Goal: Task Accomplishment & Management: Manage account settings

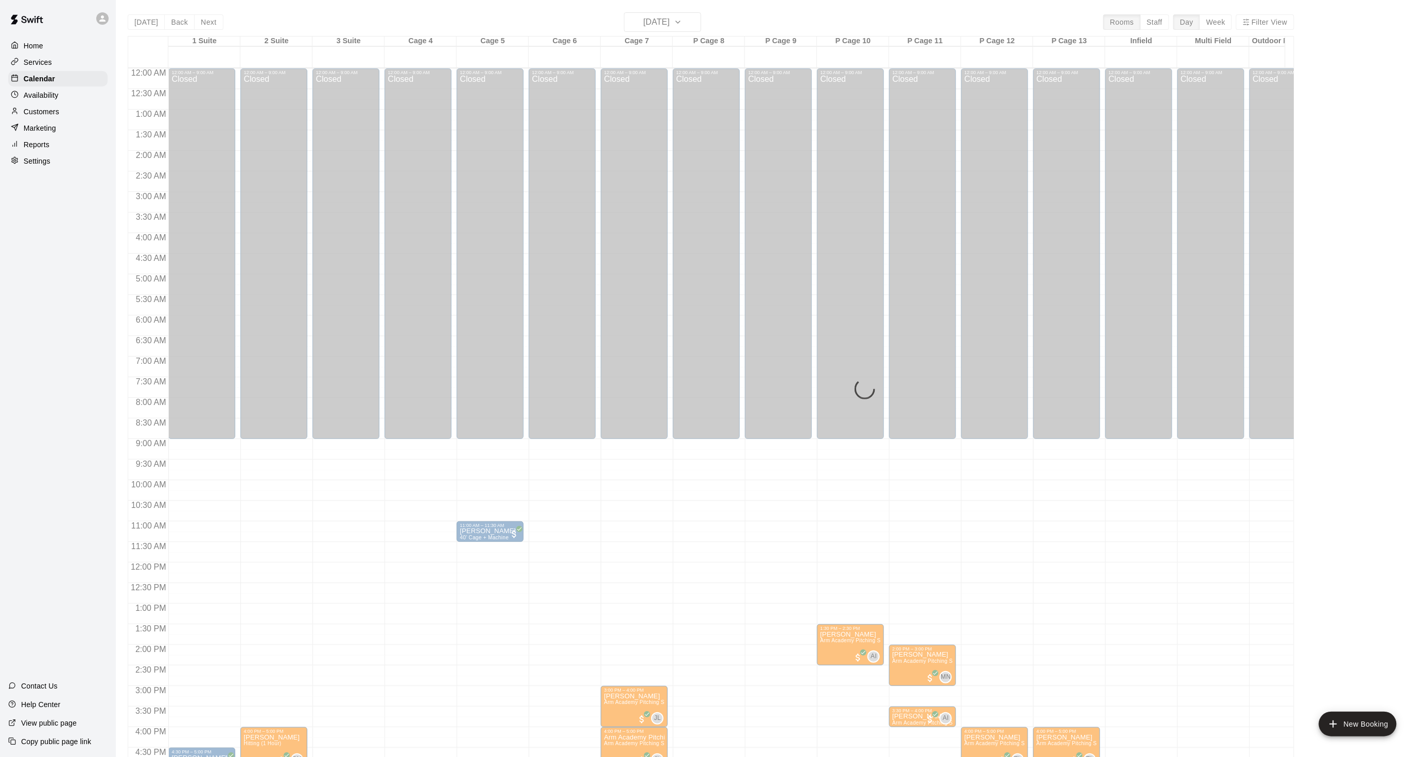
scroll to position [256, 0]
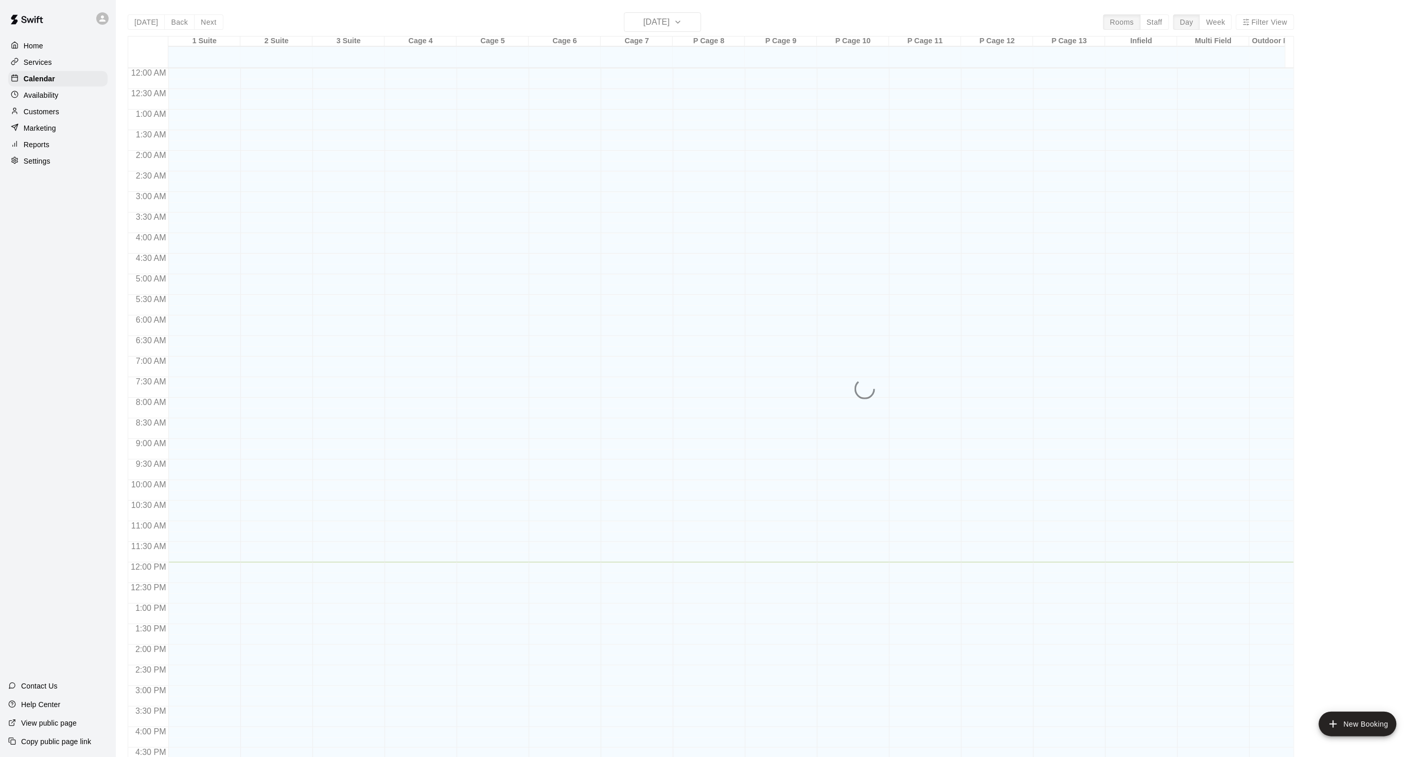
scroll to position [256, 0]
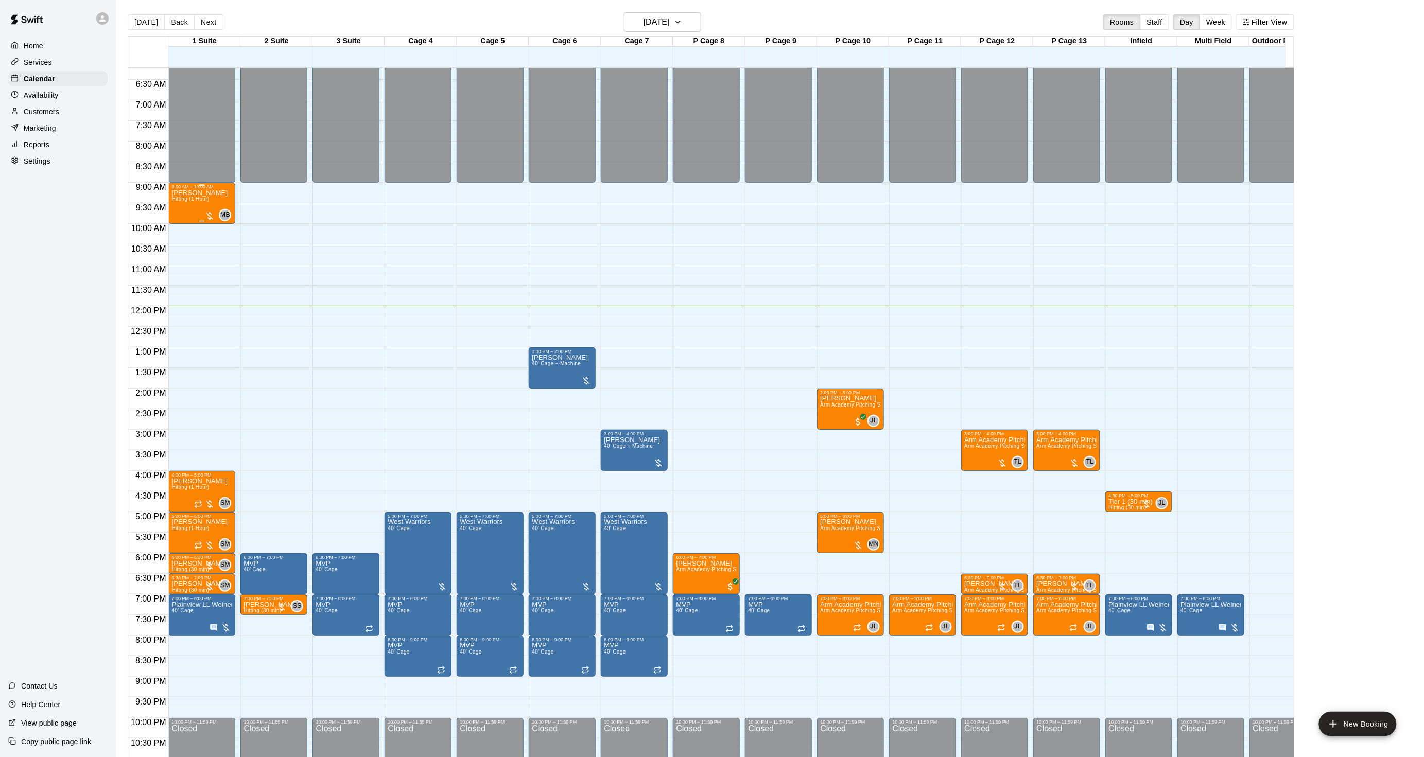
click at [184, 206] on div "Chris Franco Hitting (1 Hour)" at bounding box center [199, 567] width 56 height 757
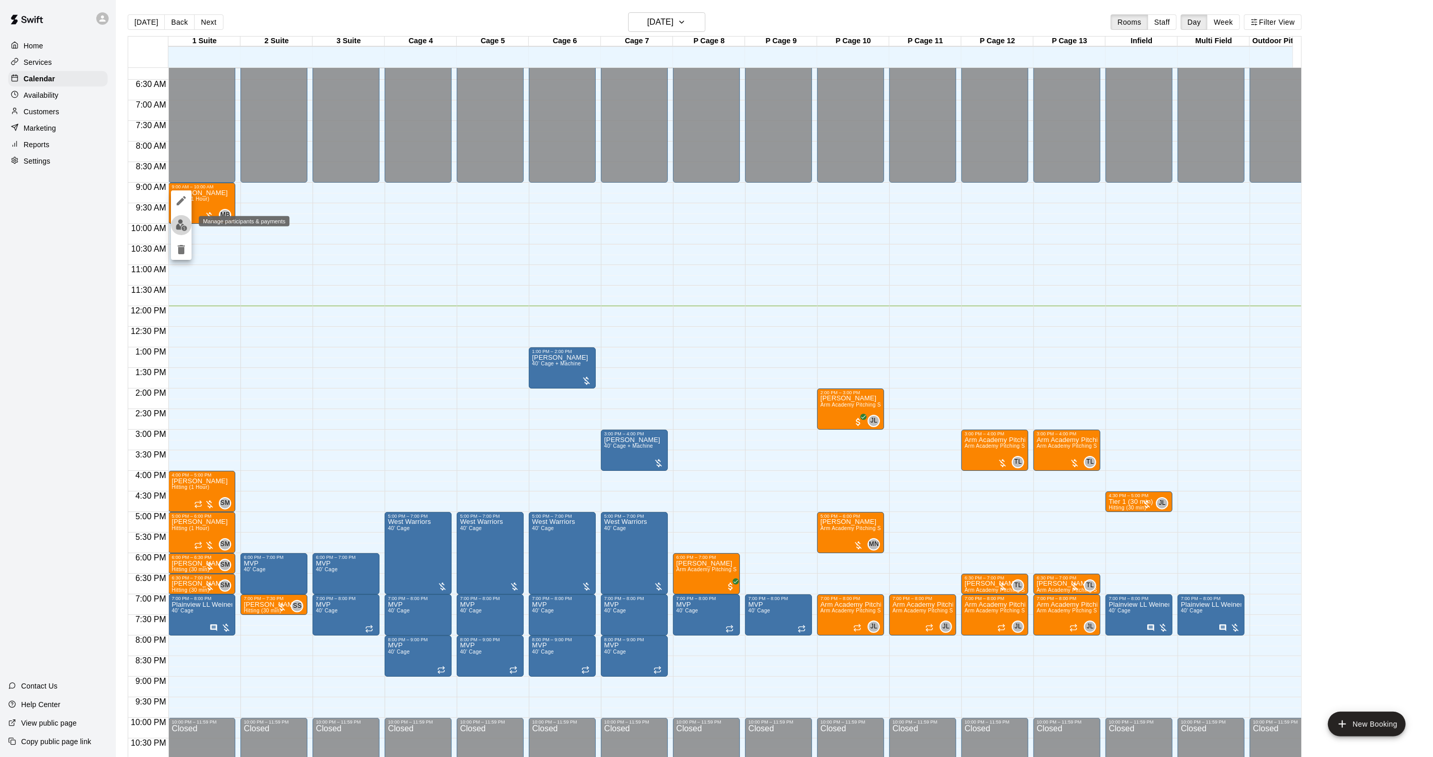
click at [182, 229] on img "edit" at bounding box center [182, 225] width 12 height 12
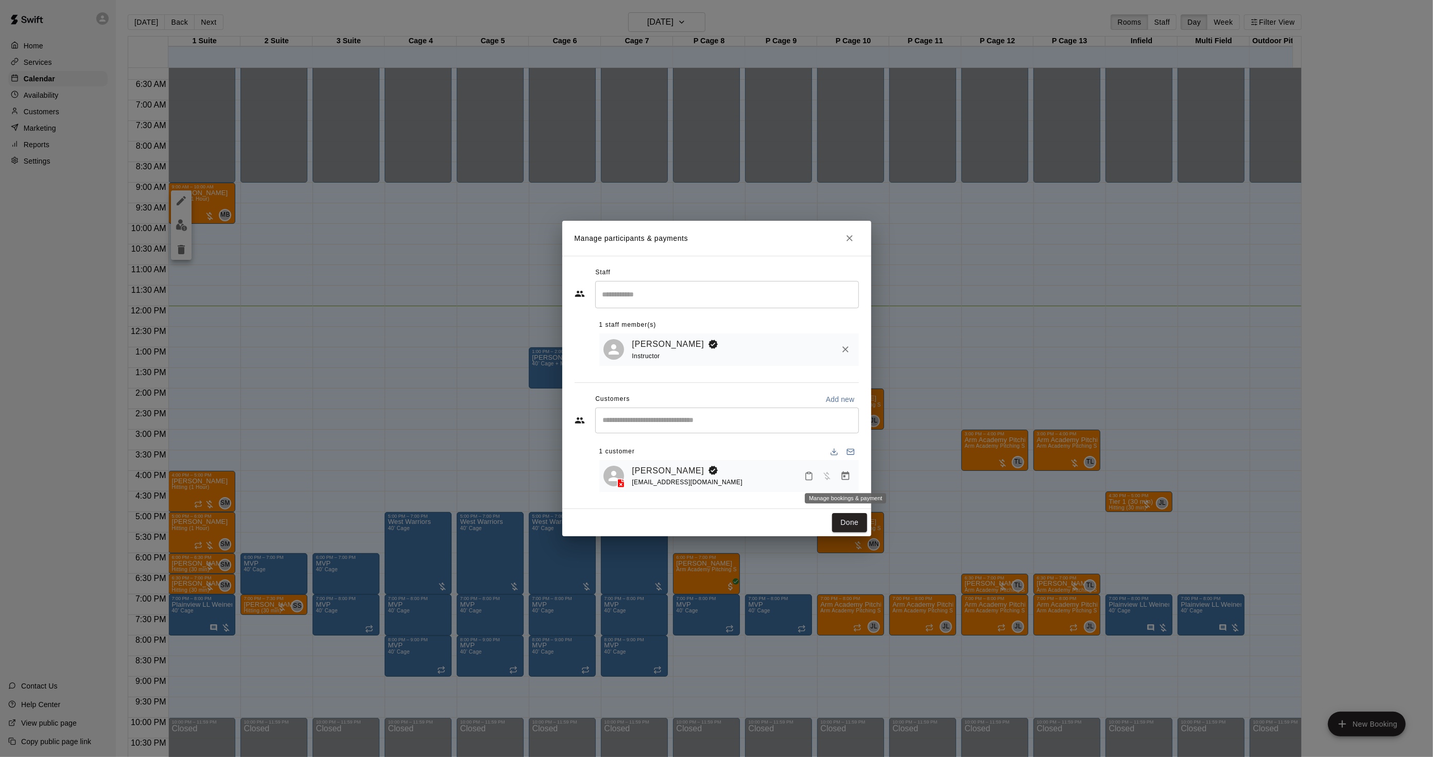
click at [837, 476] on button "Manage bookings & payment" at bounding box center [845, 476] width 19 height 19
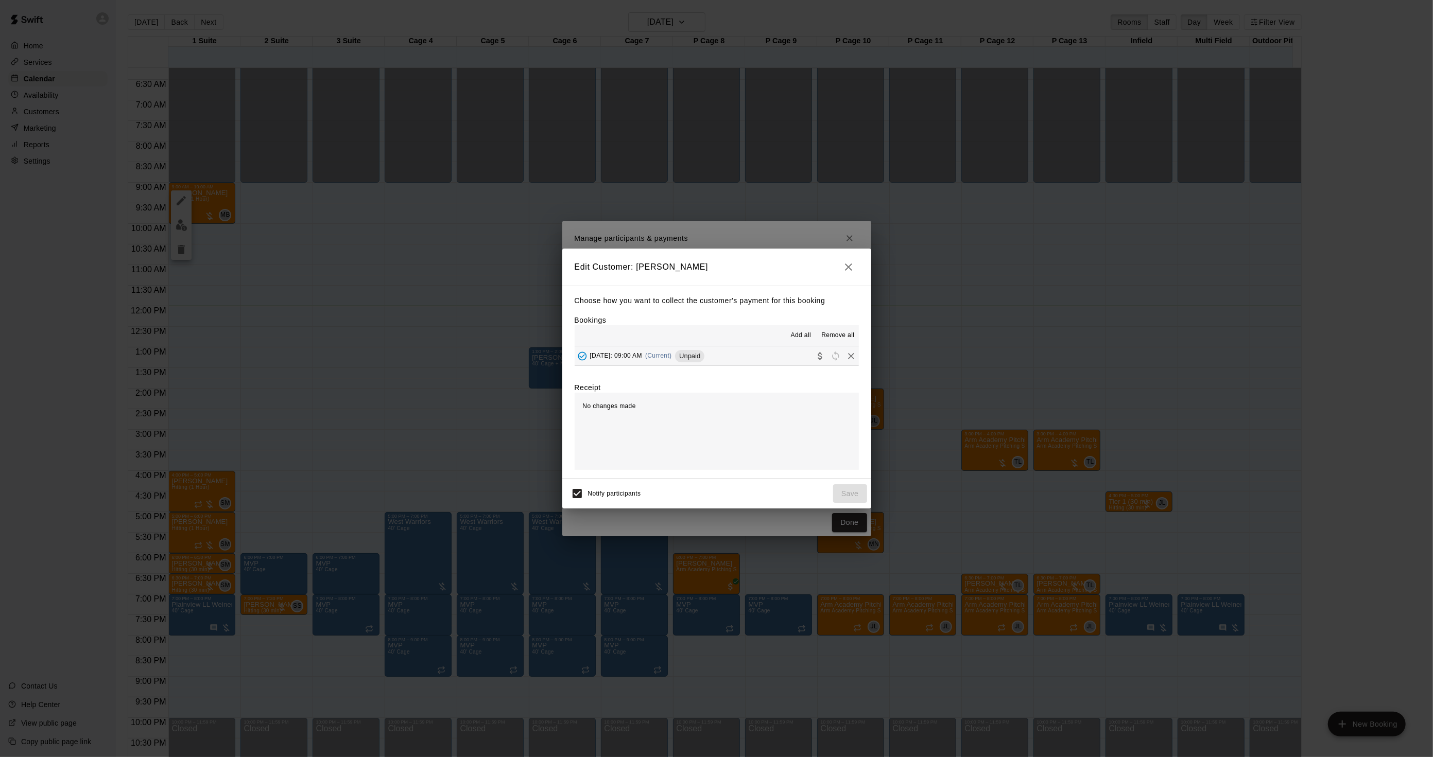
click at [672, 358] on span "(Current)" at bounding box center [658, 355] width 27 height 7
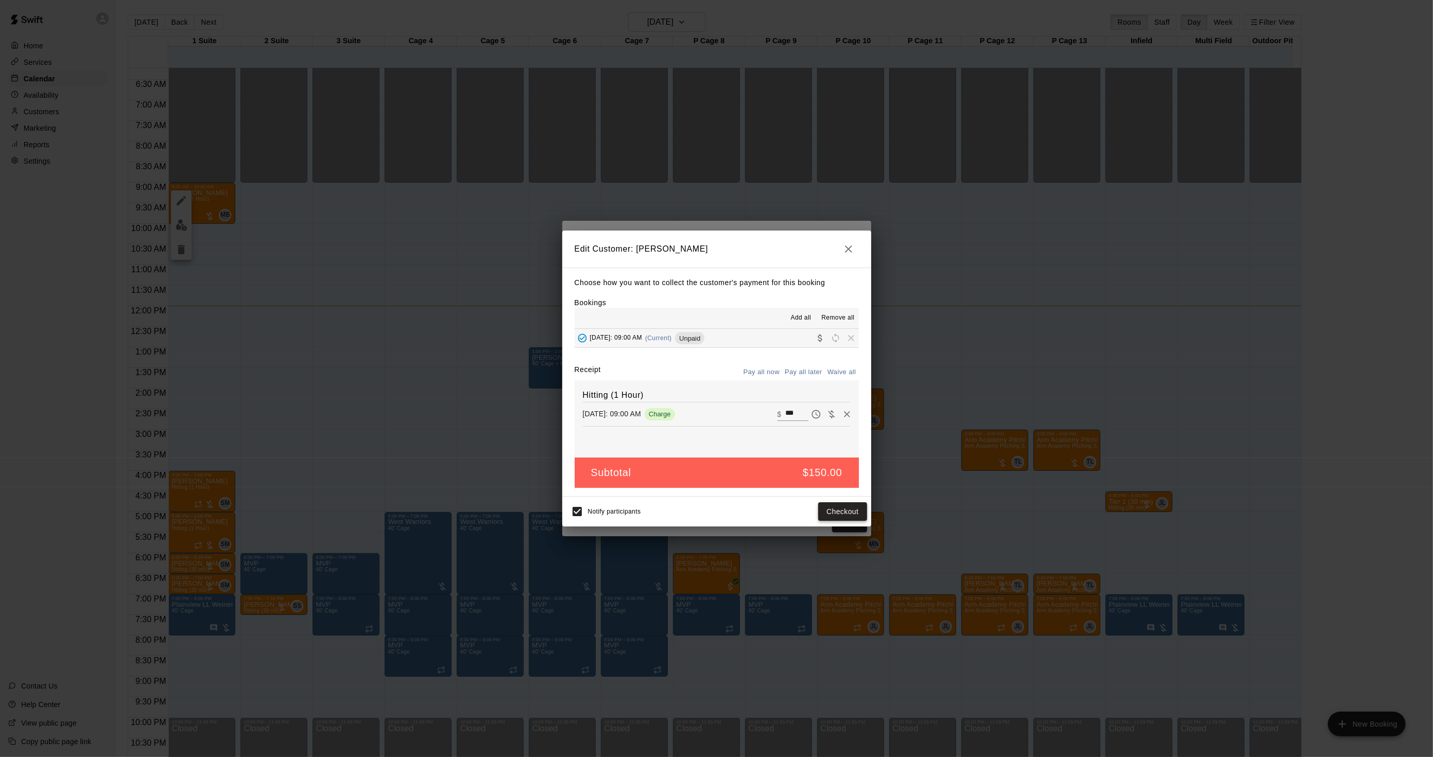
click at [826, 512] on button "Checkout" at bounding box center [842, 512] width 48 height 19
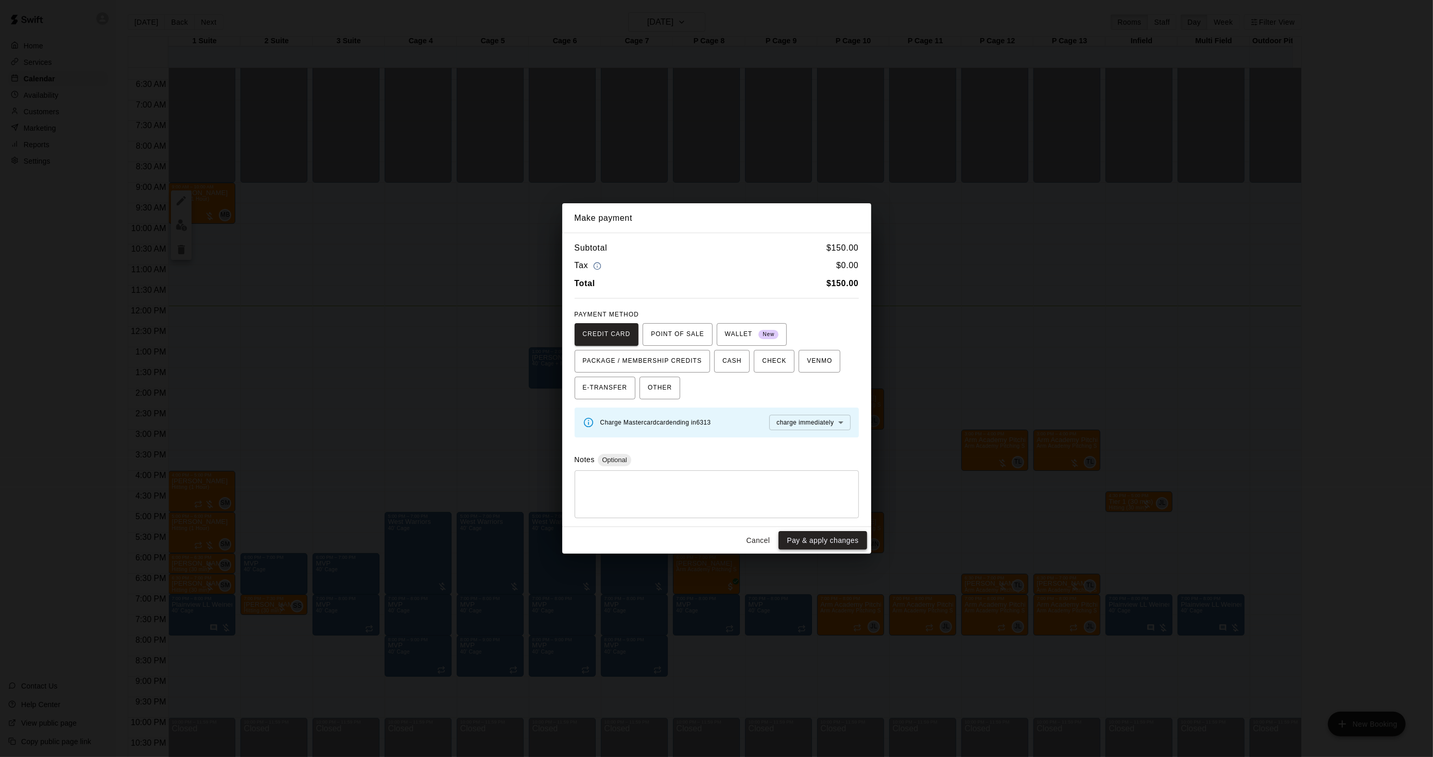
click at [797, 534] on button "Pay & apply changes" at bounding box center [823, 540] width 88 height 19
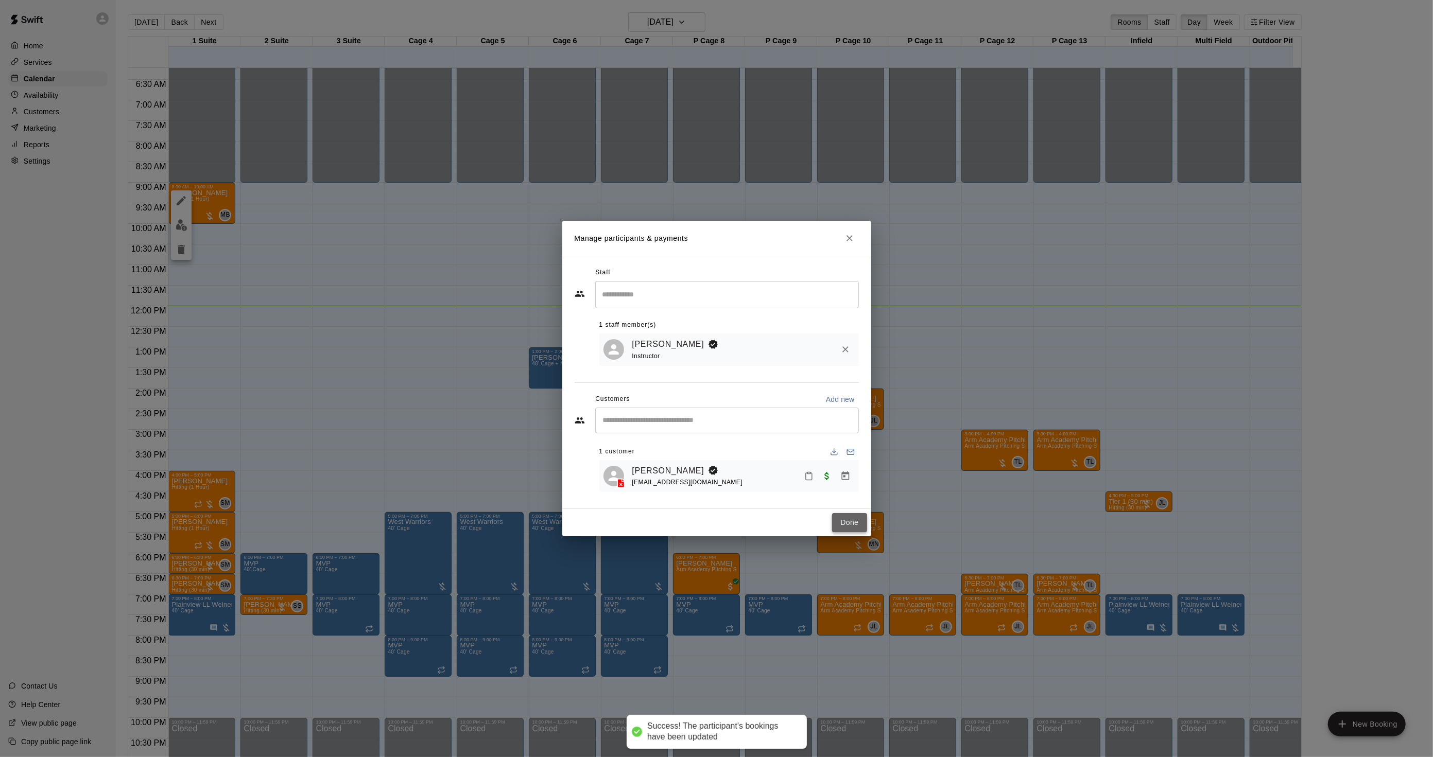
click at [858, 530] on button "Done" at bounding box center [849, 522] width 34 height 19
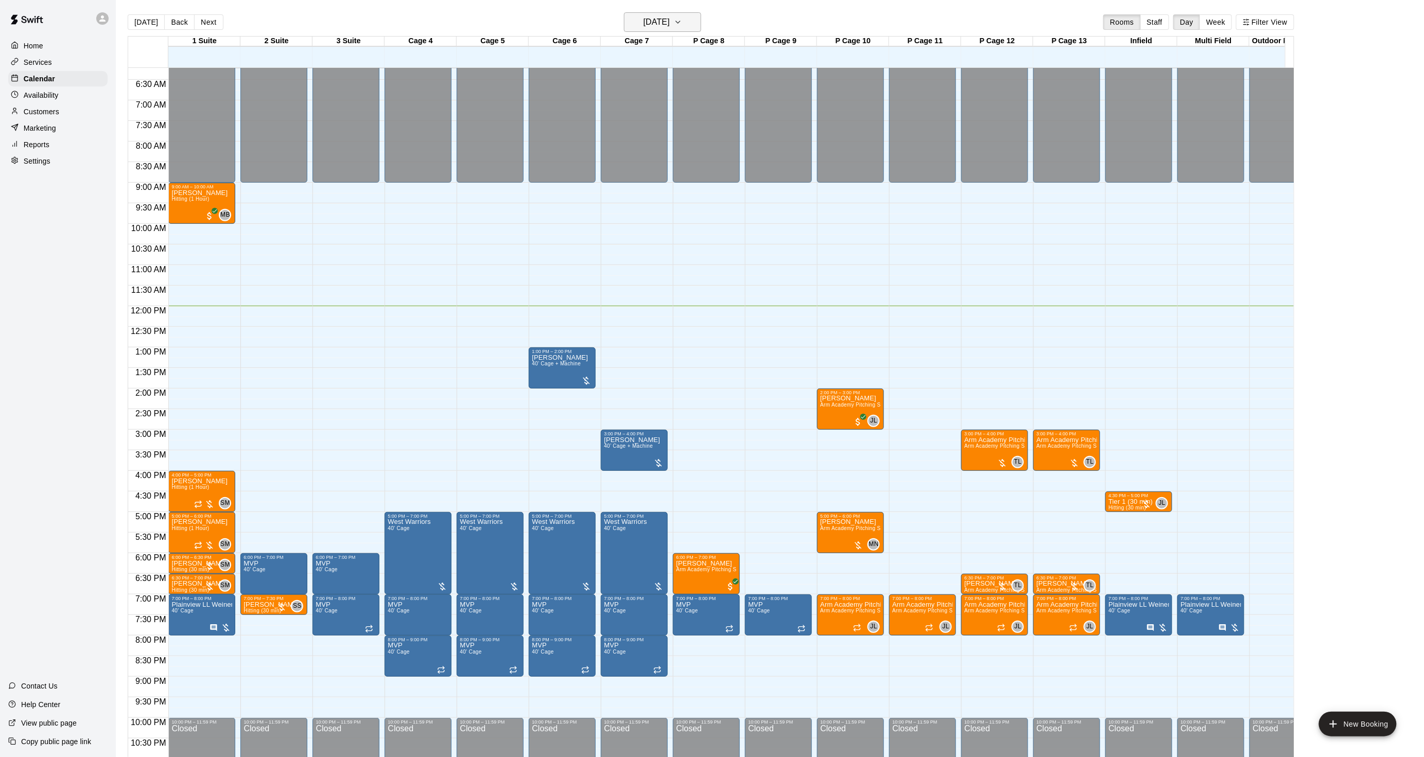
click at [657, 30] on button "Thursday Aug 14" at bounding box center [662, 22] width 77 height 20
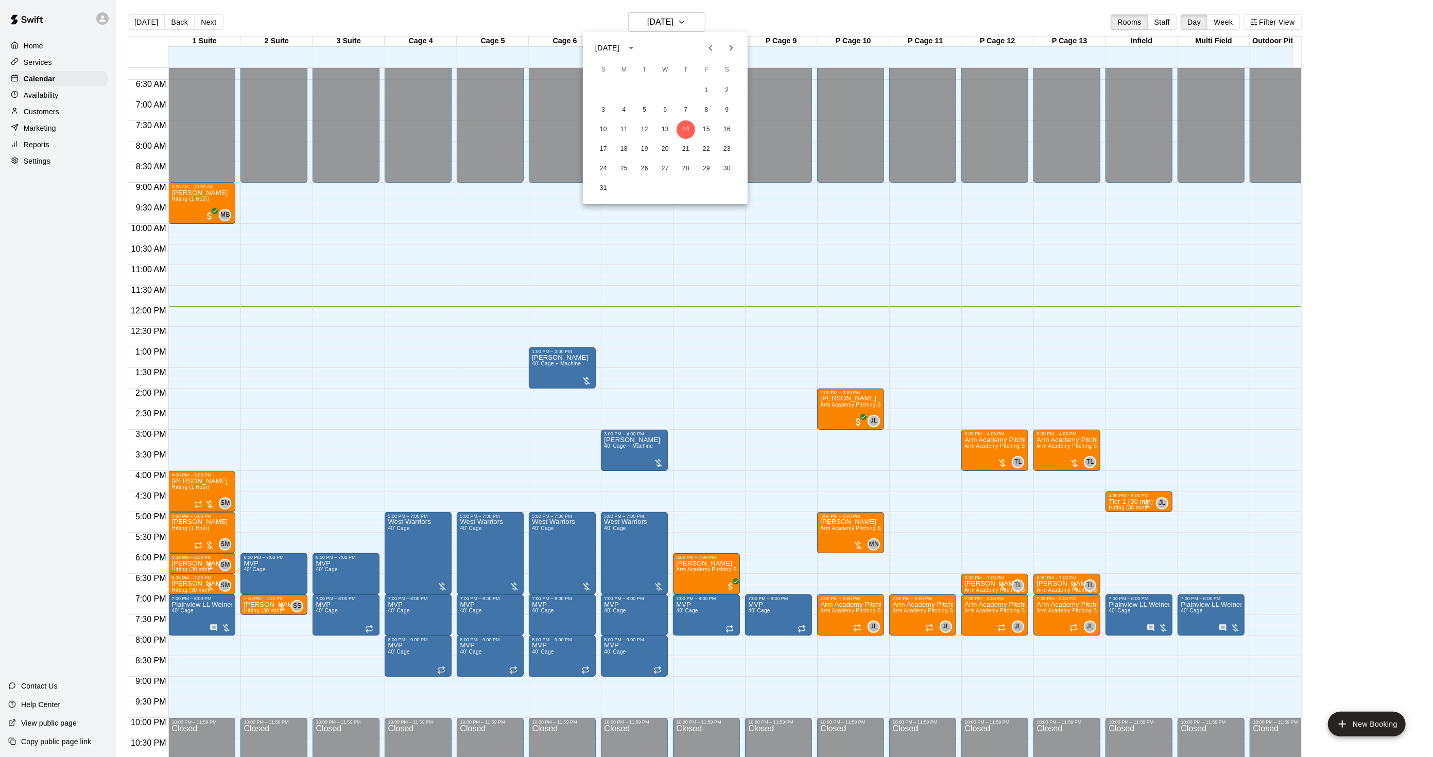
click at [729, 49] on icon "Next month" at bounding box center [731, 48] width 12 height 12
click at [618, 88] on button "1" at bounding box center [624, 90] width 19 height 19
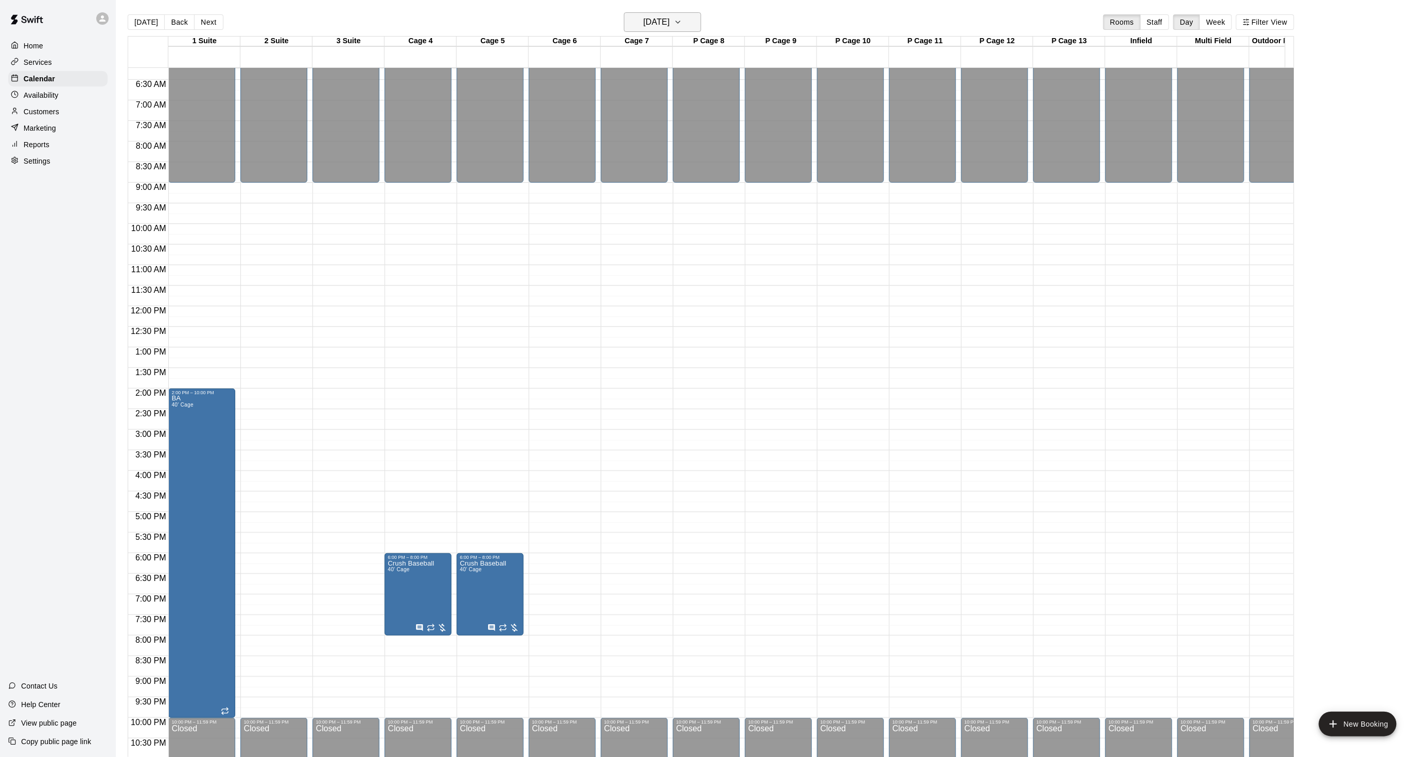
click at [644, 15] on h6 "Monday Sep 01" at bounding box center [657, 22] width 26 height 14
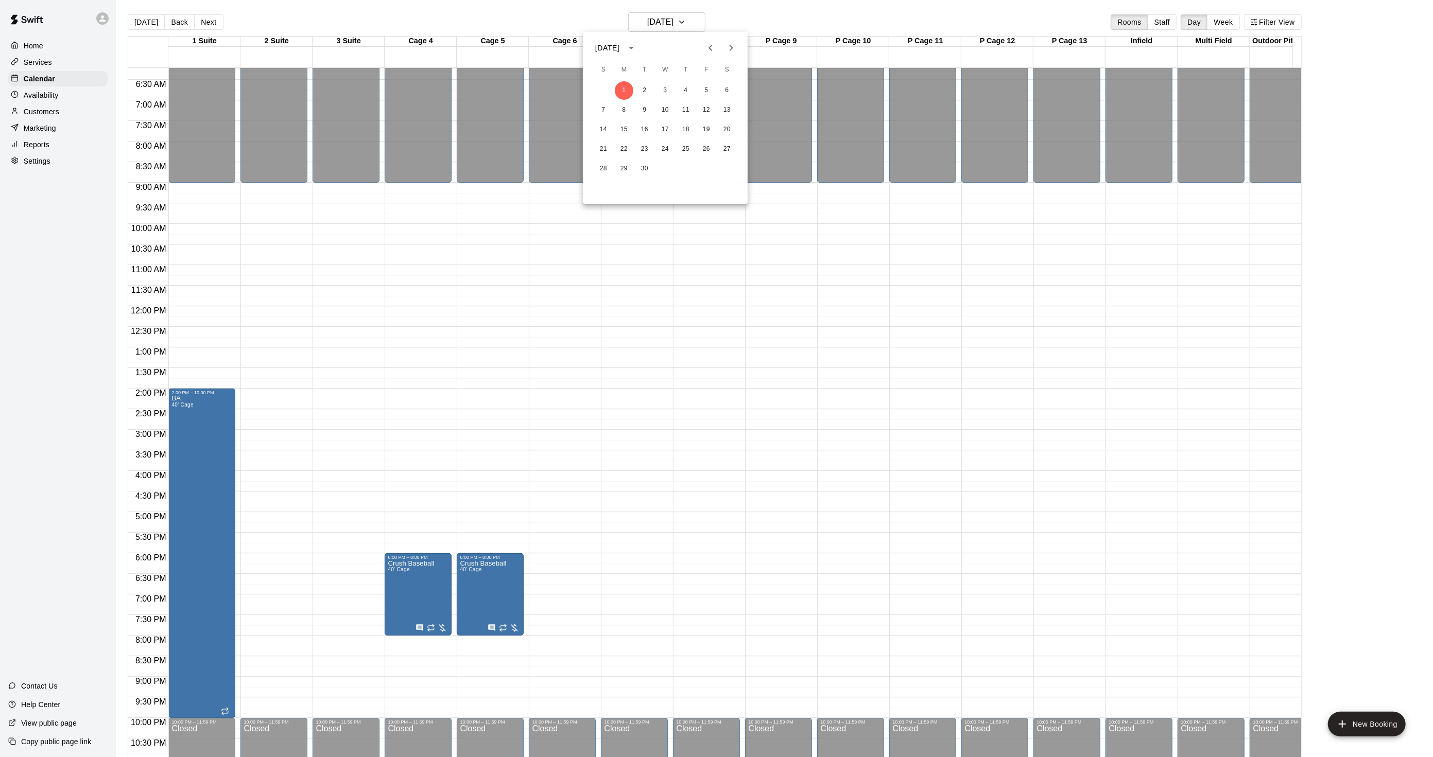
click at [726, 44] on icon "Next month" at bounding box center [731, 48] width 12 height 12
click at [596, 110] on button "4" at bounding box center [603, 110] width 19 height 19
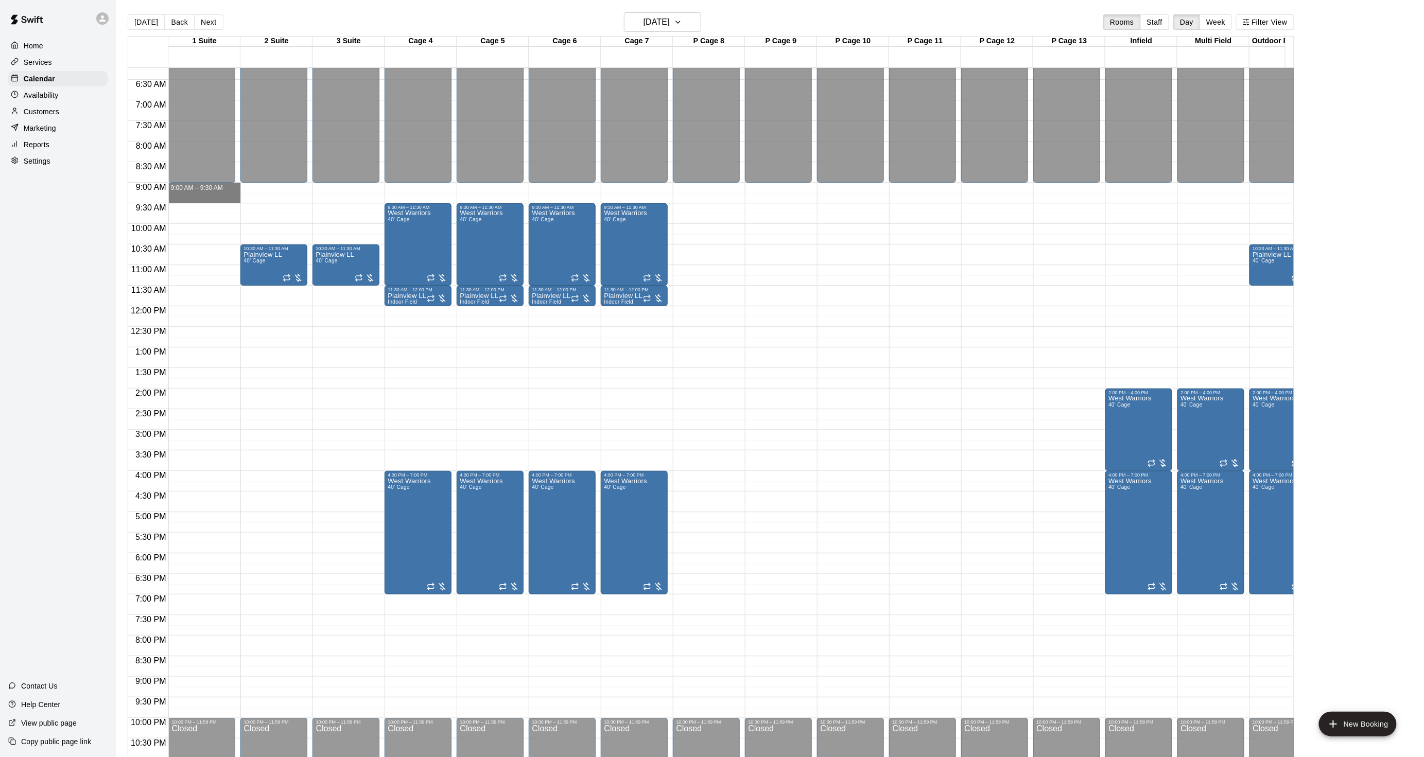
drag, startPoint x: 208, startPoint y: 187, endPoint x: 205, endPoint y: 197, distance: 10.6
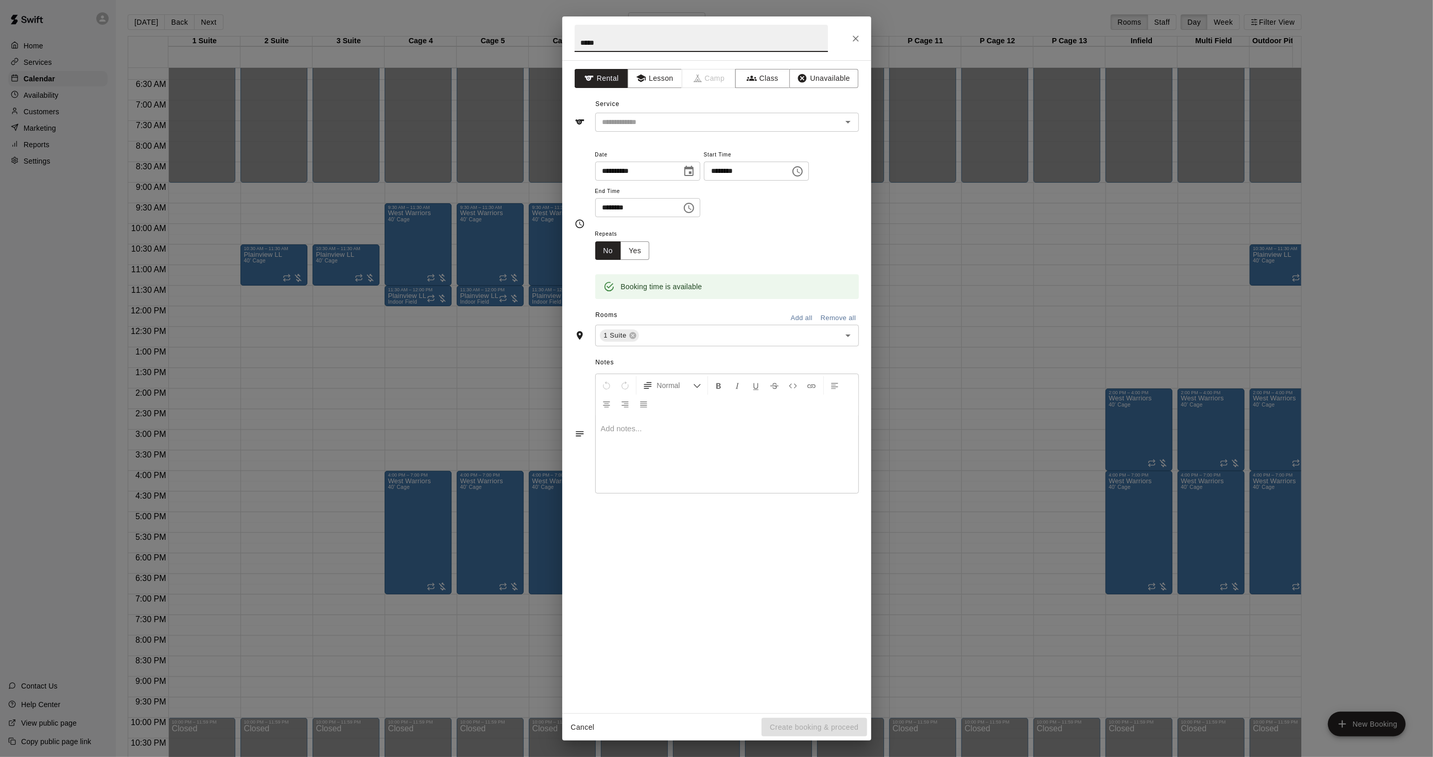
type input "**********"
click at [657, 129] on div "​" at bounding box center [727, 122] width 264 height 19
click at [639, 132] on div "**********" at bounding box center [716, 386] width 309 height 653
click at [637, 127] on input "text" at bounding box center [711, 122] width 227 height 13
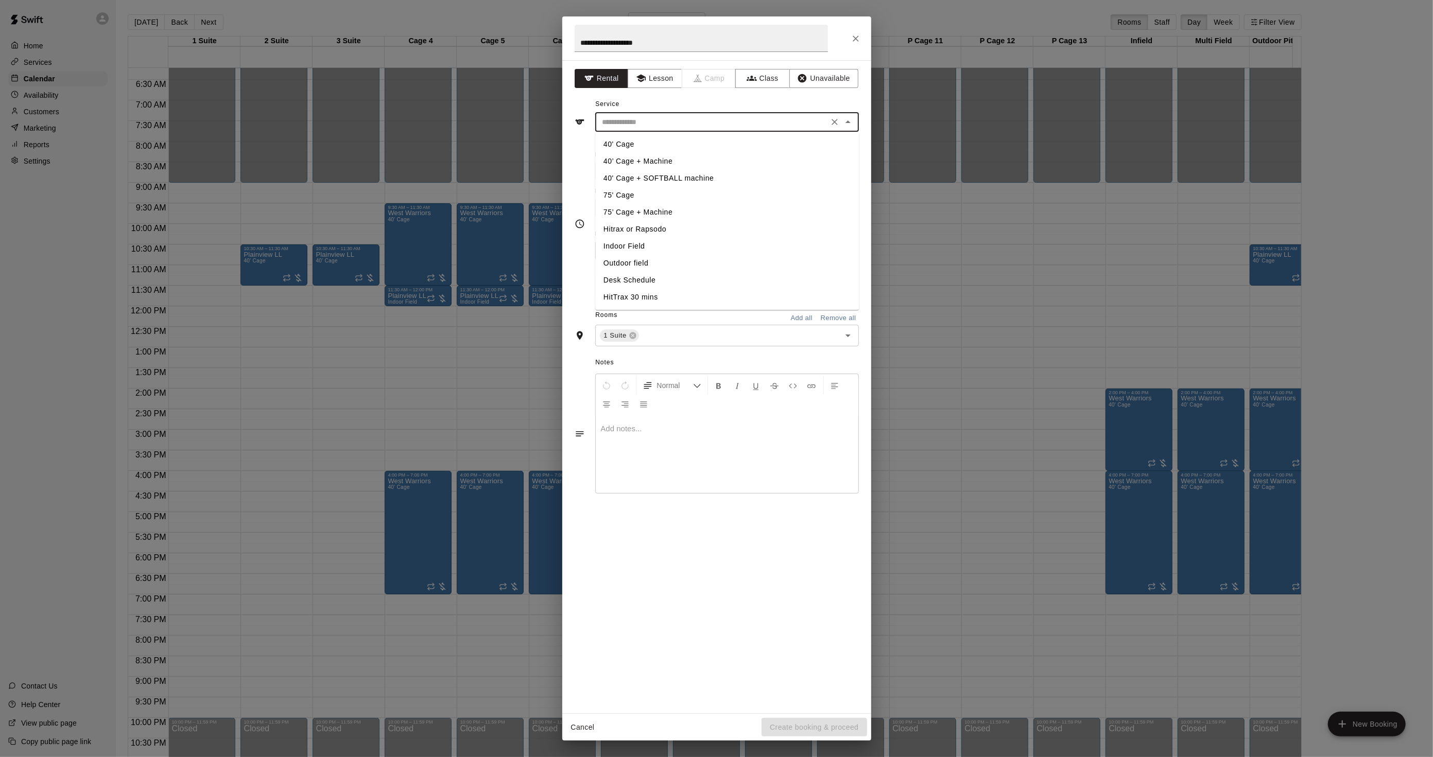
drag, startPoint x: 655, startPoint y: 230, endPoint x: 649, endPoint y: 280, distance: 50.8
click at [649, 280] on ul "40' Cage 40’ Cage + Machine 40' Cage + SOFTBALL machine 75' Cage 75’ Cage + Mac…" at bounding box center [727, 221] width 264 height 178
click at [625, 243] on li "Indoor Field" at bounding box center [727, 246] width 264 height 17
type input "**********"
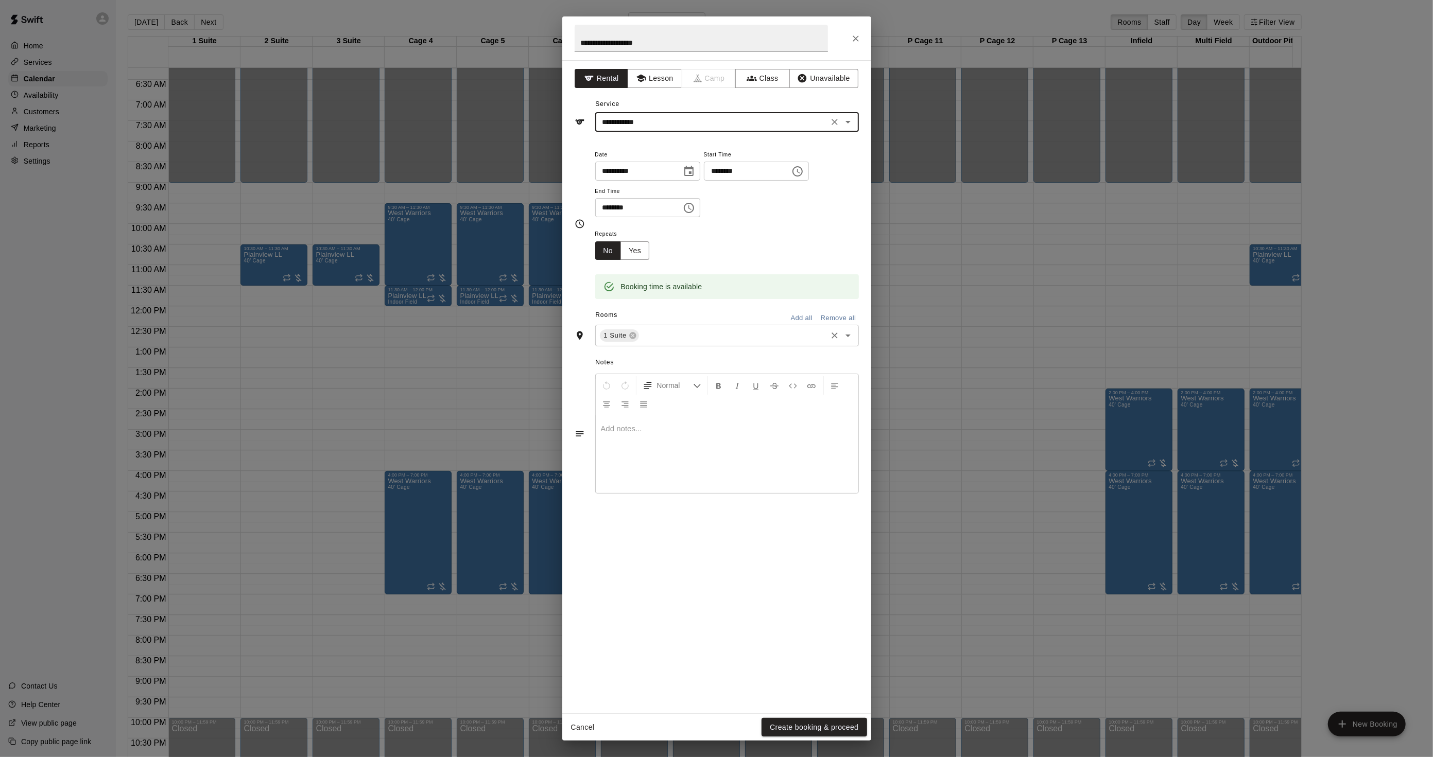
click at [649, 330] on div "1 Suite ​" at bounding box center [727, 336] width 264 height 22
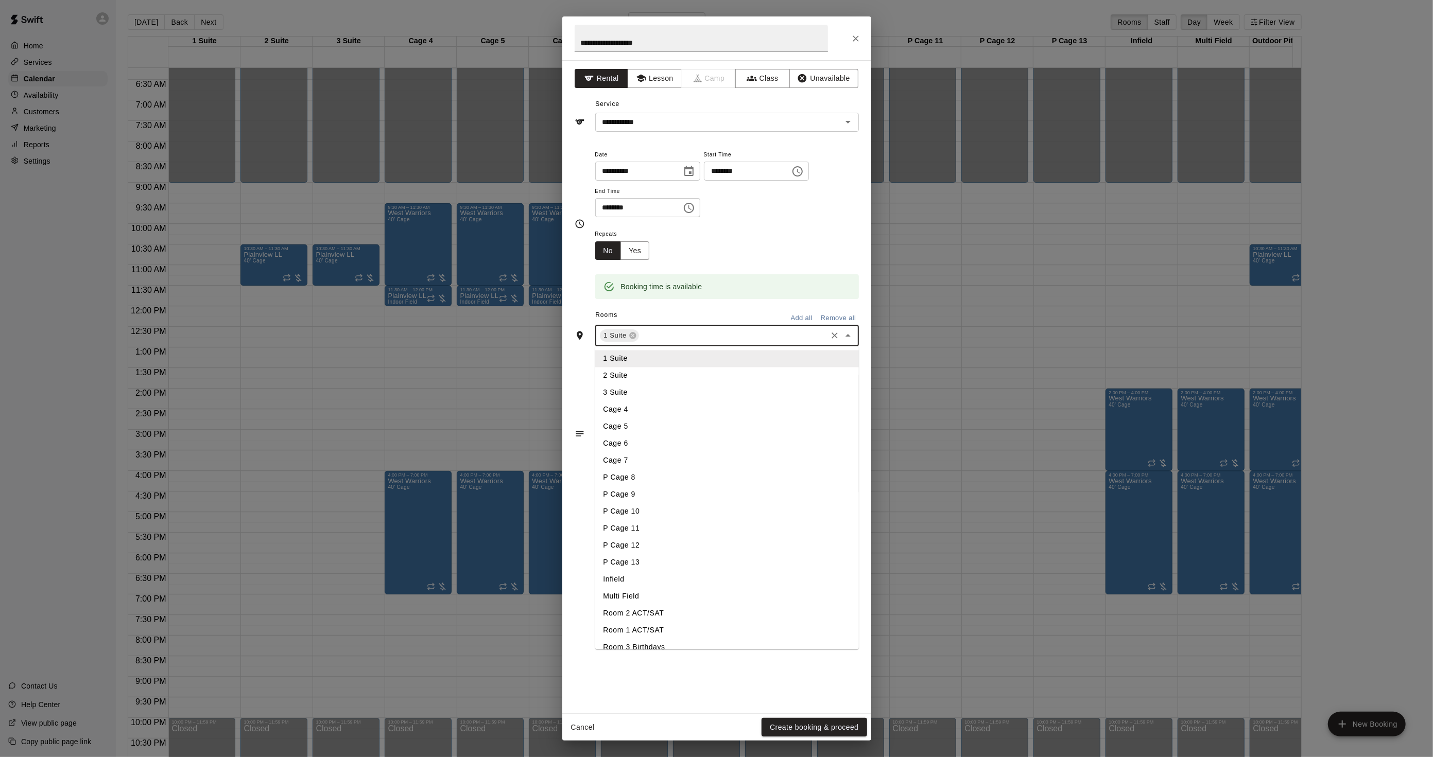
click at [639, 378] on li "2 Suite" at bounding box center [727, 376] width 264 height 17
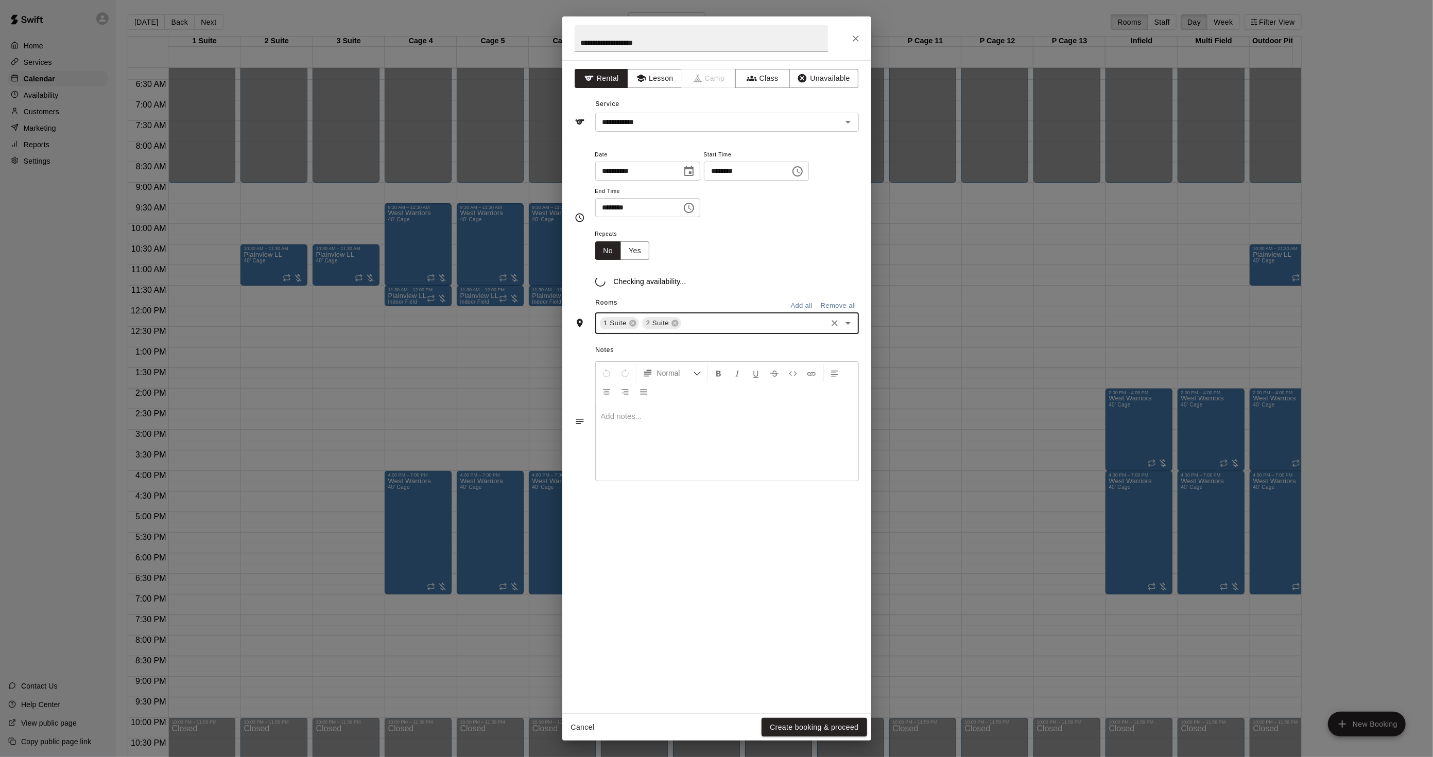
click at [704, 330] on input "text" at bounding box center [754, 323] width 142 height 13
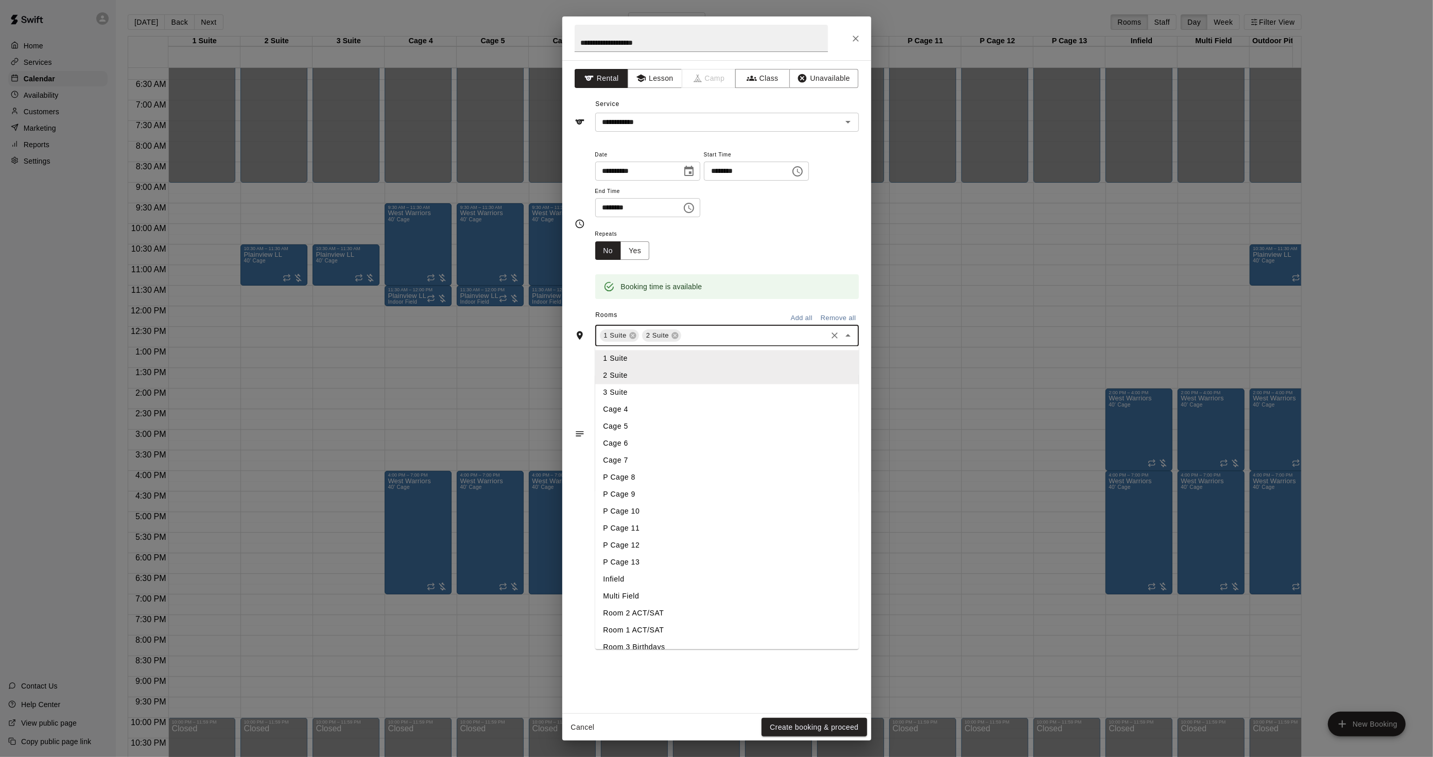
click at [685, 387] on li "3 Suite" at bounding box center [727, 393] width 264 height 17
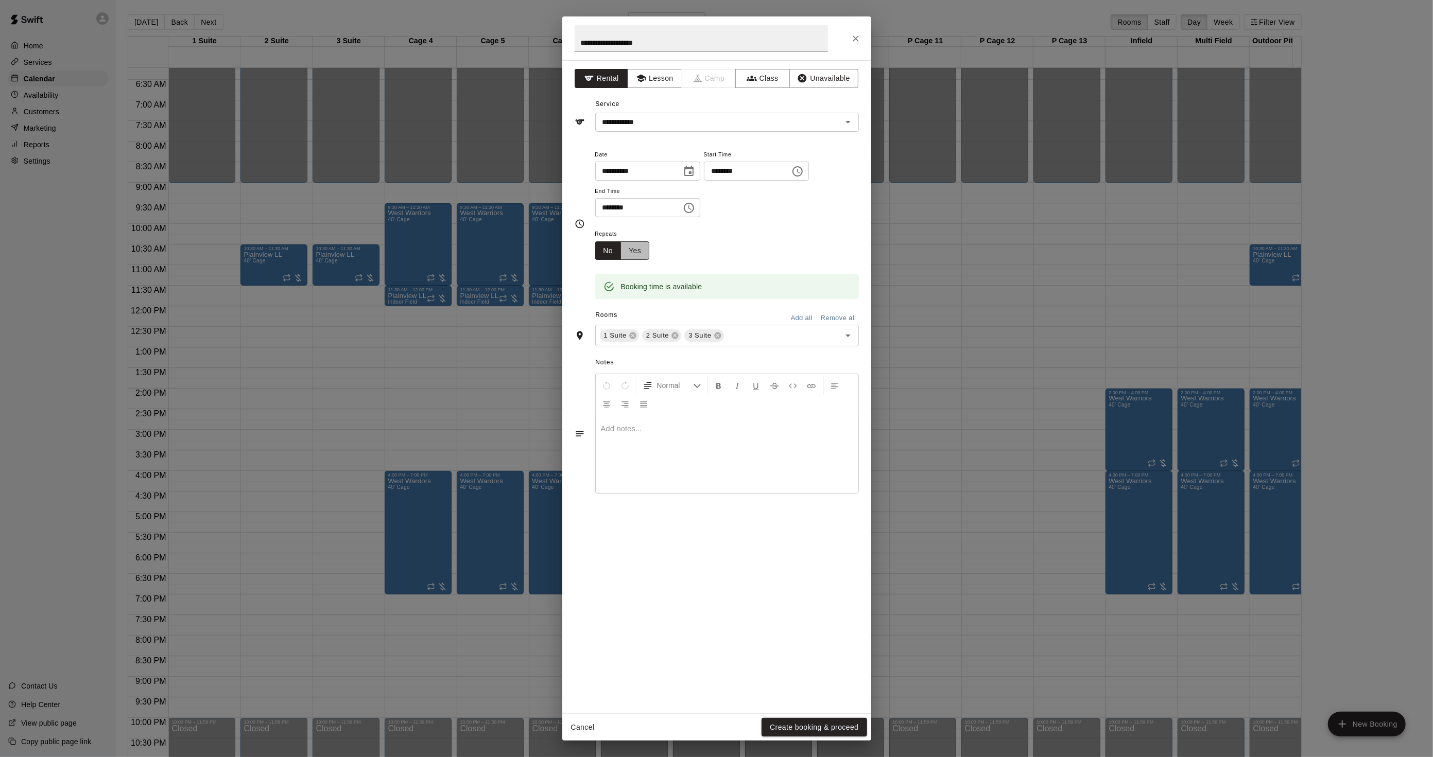
click at [643, 255] on button "Yes" at bounding box center [634, 250] width 29 height 19
click at [682, 252] on body "Home Services Calendar Availability Customers Marketing Reports Settings Contac…" at bounding box center [716, 387] width 1433 height 774
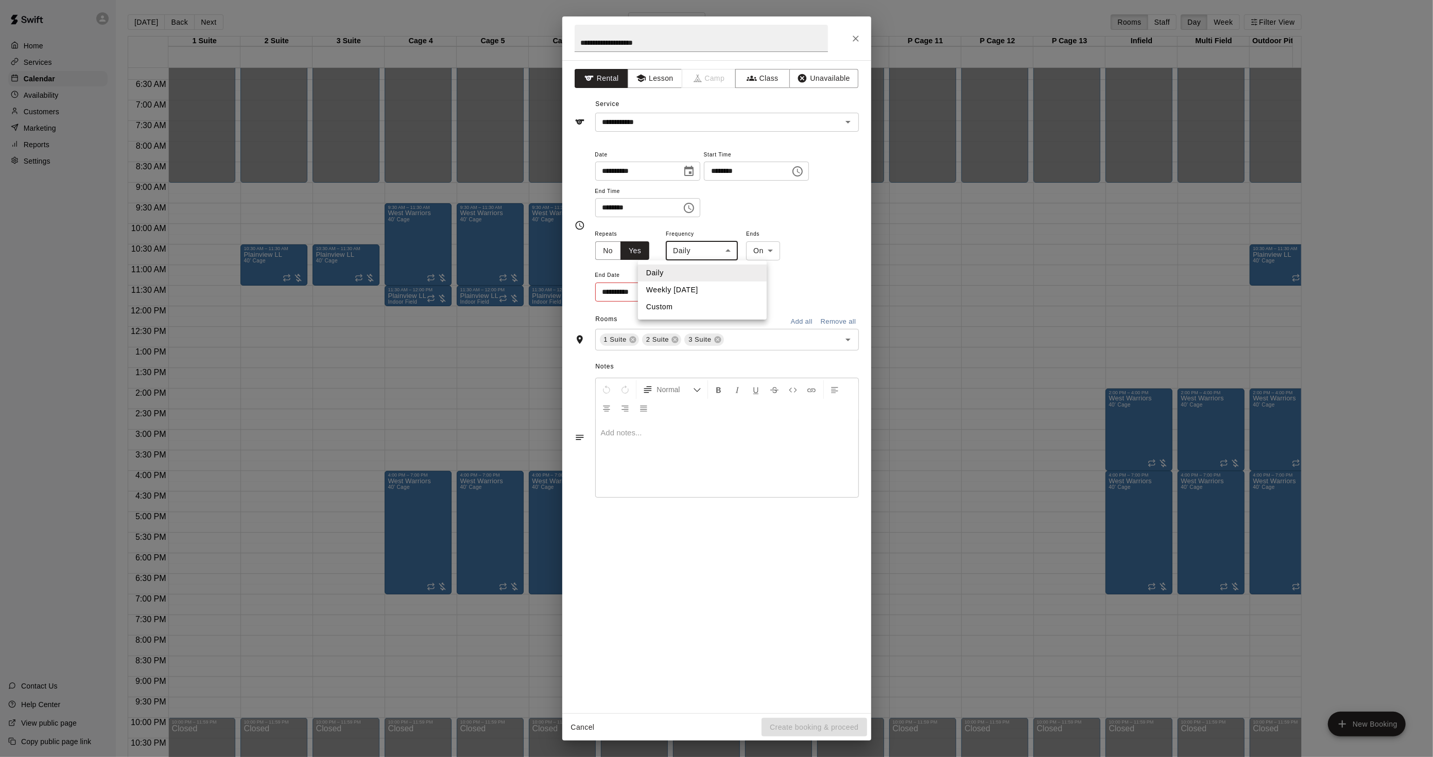
drag, startPoint x: 682, startPoint y: 252, endPoint x: 675, endPoint y: 286, distance: 34.1
drag, startPoint x: 675, startPoint y: 286, endPoint x: 663, endPoint y: 288, distance: 12.1
click at [663, 288] on li "Weekly on Sunday" at bounding box center [702, 290] width 129 height 17
type input "******"
click at [780, 254] on body "Home Services Calendar Availability Customers Marketing Reports Settings Contac…" at bounding box center [716, 387] width 1433 height 774
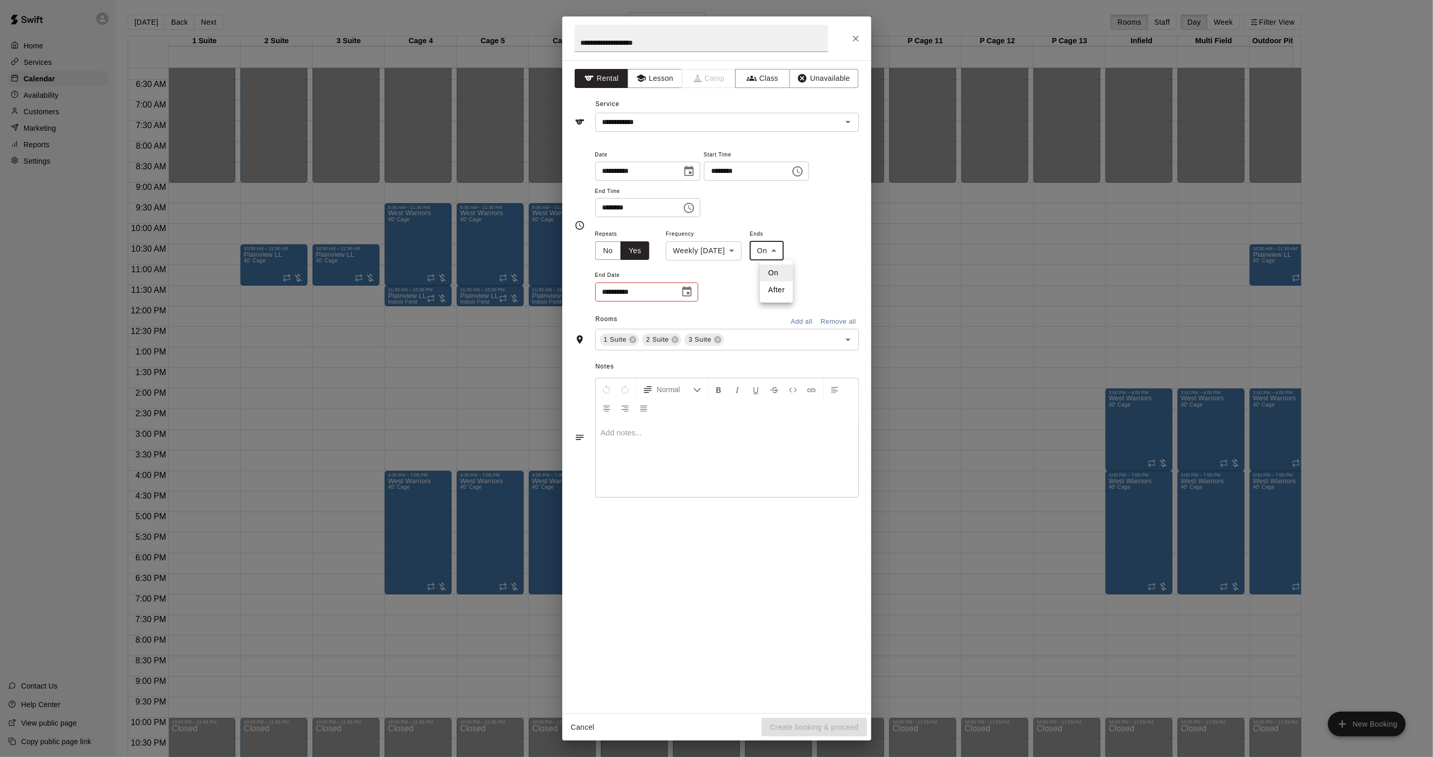
click at [774, 289] on li "After" at bounding box center [776, 290] width 33 height 17
type input "*****"
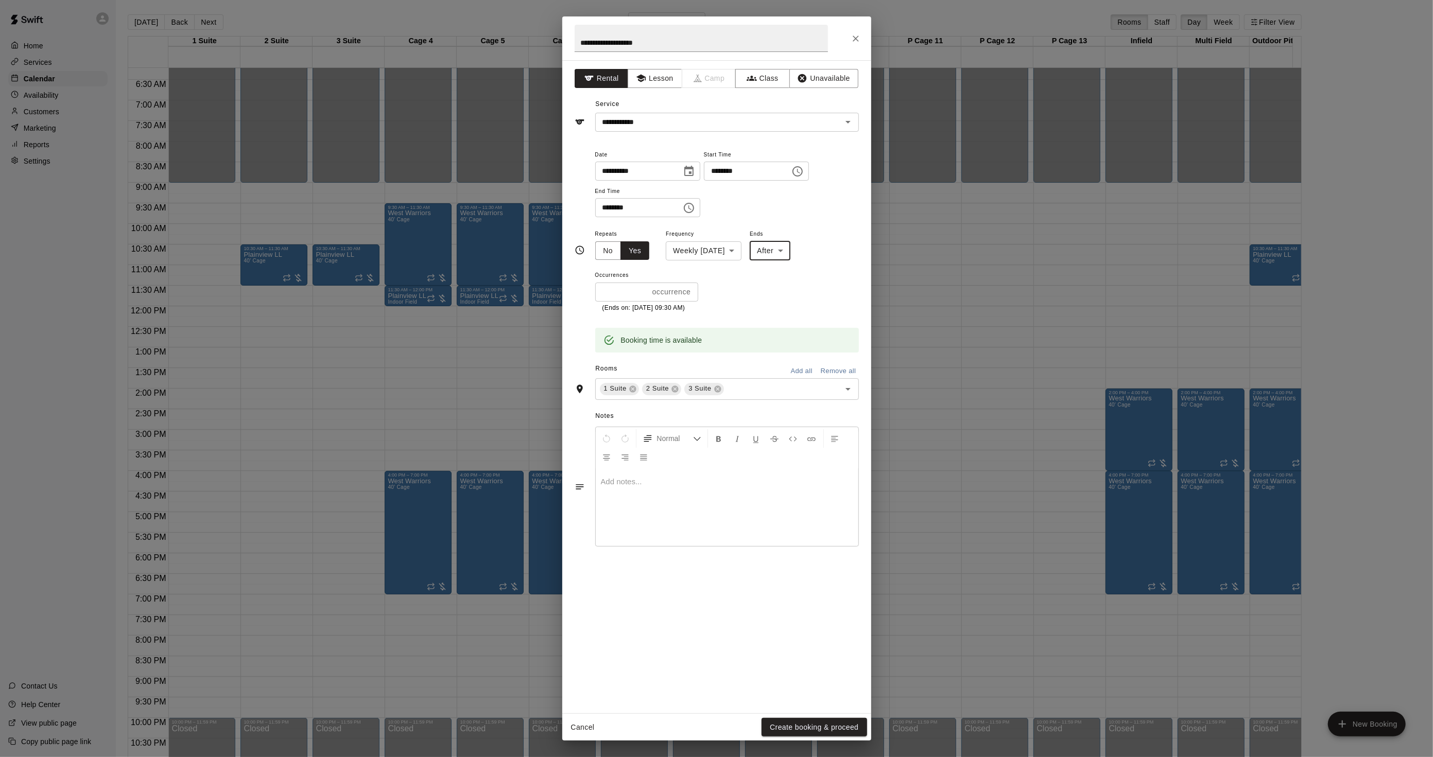
click at [640, 296] on input "*" at bounding box center [621, 292] width 53 height 19
drag, startPoint x: 610, startPoint y: 296, endPoint x: 526, endPoint y: 268, distance: 89.1
click at [528, 274] on div "**********" at bounding box center [716, 378] width 1433 height 757
type input "**"
click at [783, 731] on button "Create booking & proceed" at bounding box center [814, 727] width 105 height 19
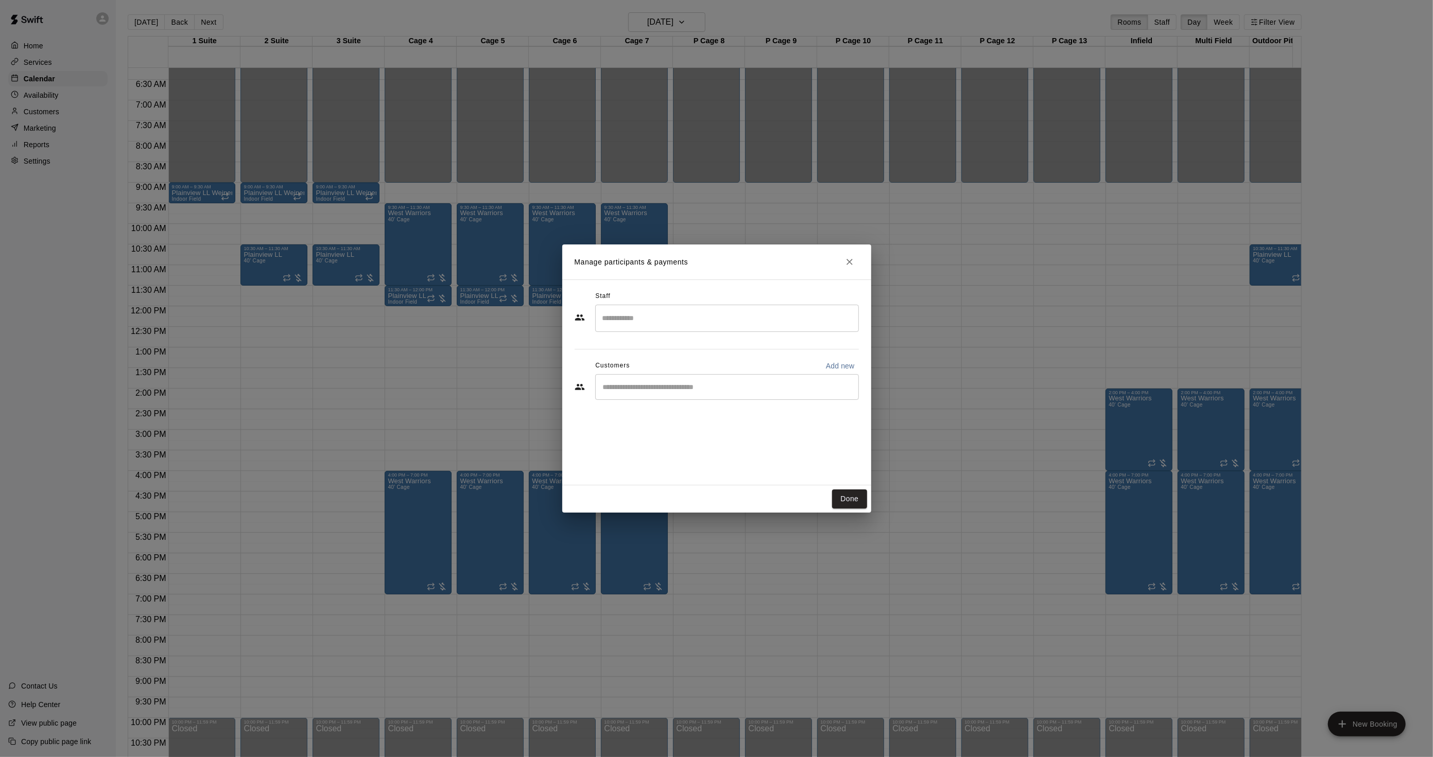
click at [746, 395] on div "​" at bounding box center [727, 387] width 264 height 26
click at [859, 496] on button "Done" at bounding box center [849, 499] width 34 height 19
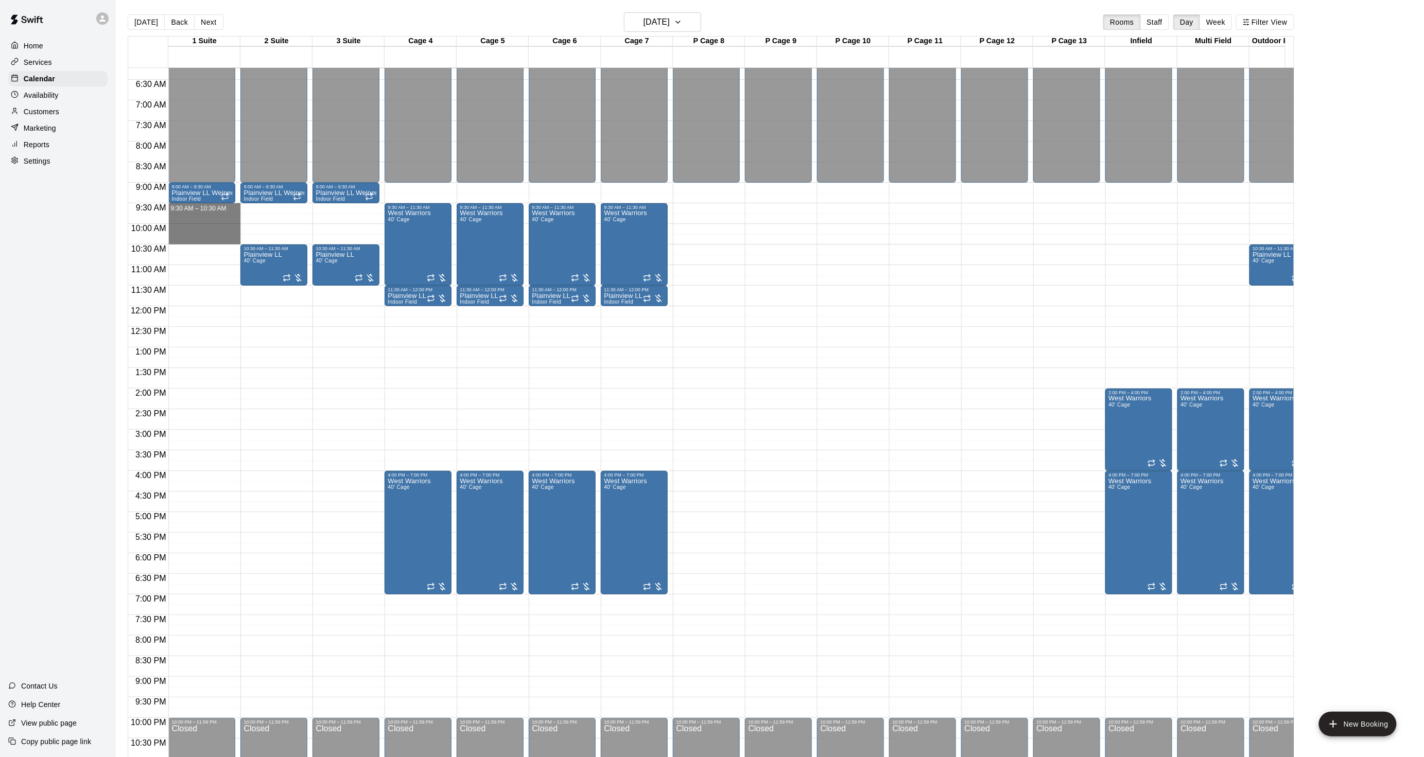
drag, startPoint x: 191, startPoint y: 206, endPoint x: 189, endPoint y: 237, distance: 30.9
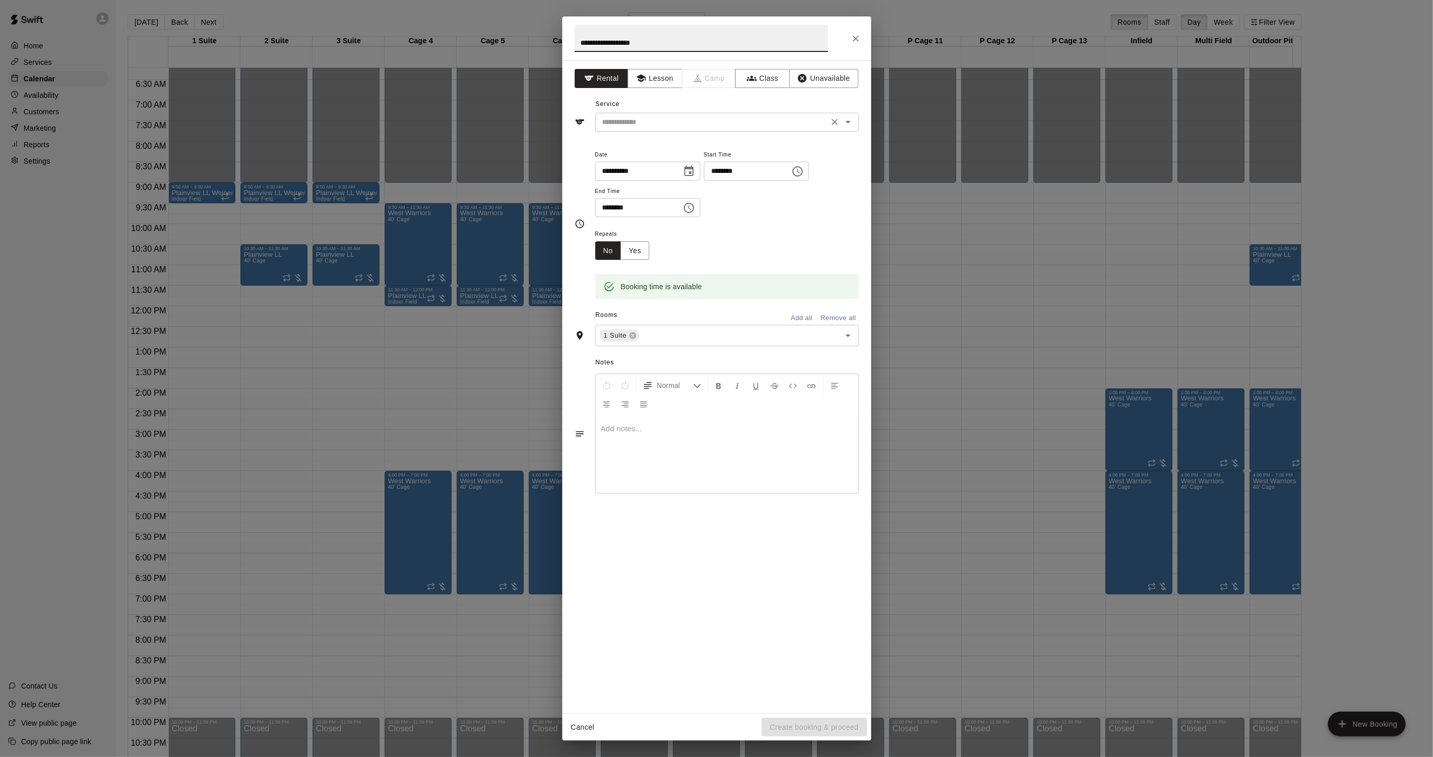
drag, startPoint x: 642, startPoint y: 112, endPoint x: 636, endPoint y: 117, distance: 8.0
click at [641, 113] on div "​" at bounding box center [727, 122] width 264 height 19
type input "**********"
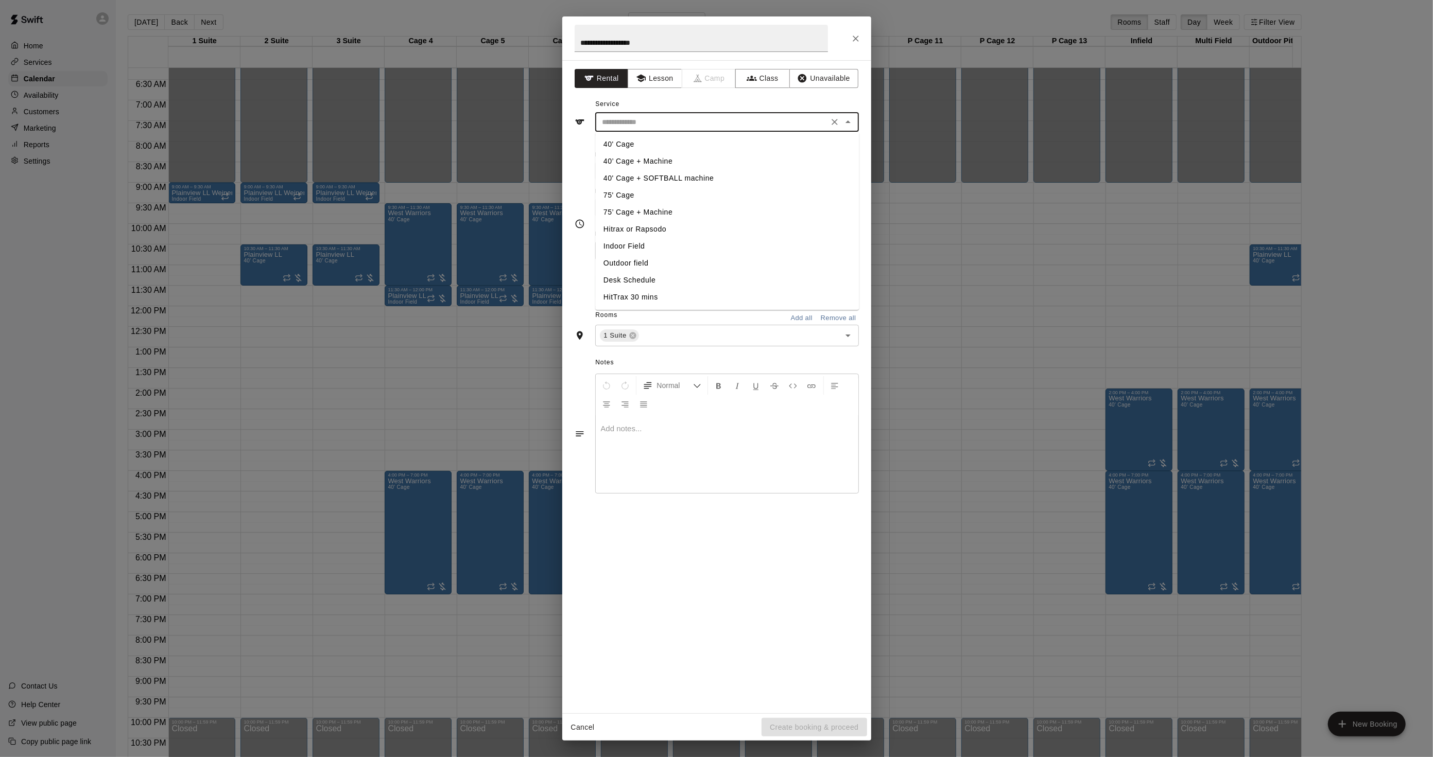
click at [621, 142] on li "40' Cage" at bounding box center [727, 144] width 264 height 17
type input "********"
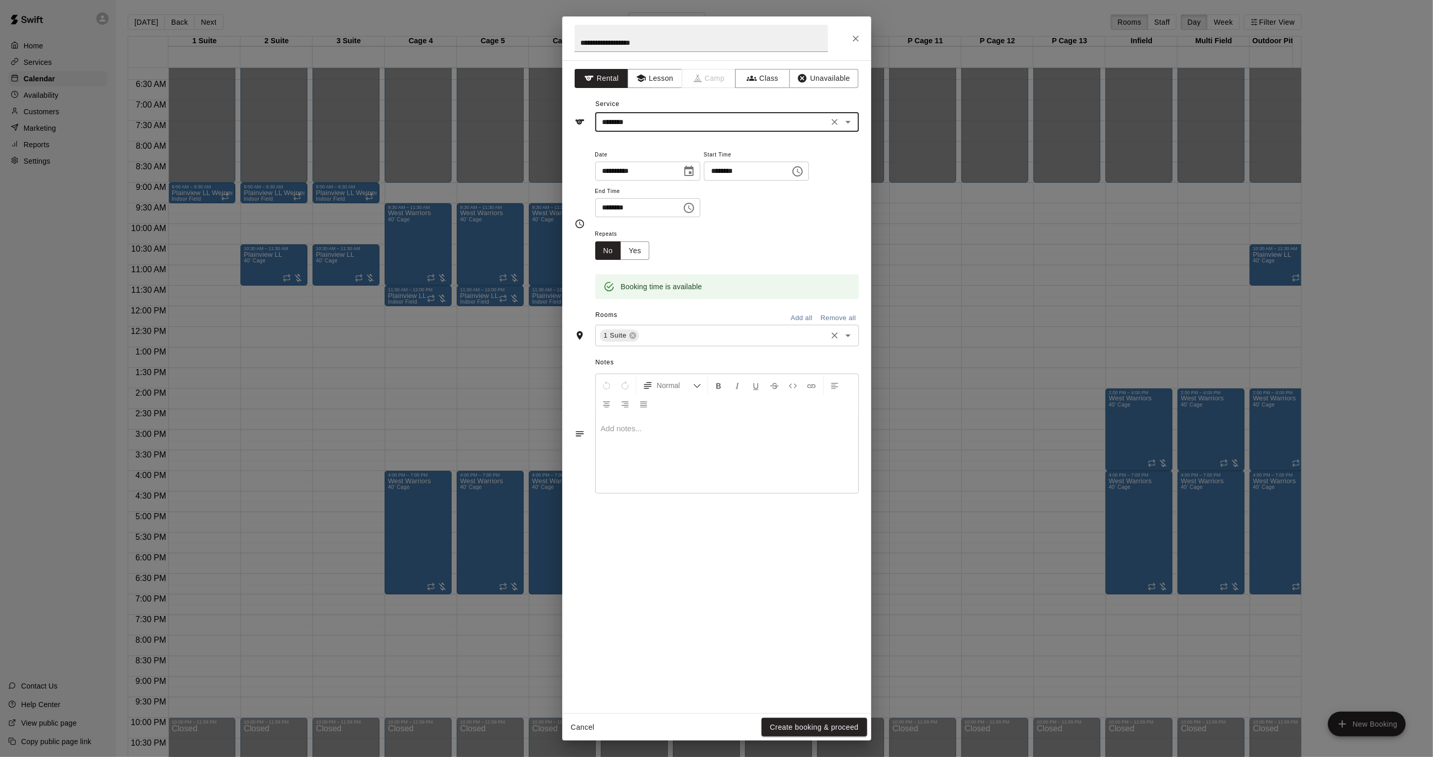
click at [657, 336] on input "text" at bounding box center [733, 336] width 185 height 13
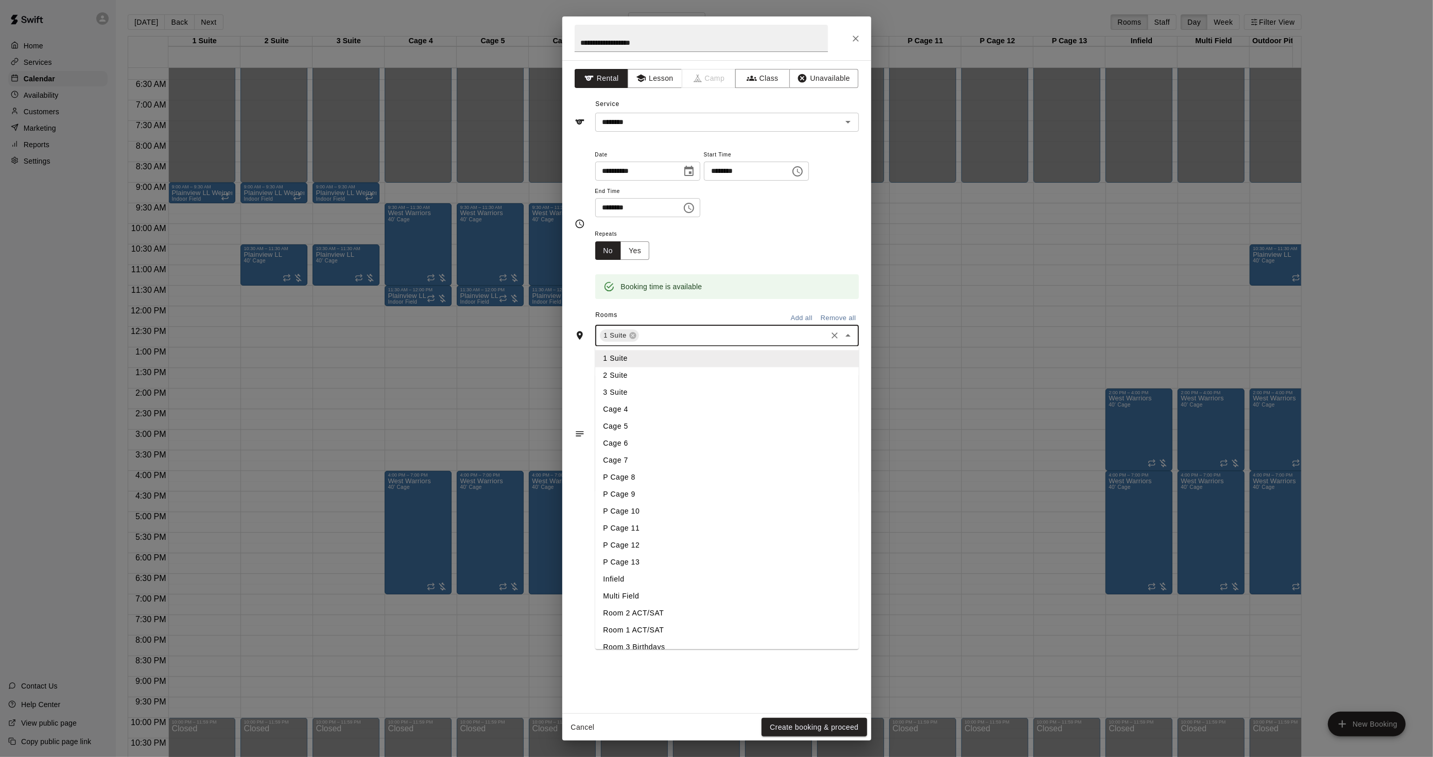
click at [646, 372] on li "2 Suite" at bounding box center [727, 376] width 264 height 17
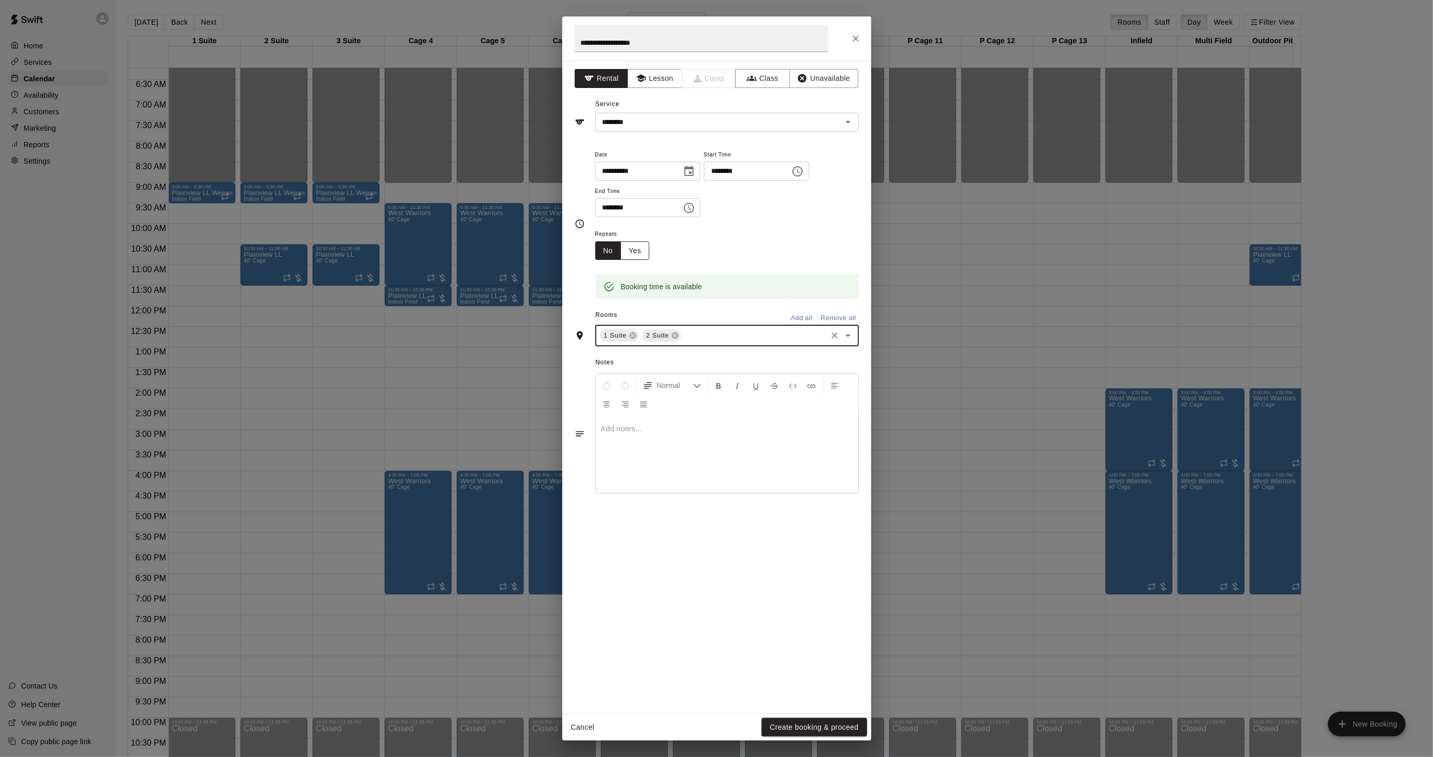
click at [631, 254] on button "Yes" at bounding box center [634, 250] width 29 height 19
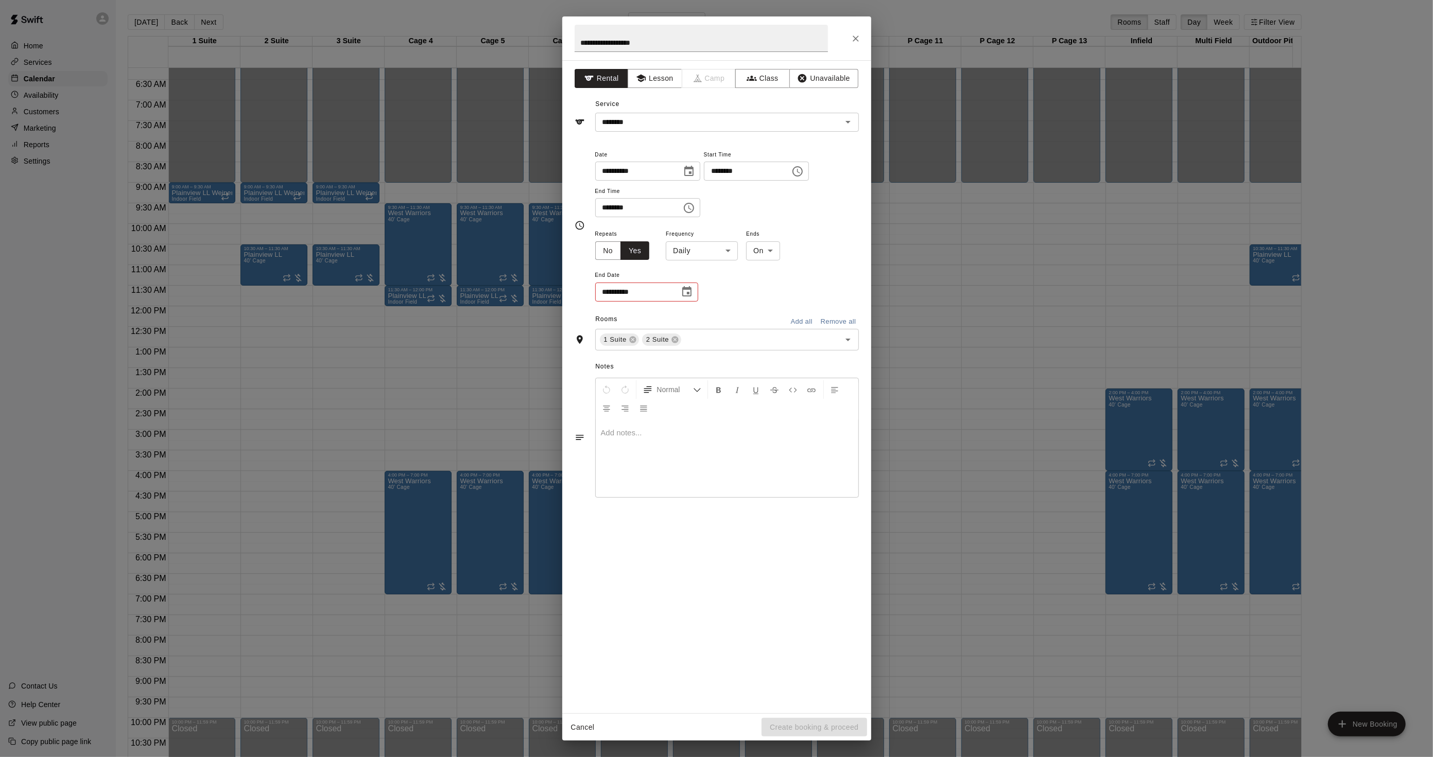
click at [697, 256] on body "Home Services Calendar Availability Customers Marketing Reports Settings Contac…" at bounding box center [716, 387] width 1433 height 774
click at [682, 287] on li "Weekly on Sunday" at bounding box center [702, 290] width 129 height 17
type input "******"
click at [772, 253] on body "Home Services Calendar Availability Customers Marketing Reports Settings Contac…" at bounding box center [716, 387] width 1433 height 774
click at [772, 295] on li "After" at bounding box center [776, 290] width 33 height 17
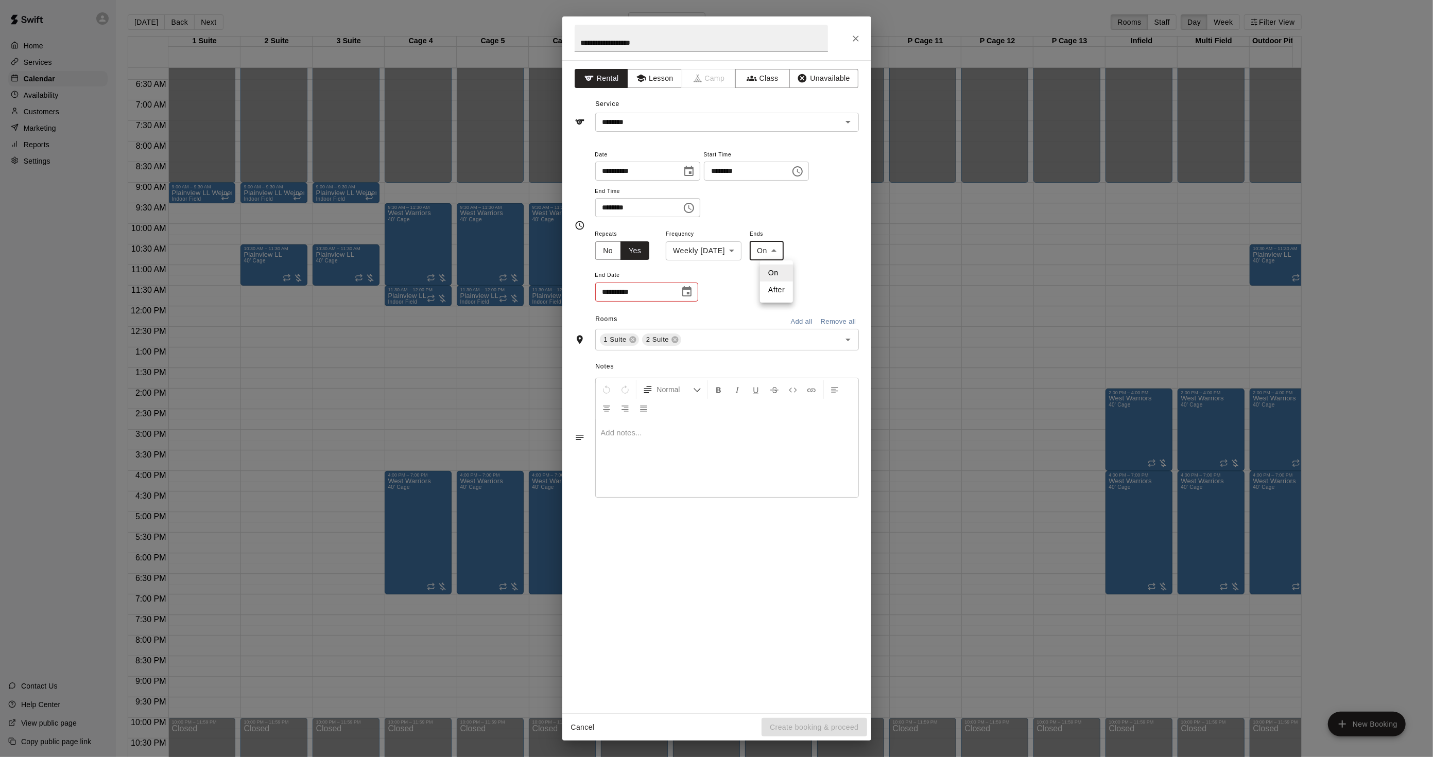
type input "*****"
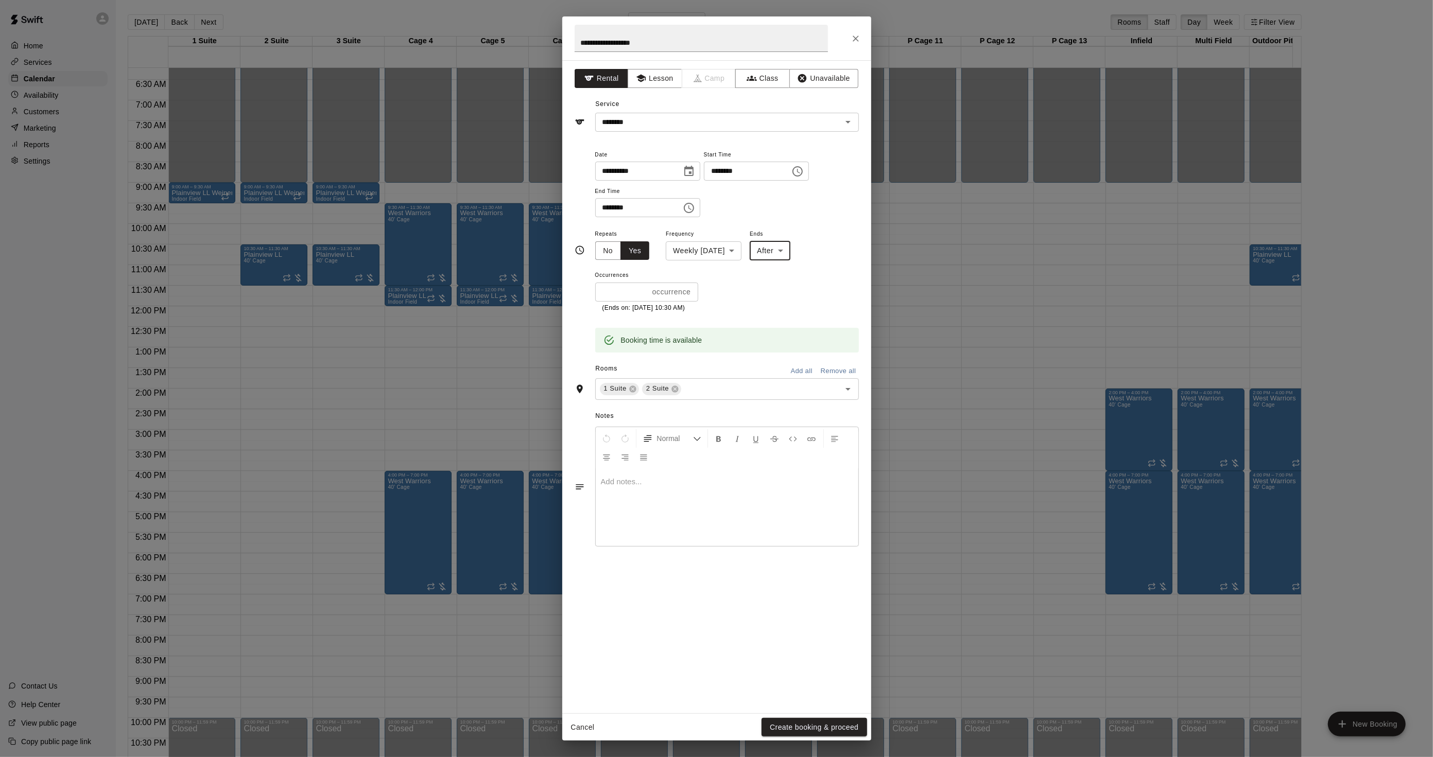
click at [618, 291] on input "*" at bounding box center [621, 292] width 53 height 19
type input "**"
click at [852, 732] on button "Create booking & proceed" at bounding box center [814, 727] width 105 height 19
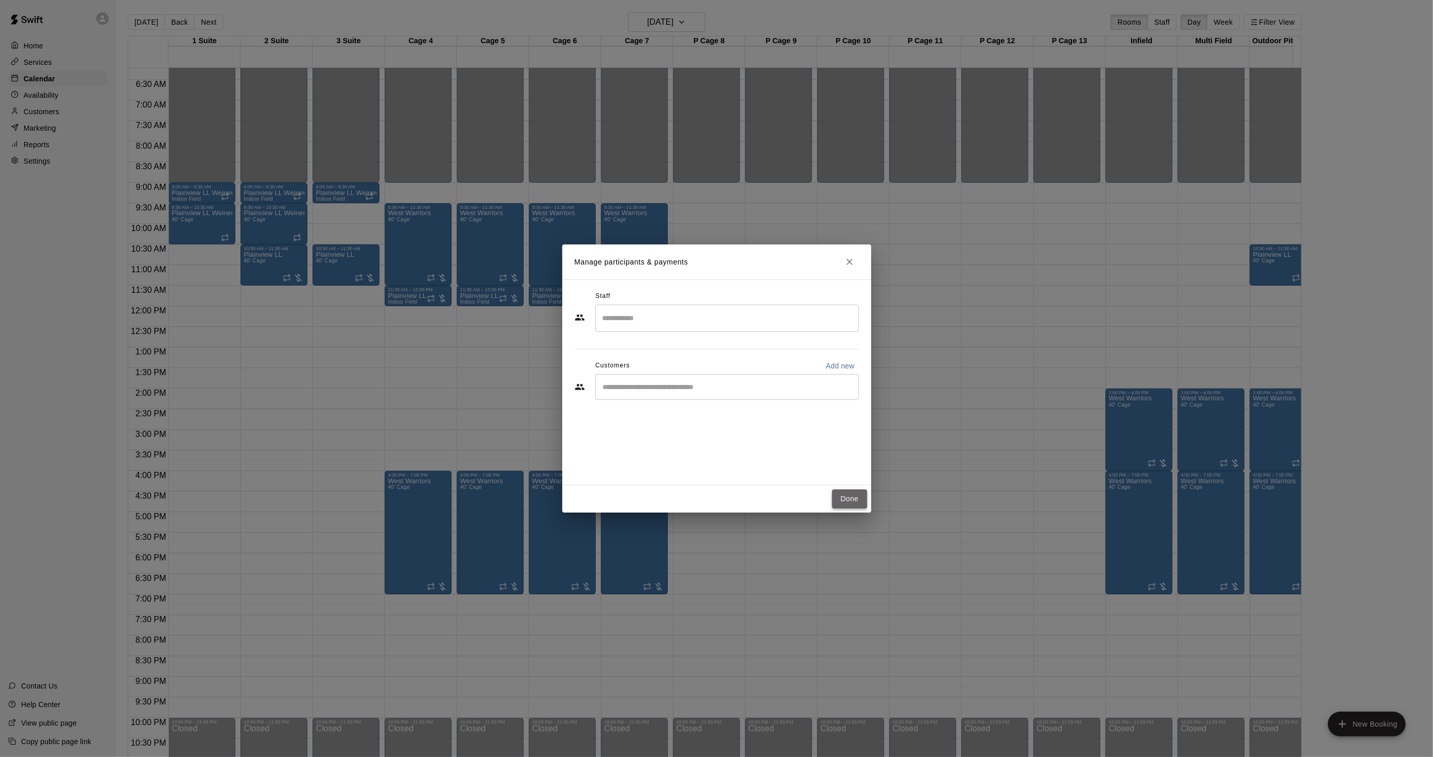
click at [852, 501] on button "Done" at bounding box center [849, 499] width 34 height 19
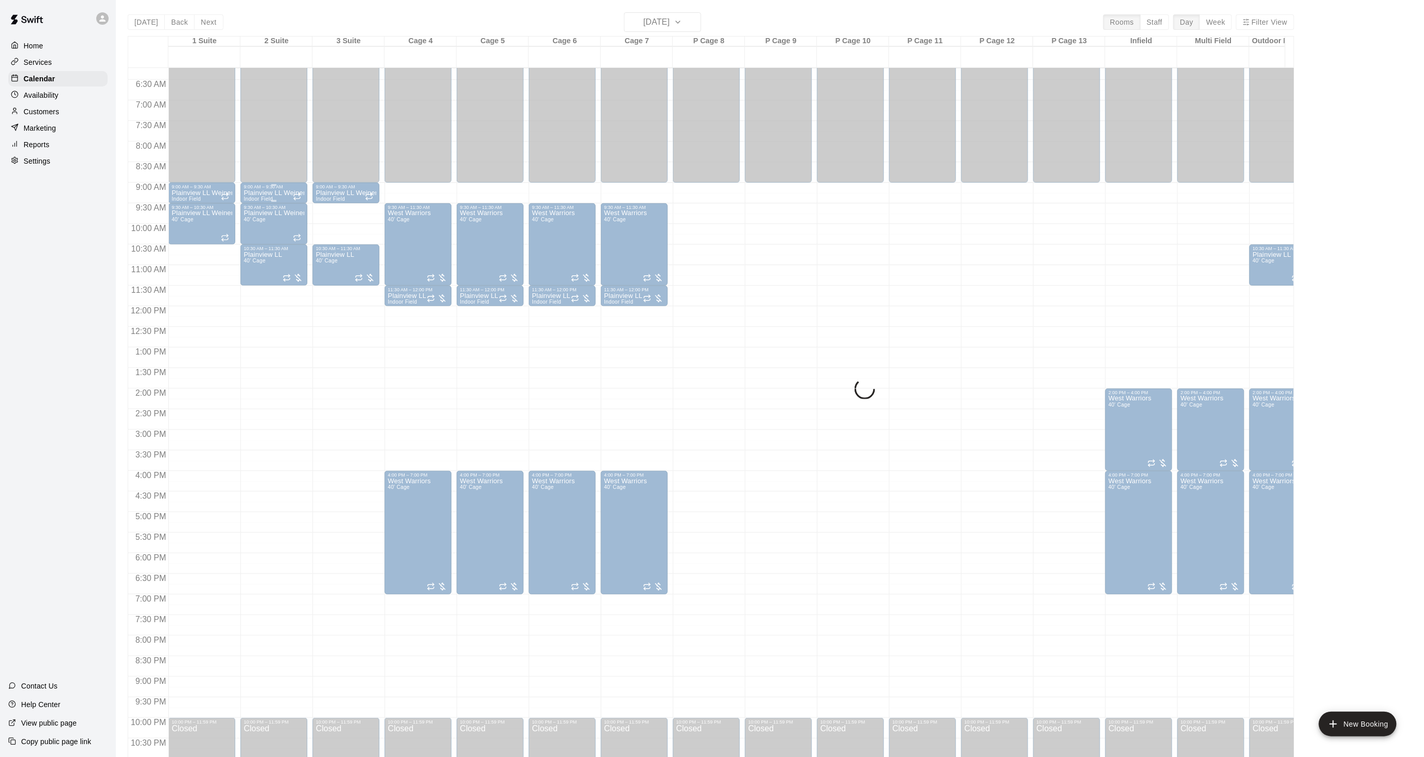
click at [249, 196] on span "Indoor Field" at bounding box center [258, 199] width 29 height 6
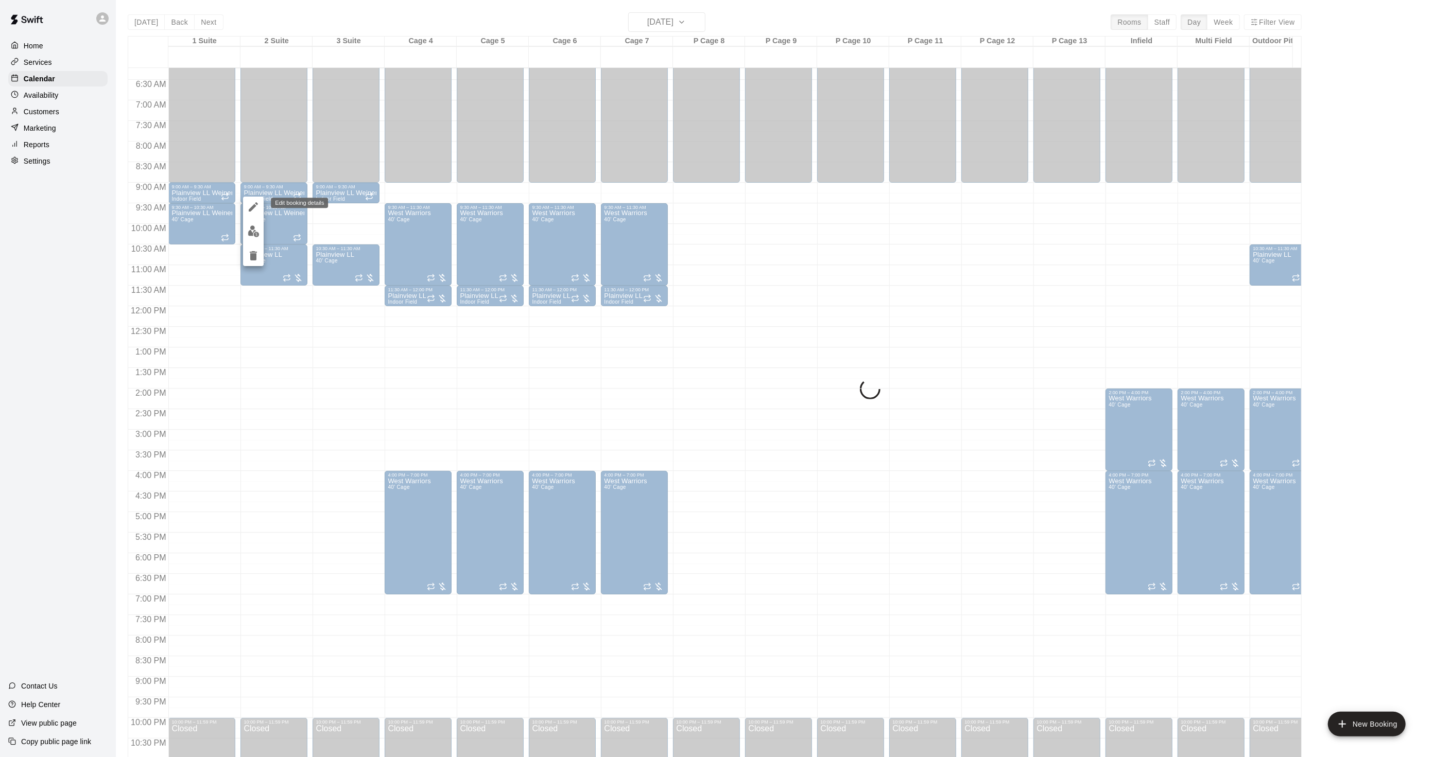
click at [247, 201] on icon "edit" at bounding box center [253, 207] width 12 height 12
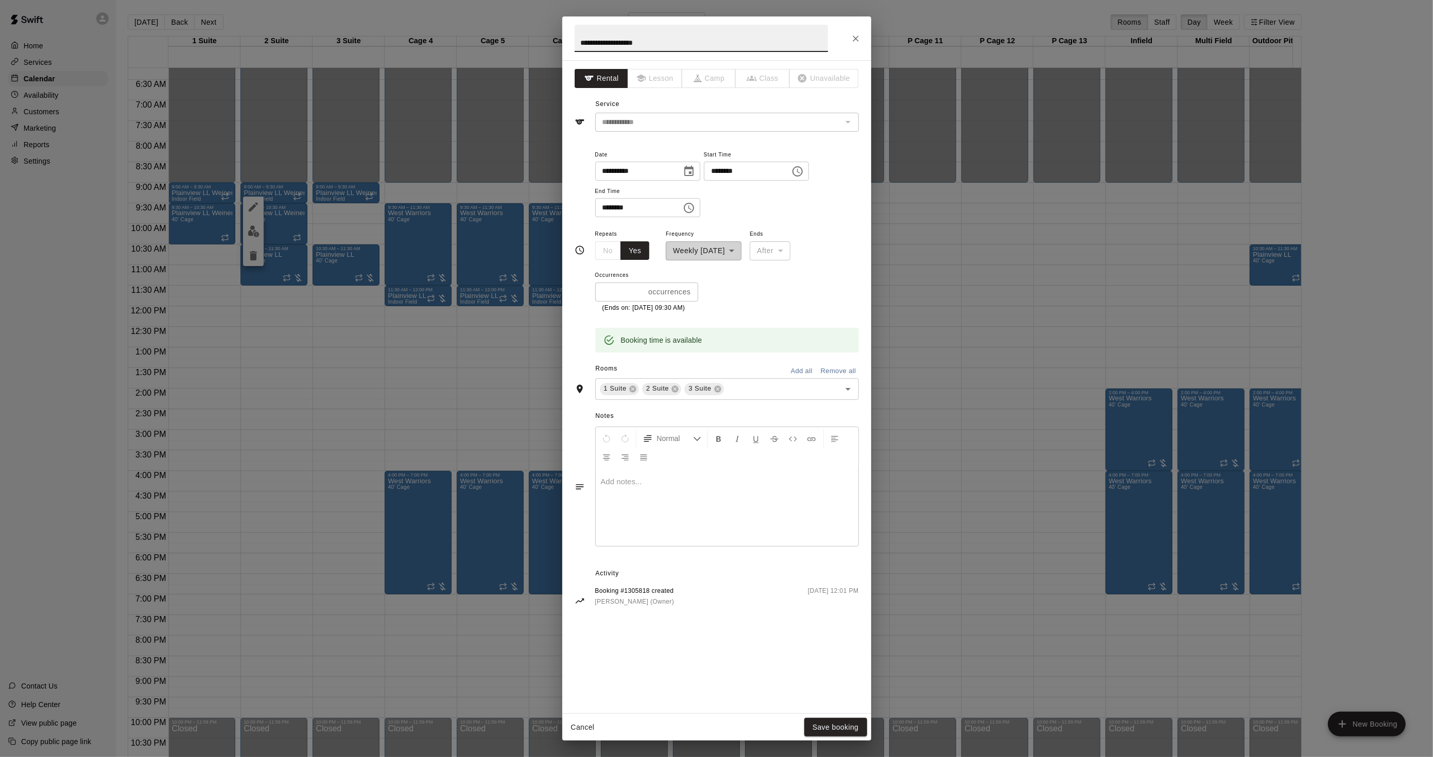
click at [577, 39] on input "**********" at bounding box center [701, 38] width 253 height 27
type input "**********"
click at [858, 724] on button "Save booking" at bounding box center [835, 727] width 63 height 19
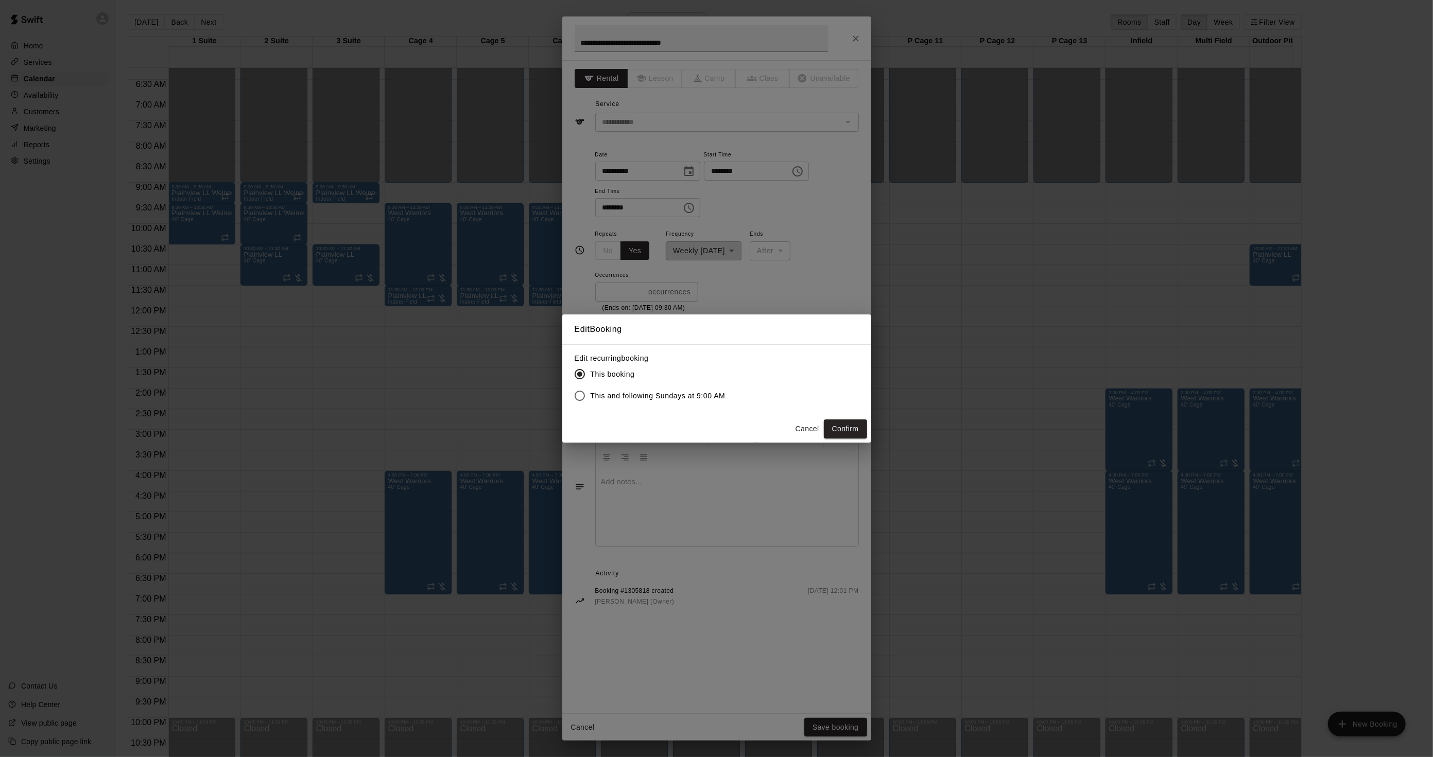
click at [688, 403] on label "This and following Sundays at 9:00 AM" at bounding box center [647, 396] width 157 height 22
click at [837, 426] on button "Confirm" at bounding box center [845, 429] width 43 height 19
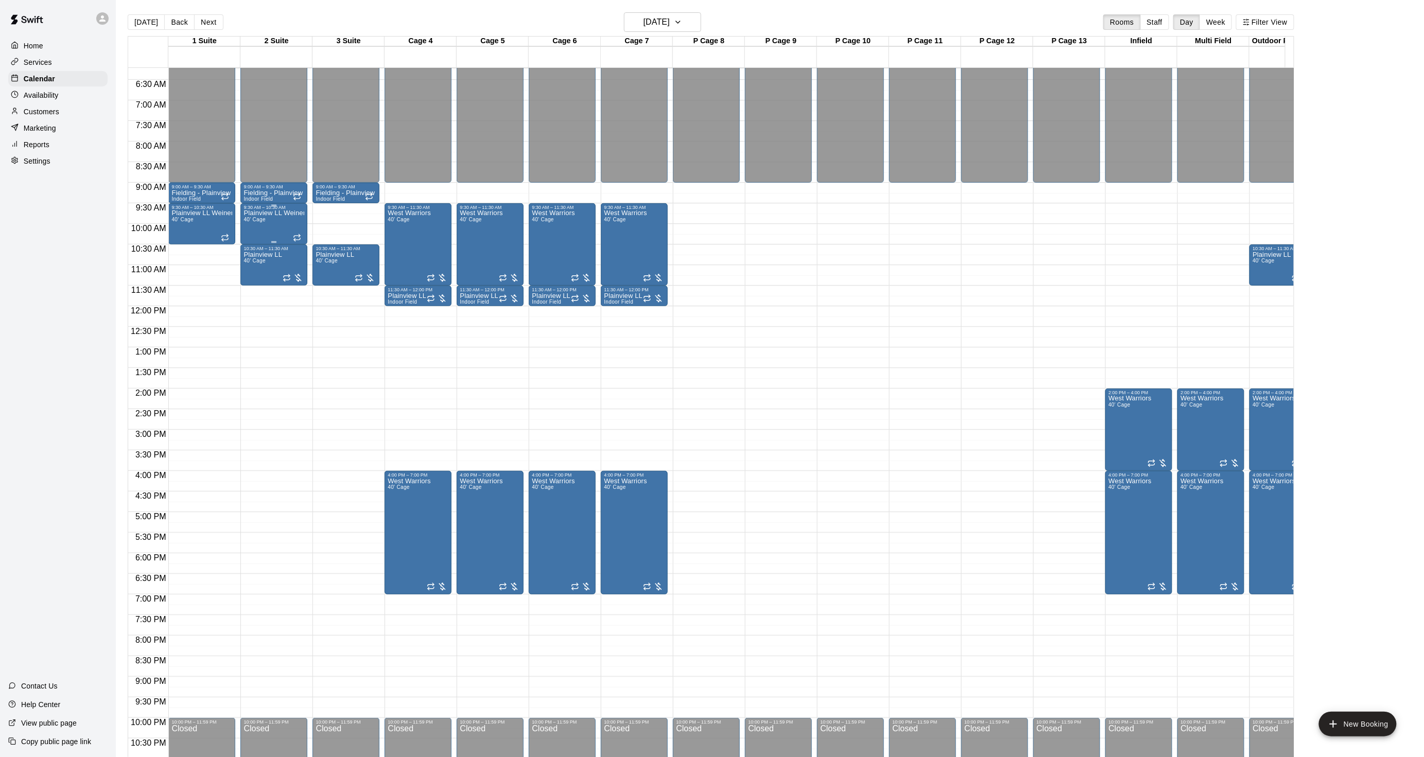
click at [258, 213] on p "Plainview LL Weiner" at bounding box center [274, 213] width 61 height 0
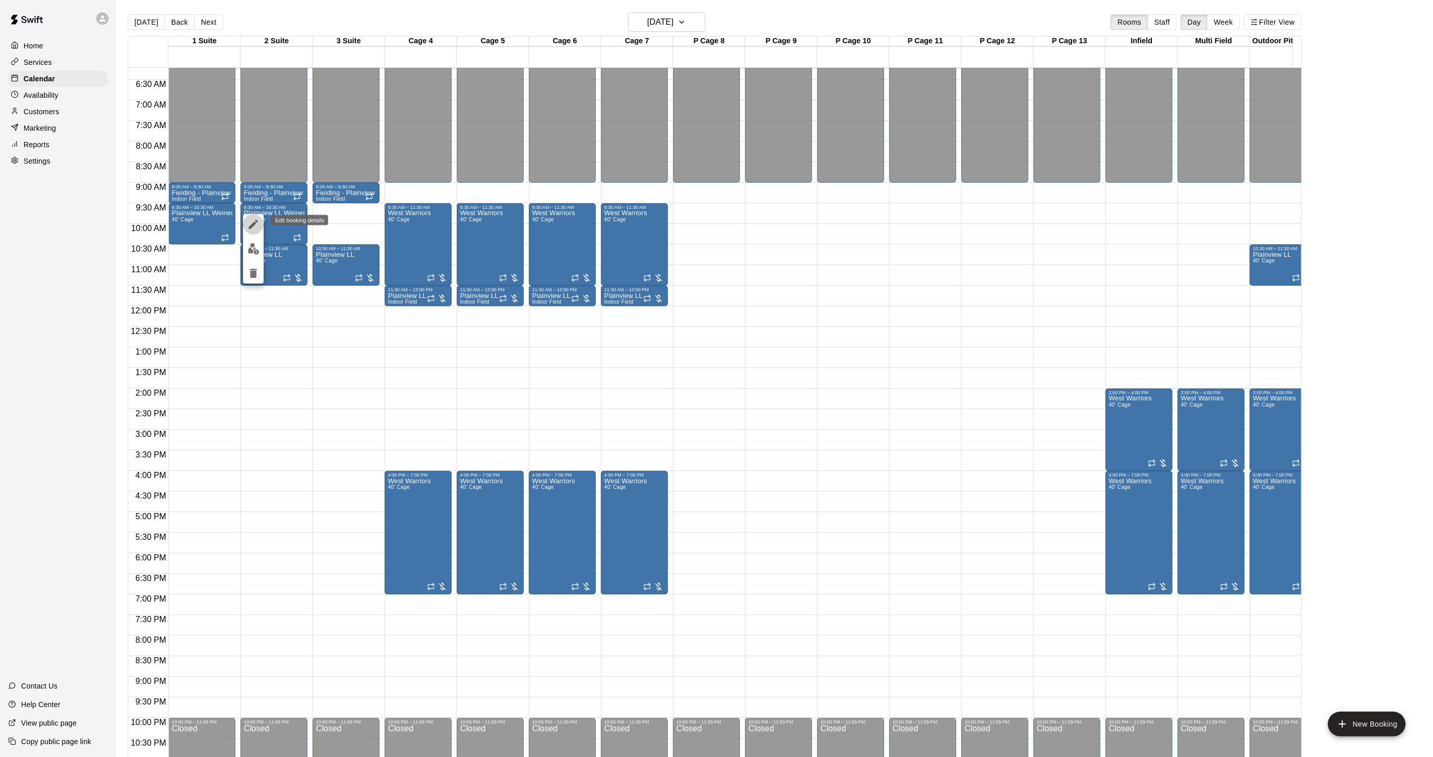
click at [255, 220] on icon "edit" at bounding box center [253, 224] width 9 height 9
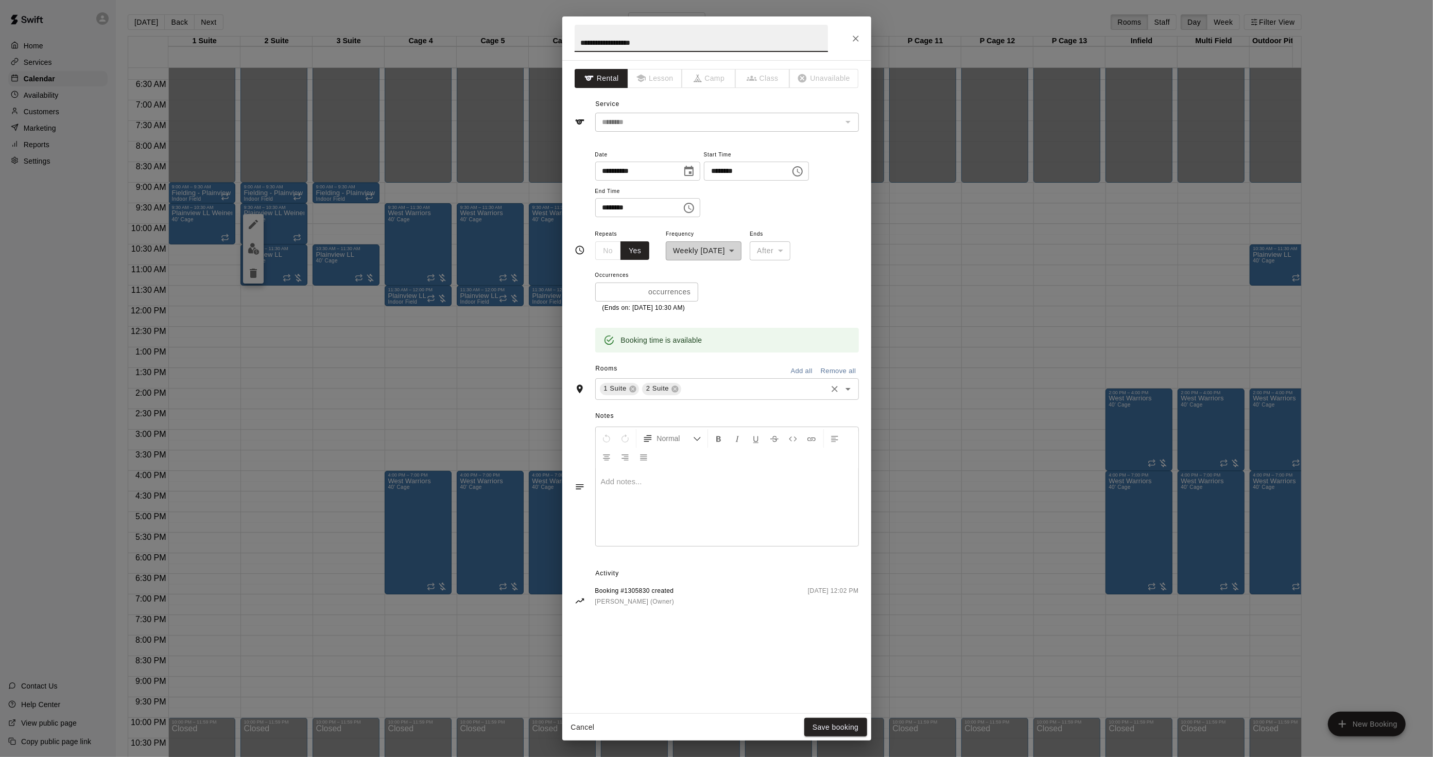
click at [692, 398] on div "1 Suite 2 Suite ​" at bounding box center [727, 389] width 264 height 22
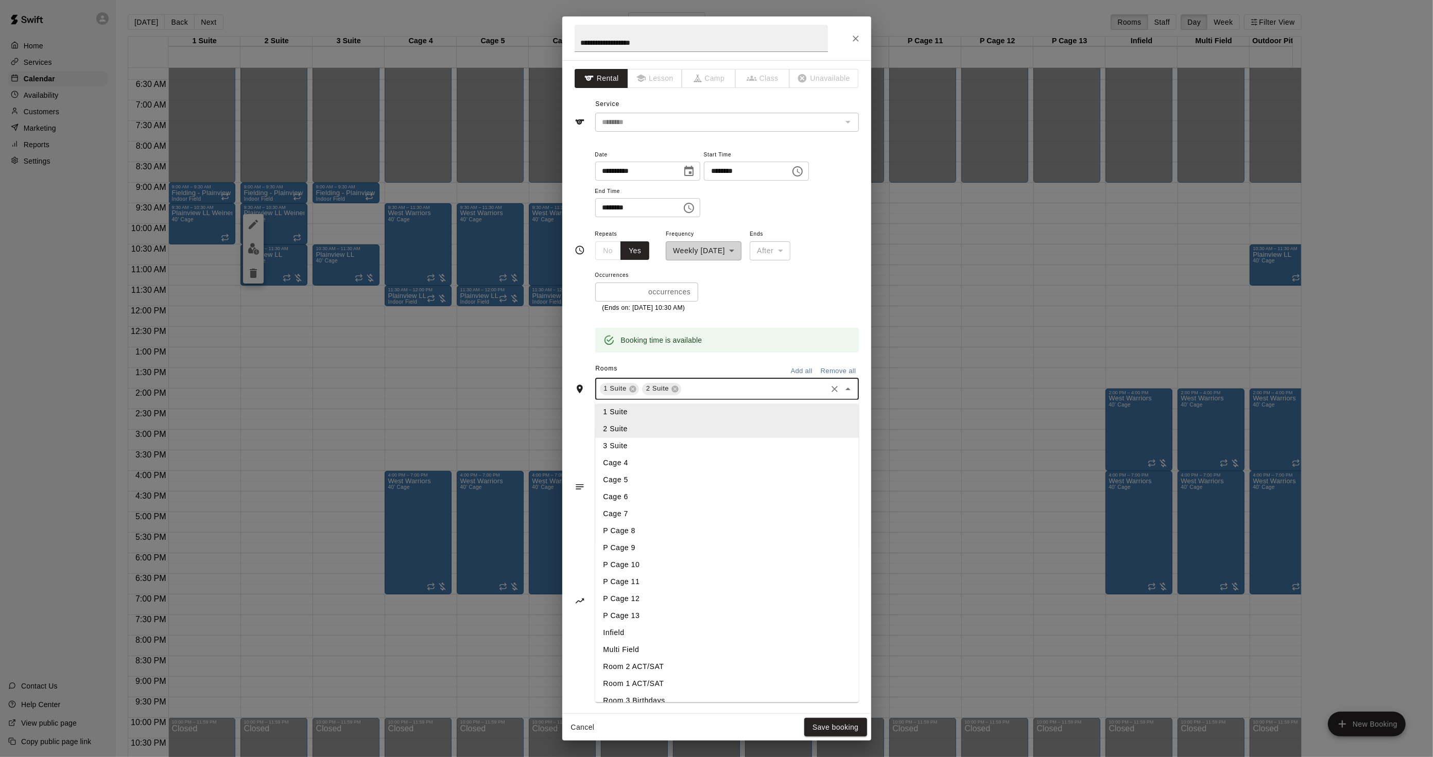
click at [637, 530] on li "P Cage 8" at bounding box center [727, 531] width 264 height 17
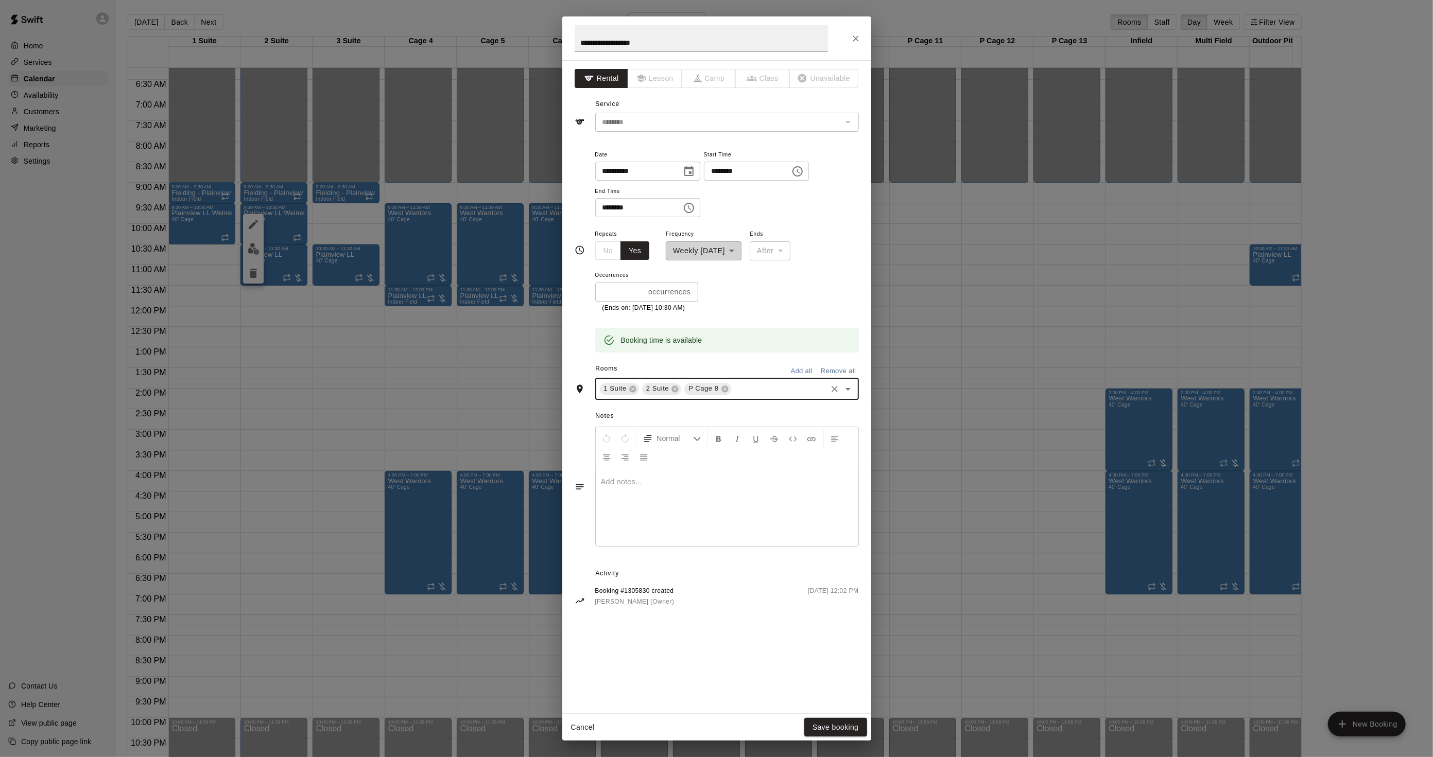
click at [752, 386] on input "text" at bounding box center [779, 389] width 93 height 13
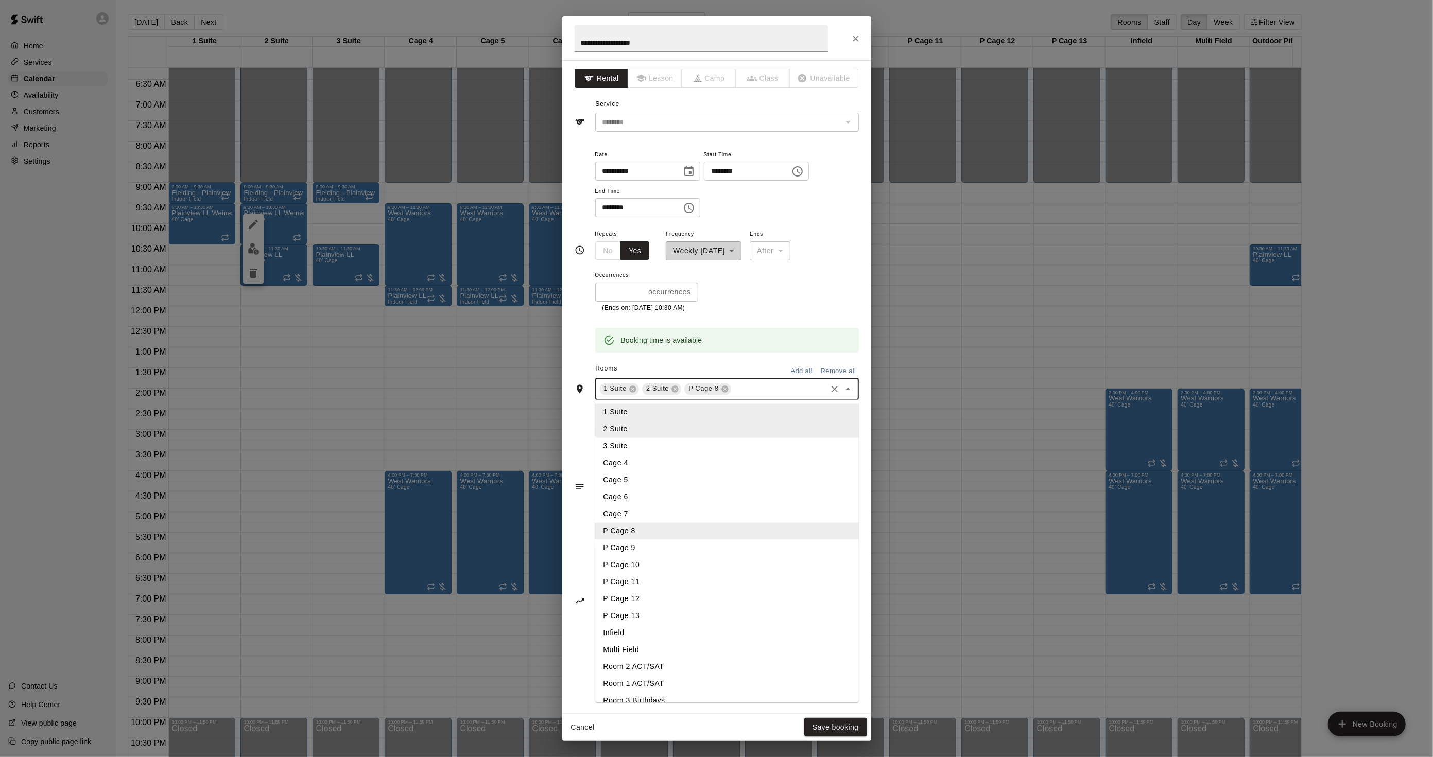
click at [627, 544] on li "P Cage 9" at bounding box center [727, 548] width 264 height 17
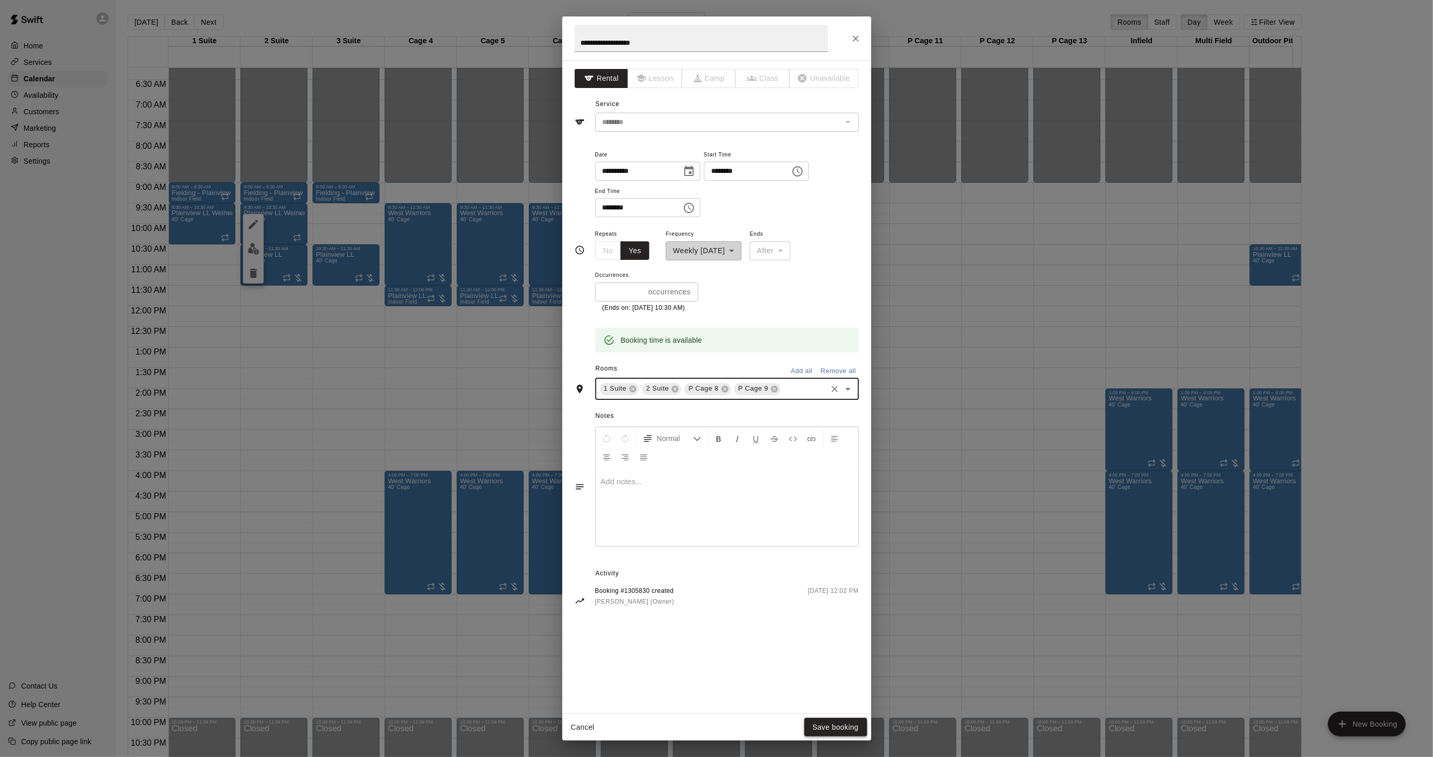
click at [829, 722] on button "Save booking" at bounding box center [835, 727] width 63 height 19
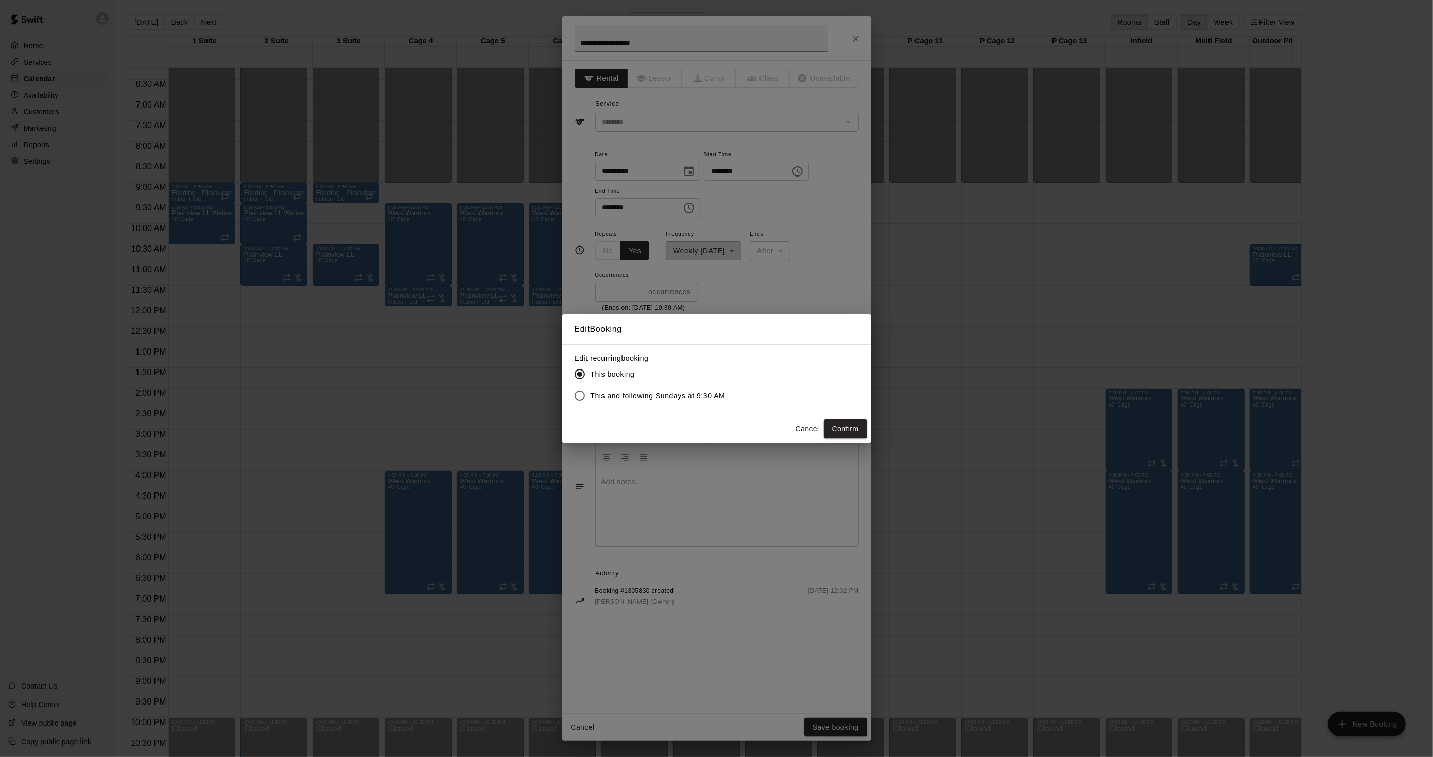
click at [665, 391] on span "This and following Sundays at 9:30 AM" at bounding box center [658, 396] width 135 height 11
click at [847, 435] on button "Confirm" at bounding box center [845, 429] width 43 height 19
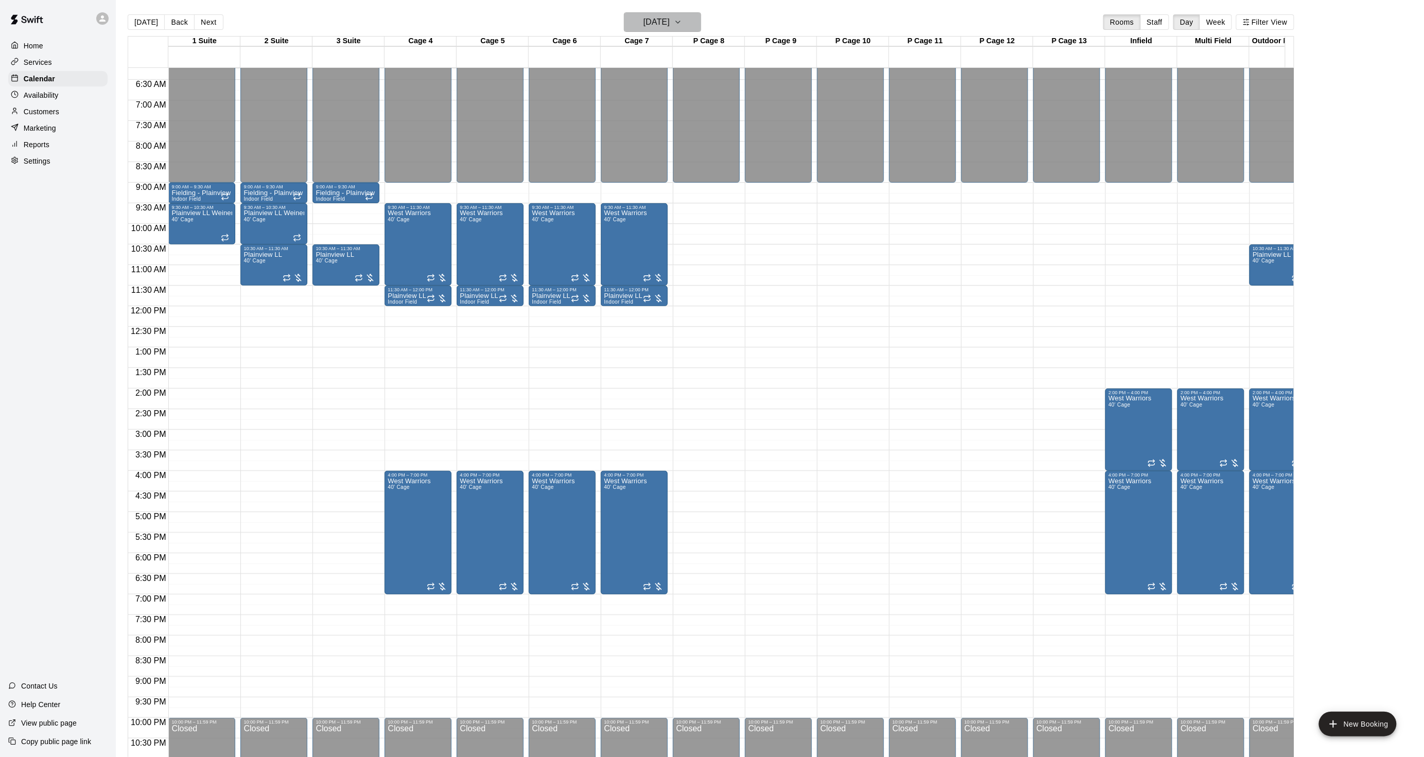
click at [654, 21] on h6 "Sunday Jan 04" at bounding box center [657, 22] width 26 height 14
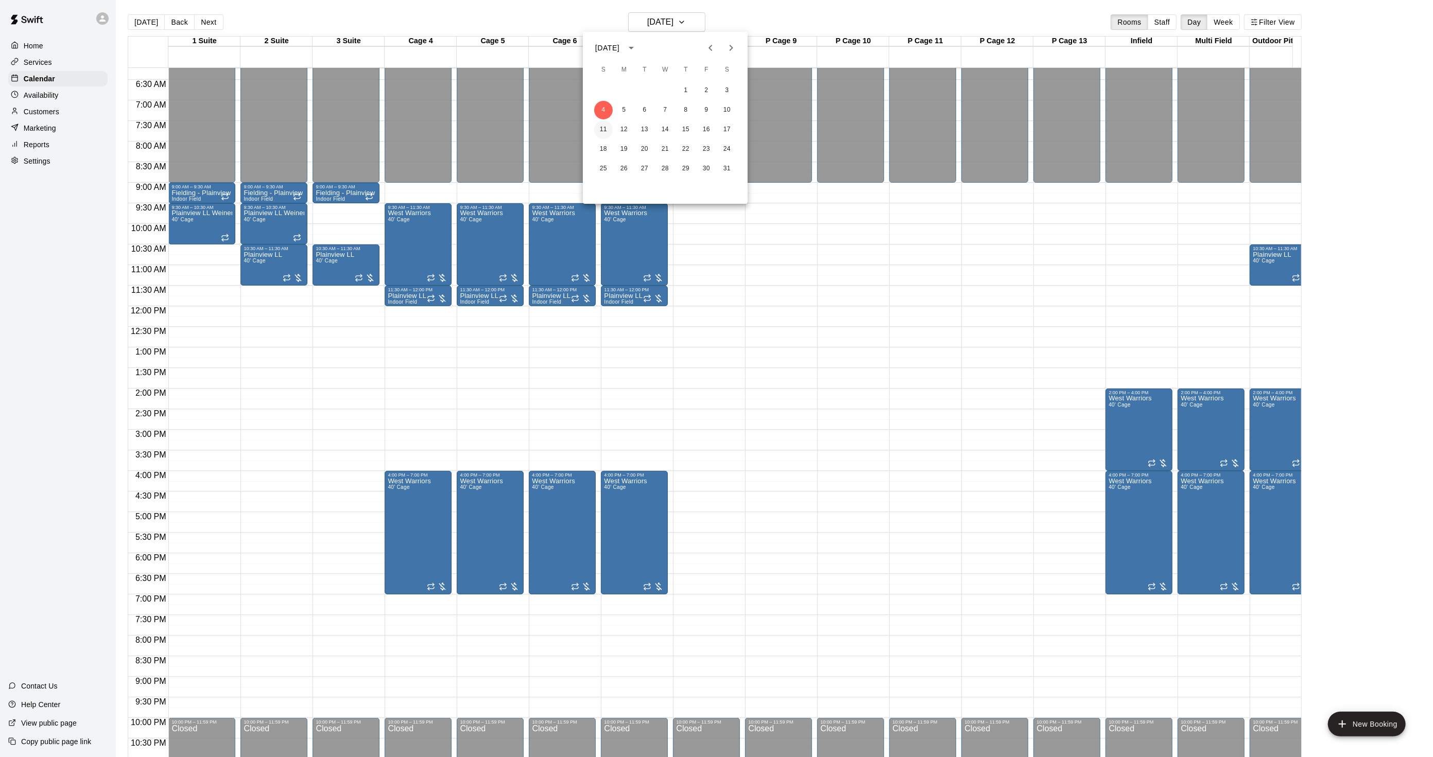
click at [604, 125] on button "11" at bounding box center [603, 129] width 19 height 19
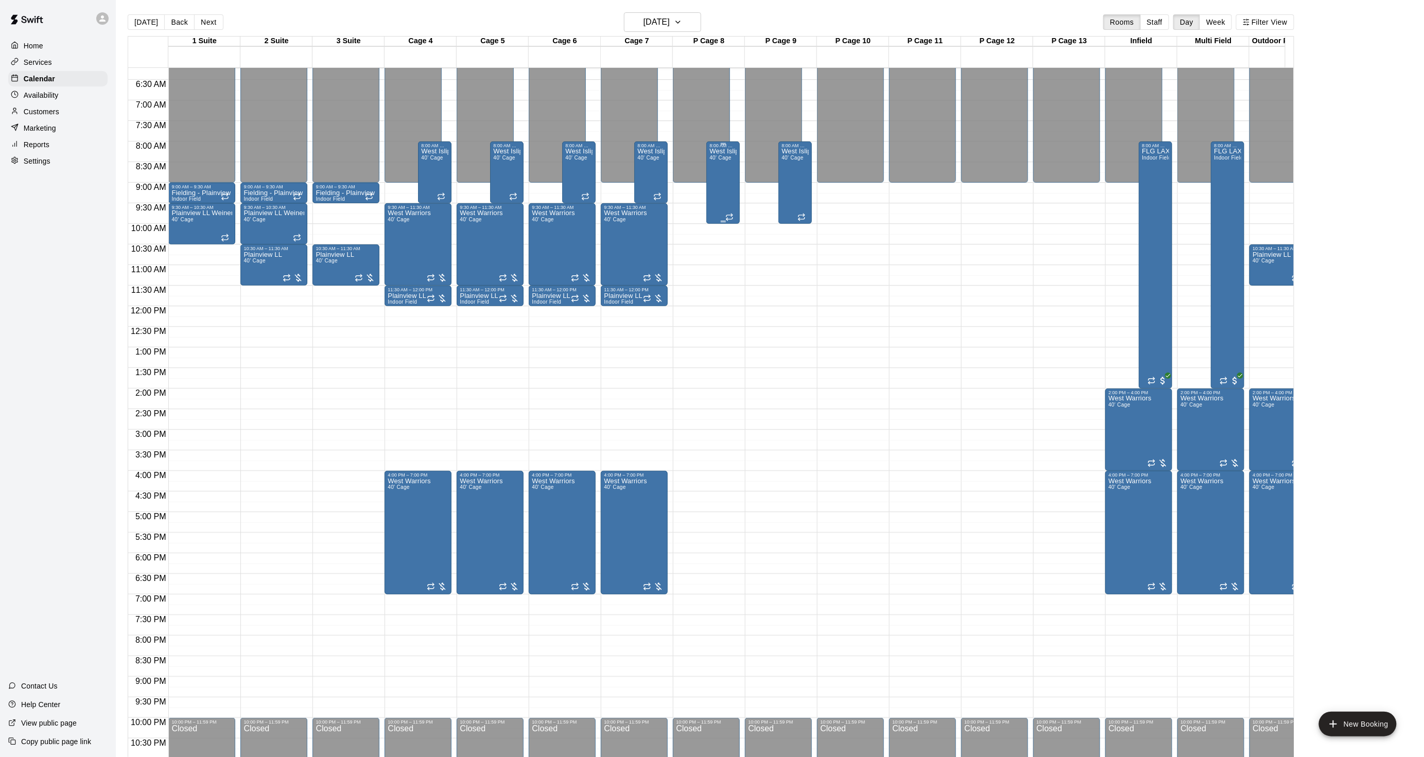
click at [713, 163] on div "West Islip Varsity 40' Cage" at bounding box center [723, 526] width 27 height 757
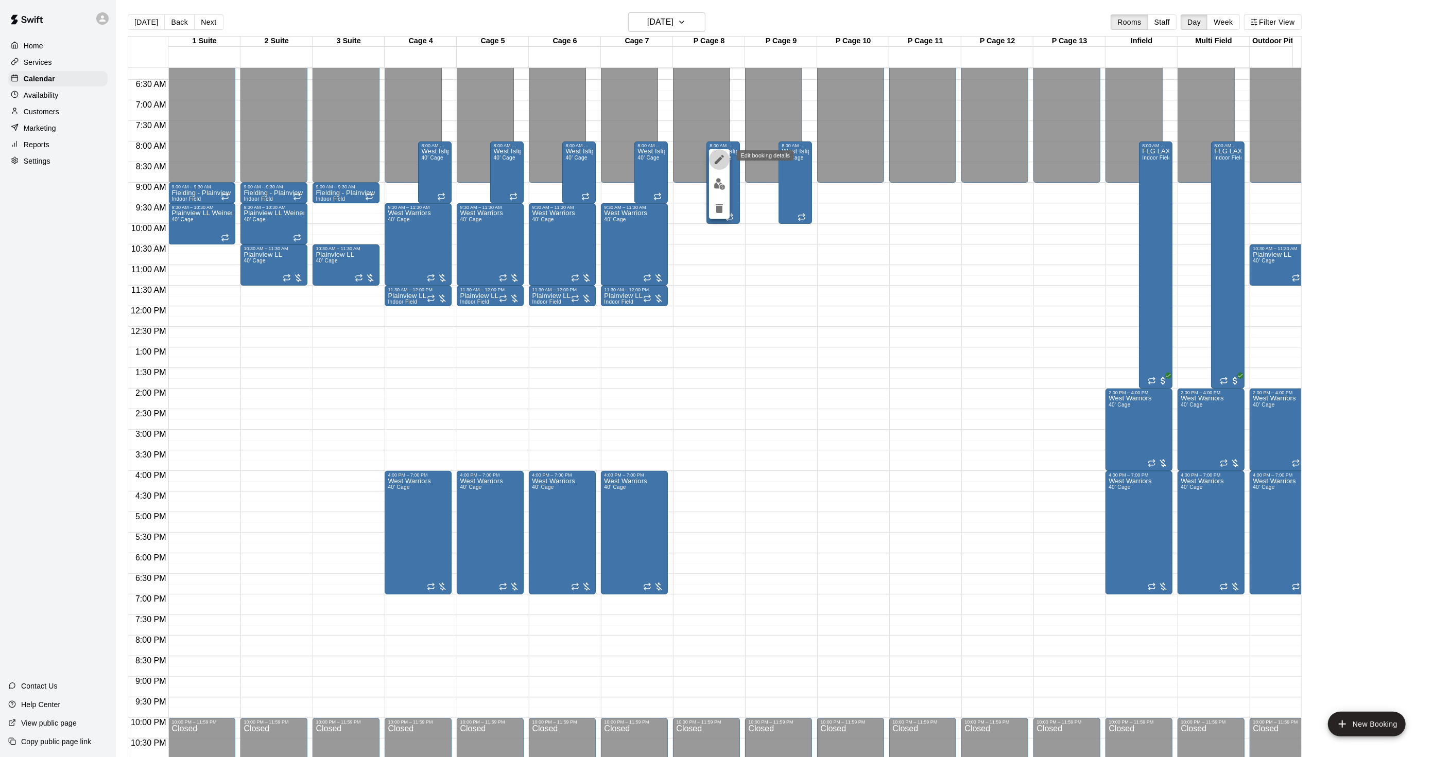
click at [712, 157] on button "edit" at bounding box center [719, 159] width 21 height 21
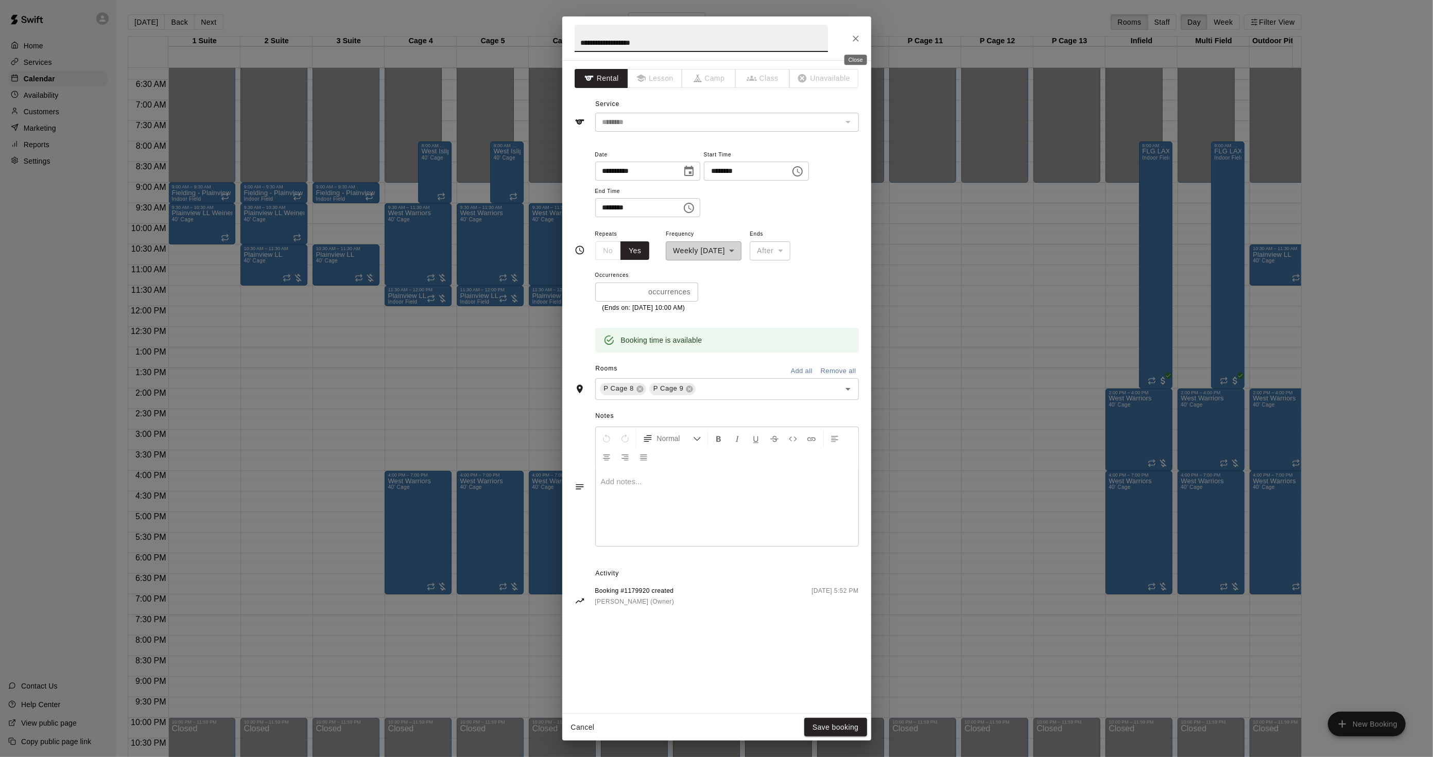
click at [847, 40] on button "Close" at bounding box center [855, 38] width 19 height 19
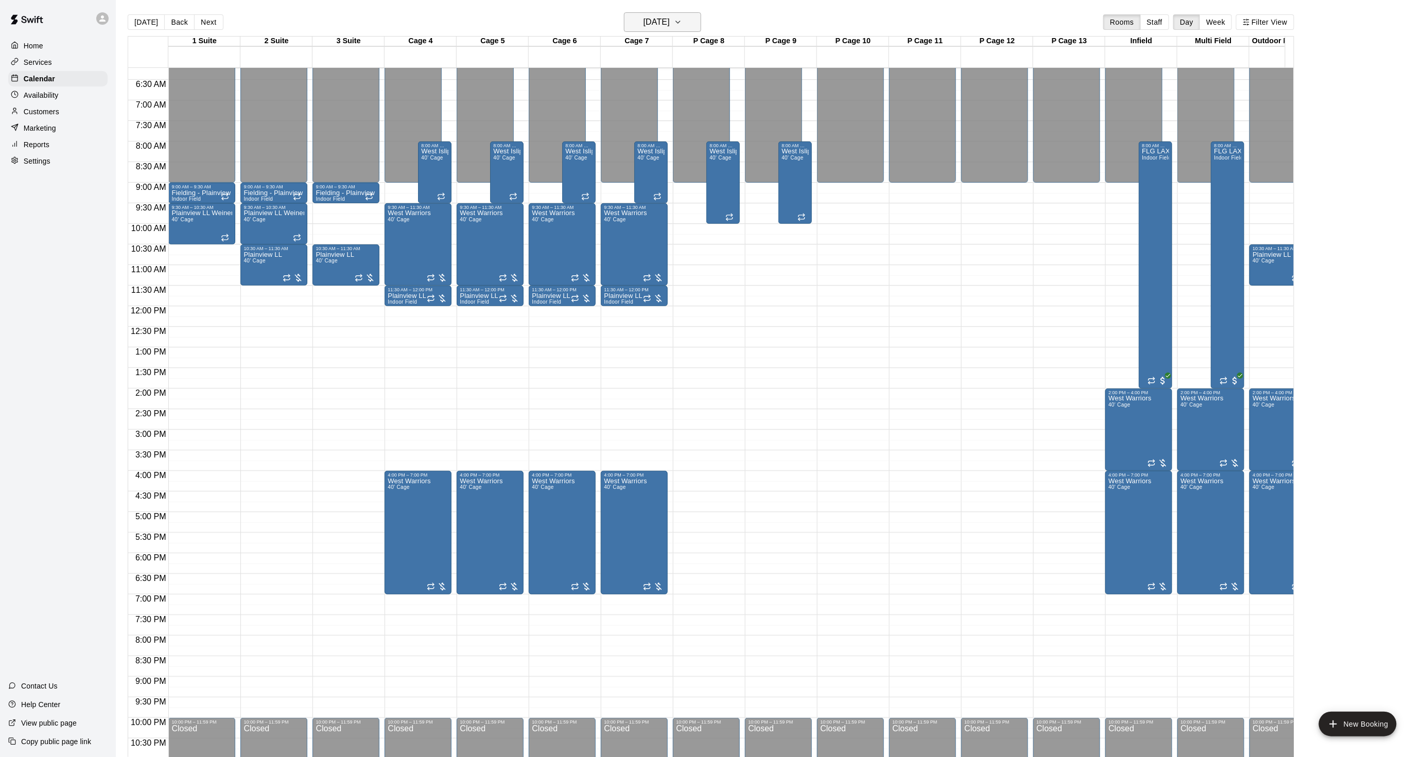
click at [660, 18] on h6 "Sunday Jan 11" at bounding box center [657, 22] width 26 height 14
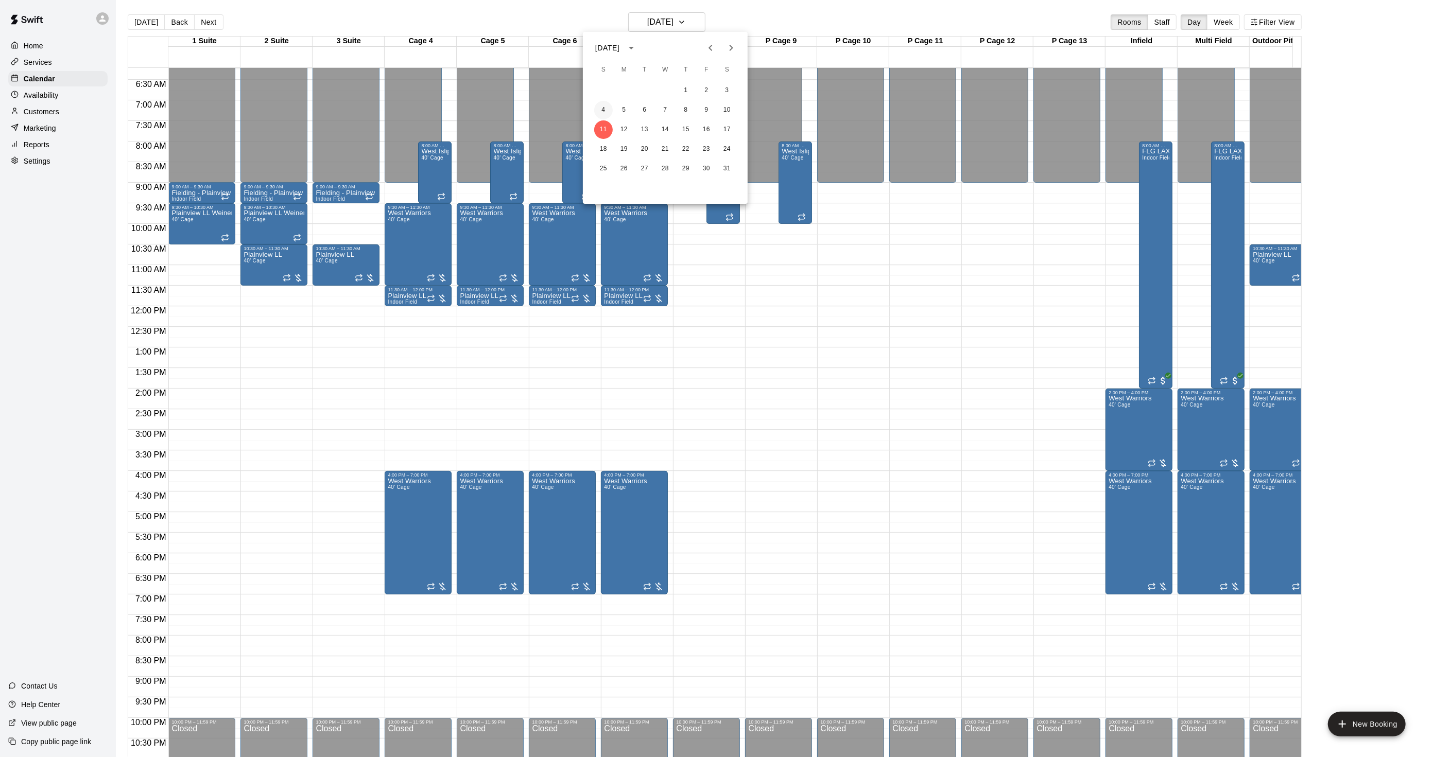
click at [608, 111] on button "4" at bounding box center [603, 110] width 19 height 19
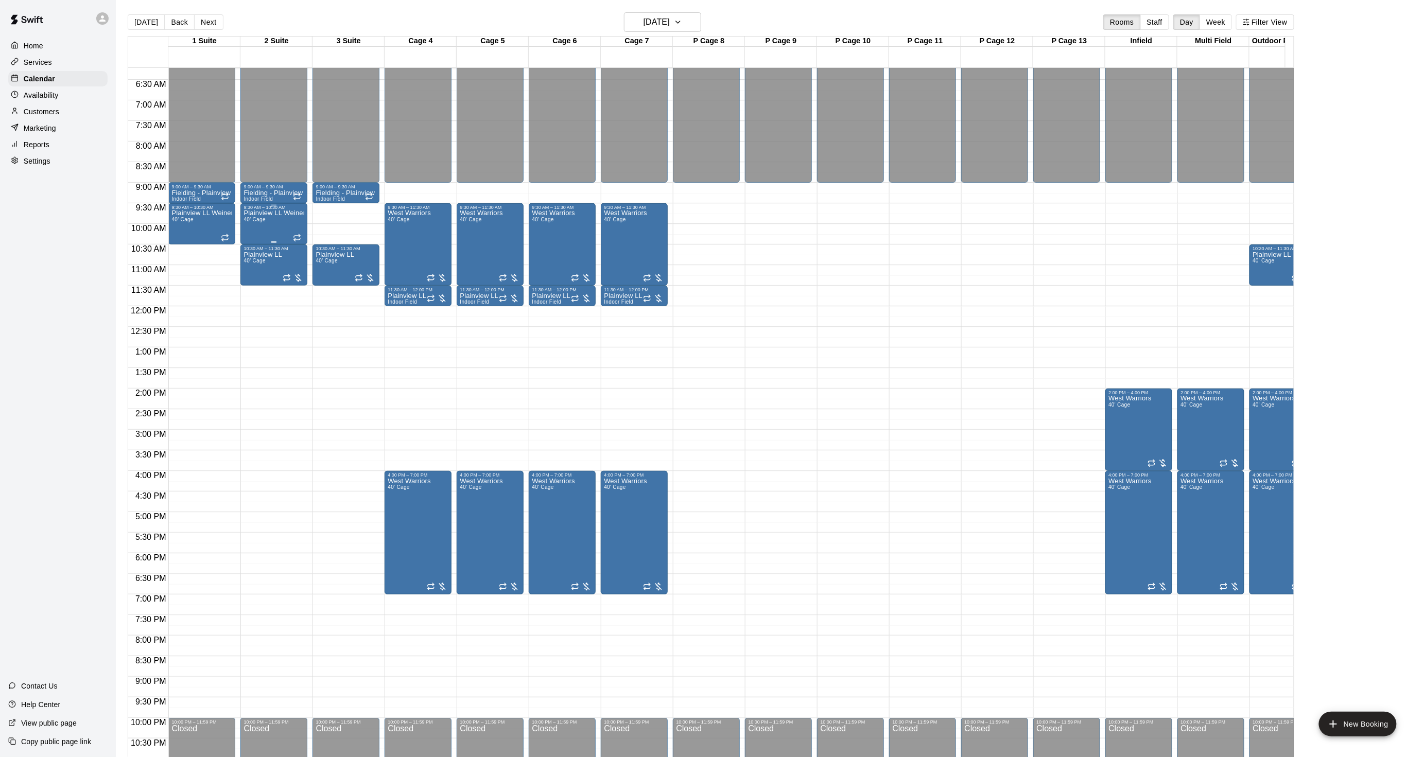
click at [273, 227] on div "Plainview LL Weiner 40' Cage" at bounding box center [274, 588] width 61 height 757
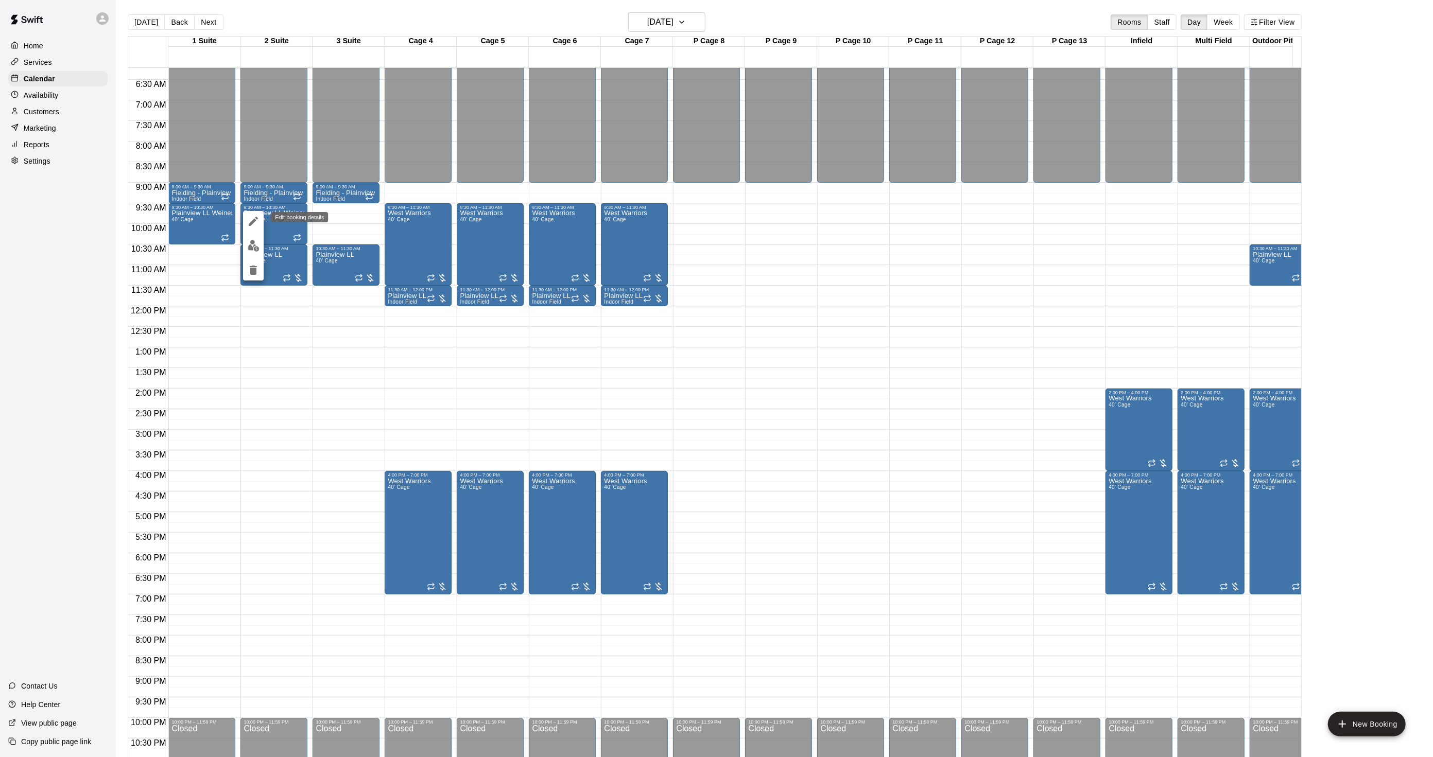
click at [251, 225] on icon "edit" at bounding box center [253, 221] width 12 height 12
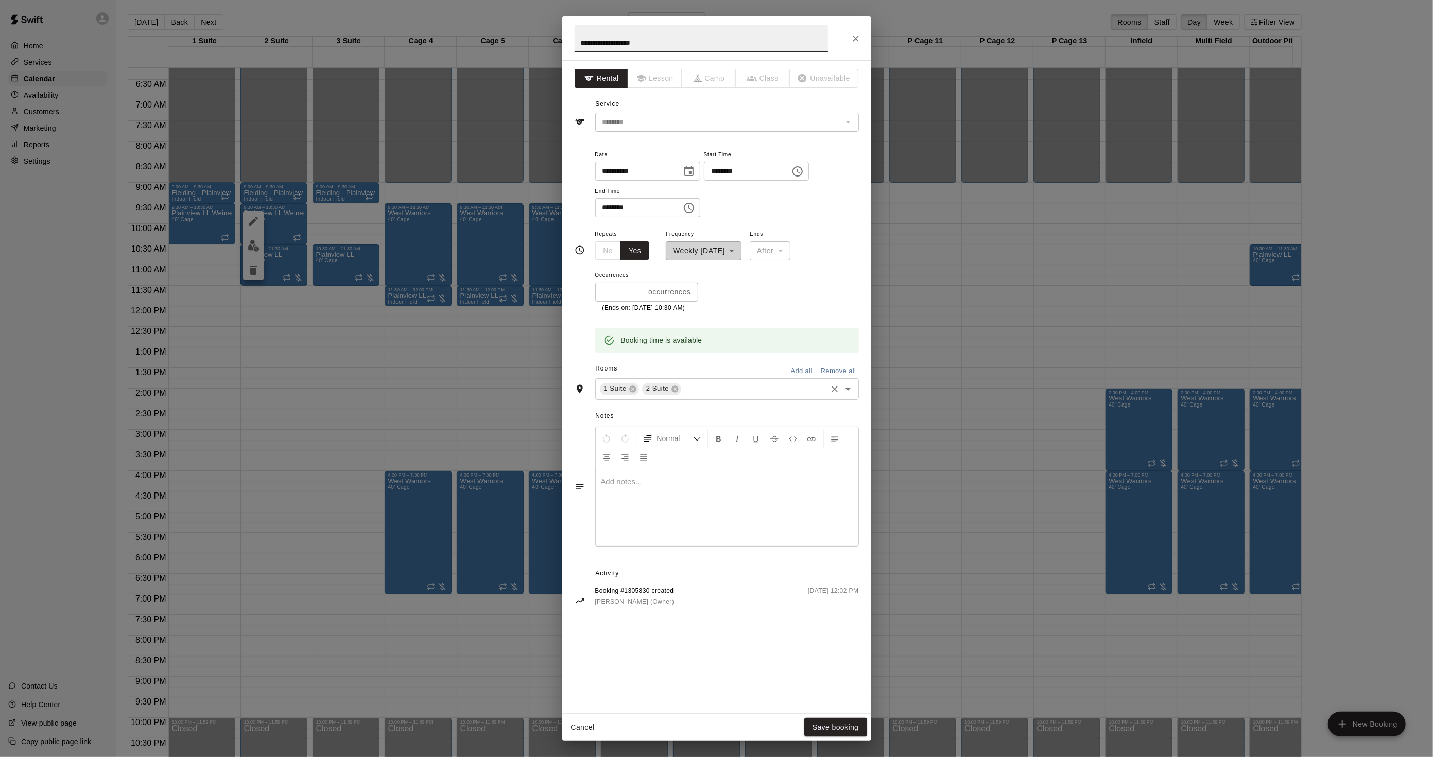
click at [716, 383] on input "text" at bounding box center [754, 389] width 142 height 13
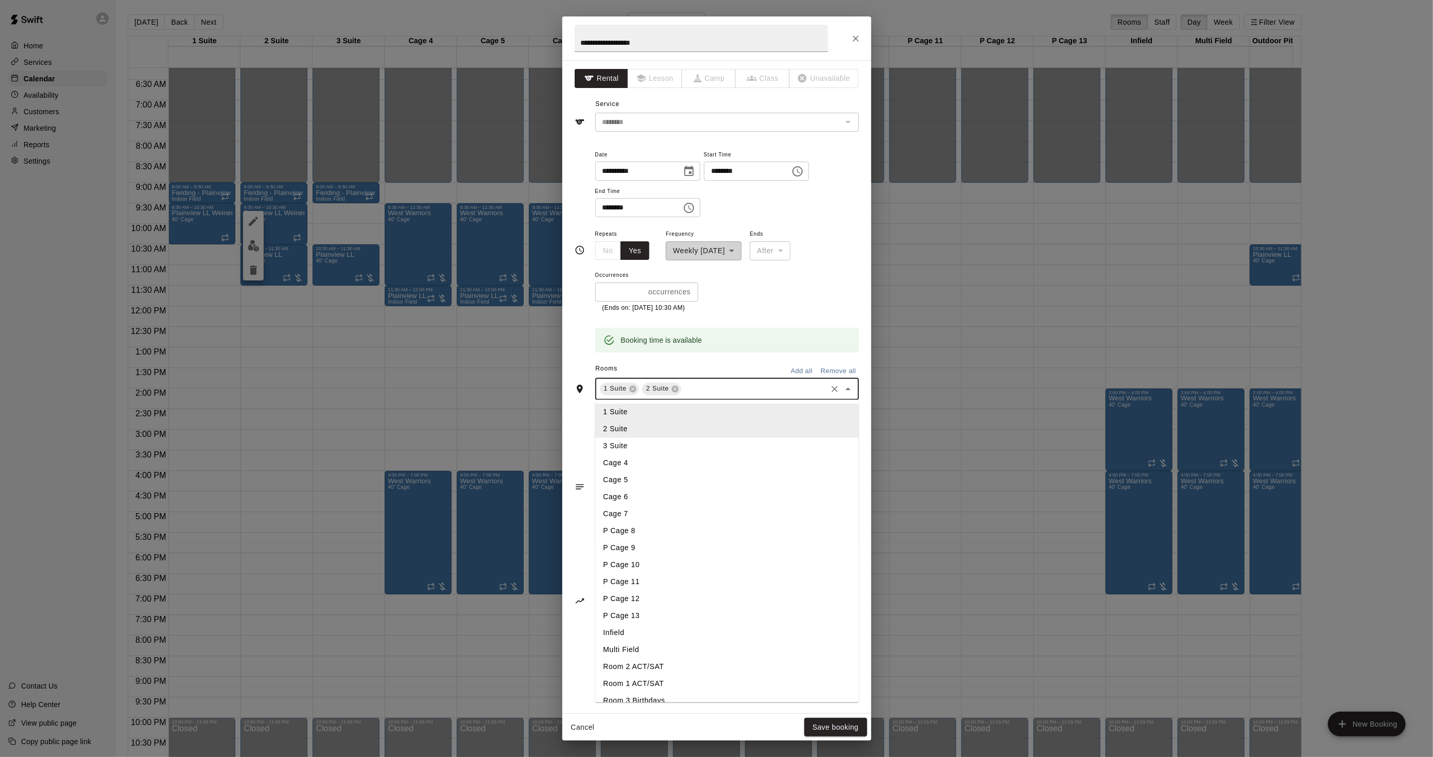
click at [628, 560] on li "P Cage 10" at bounding box center [727, 565] width 264 height 17
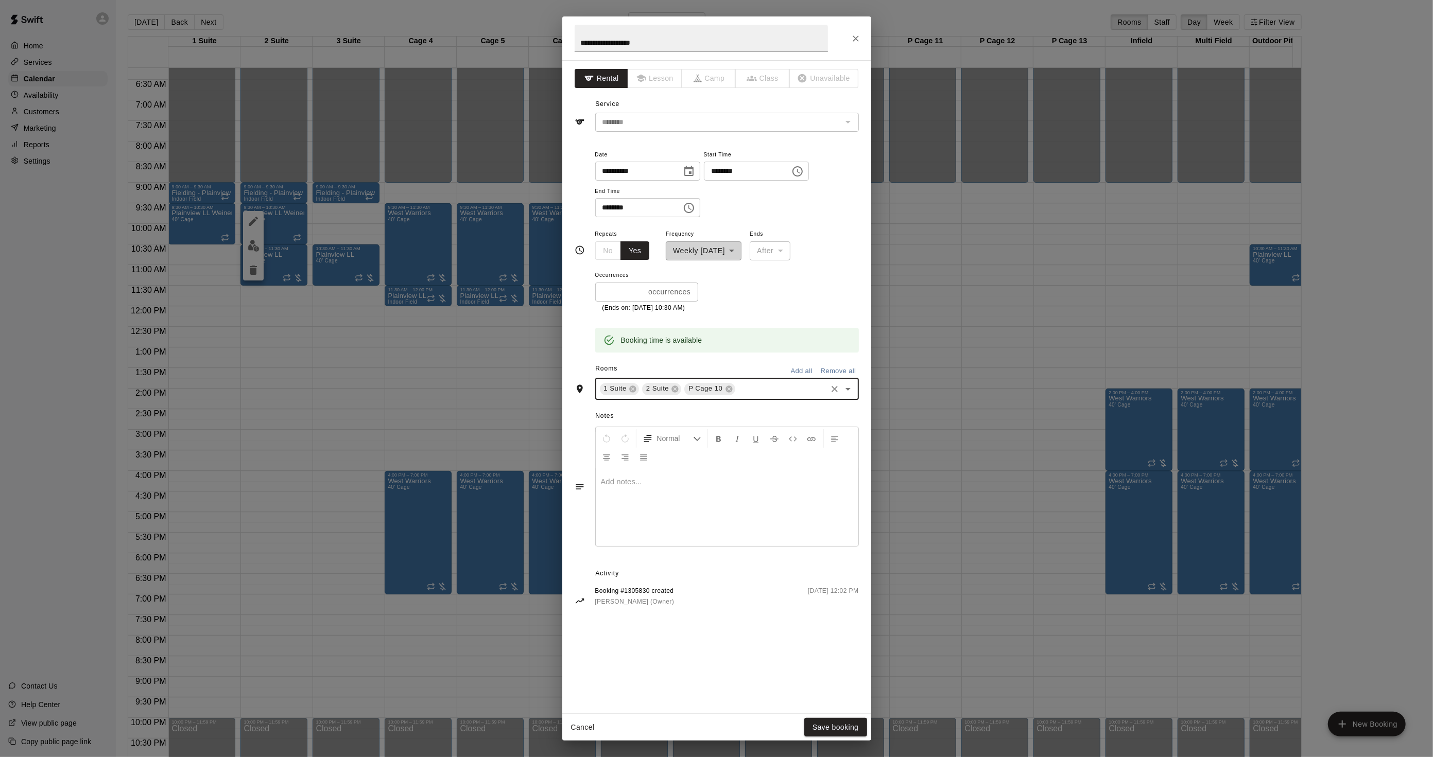
click at [770, 381] on div "1 Suite 2 Suite P Cage 10 ​" at bounding box center [727, 389] width 264 height 22
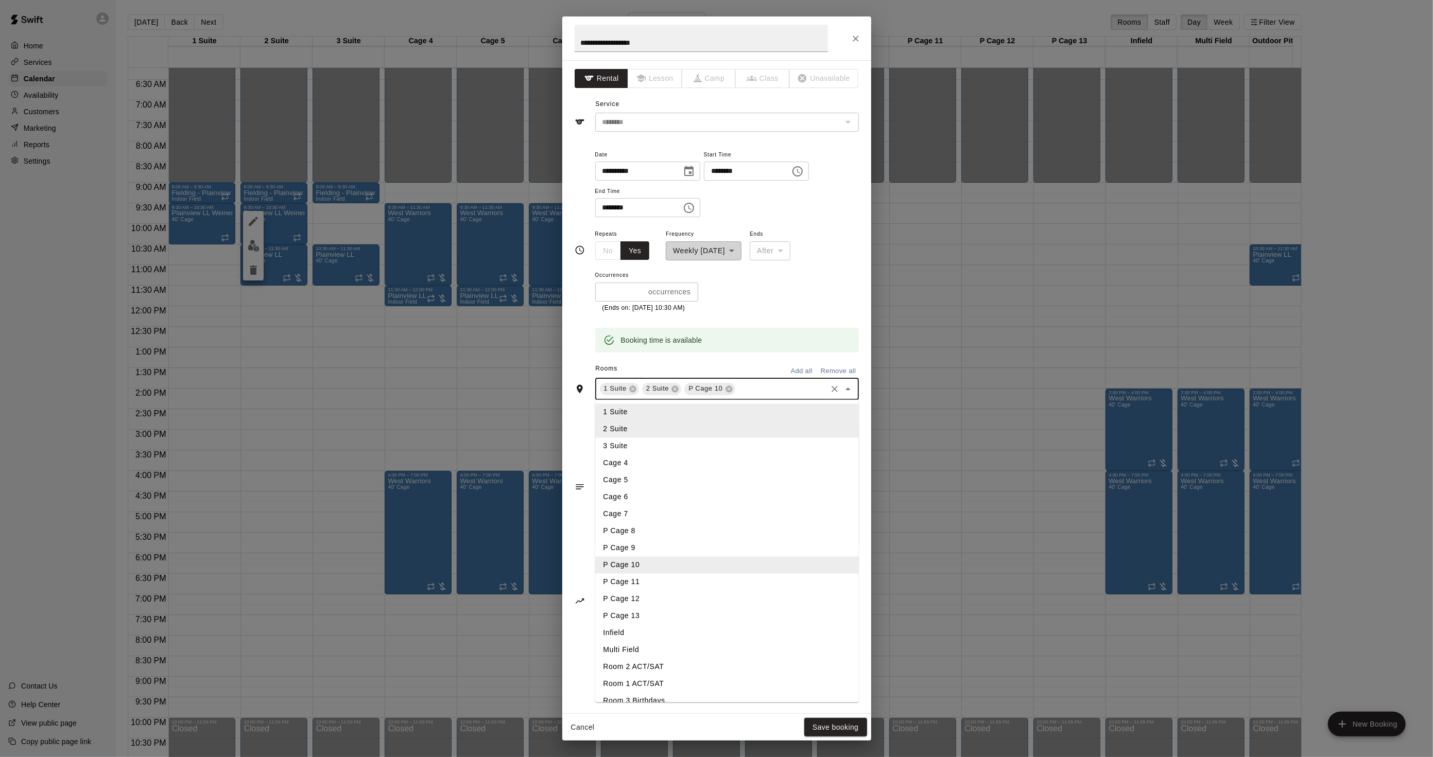
click at [647, 582] on li "P Cage 11" at bounding box center [727, 582] width 264 height 17
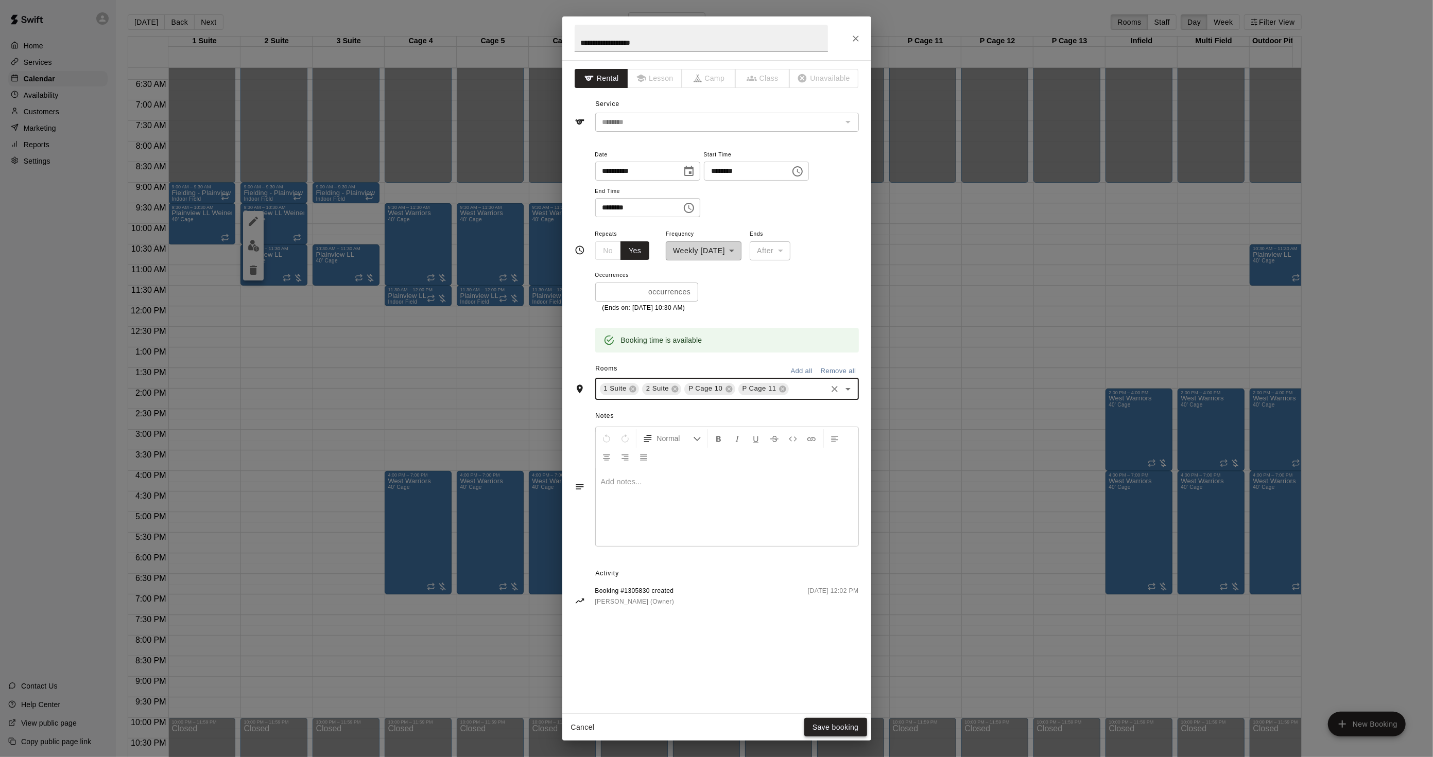
click at [829, 727] on button "Save booking" at bounding box center [835, 727] width 63 height 19
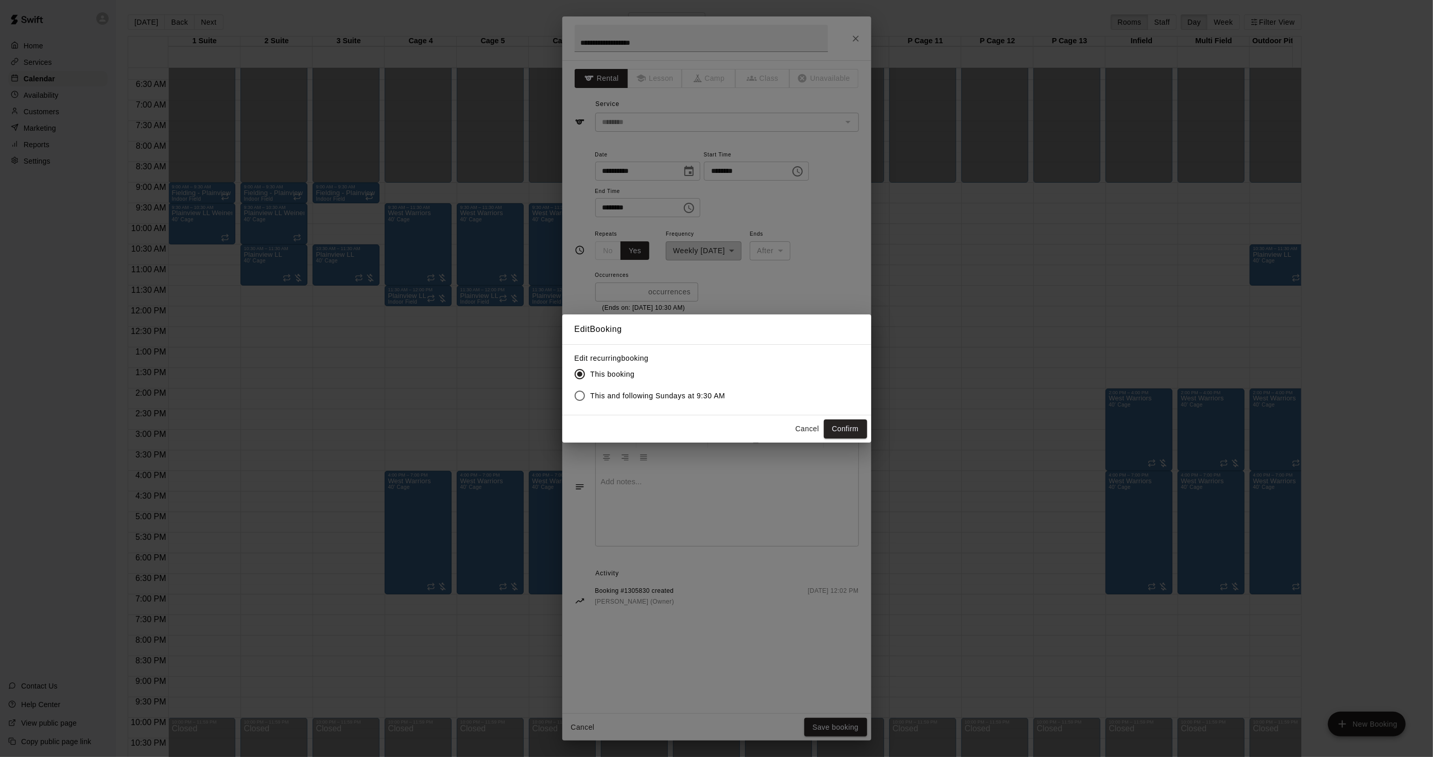
click at [676, 403] on label "This and following Sundays at 9:30 AM" at bounding box center [647, 396] width 157 height 22
click at [838, 426] on button "Confirm" at bounding box center [845, 429] width 43 height 19
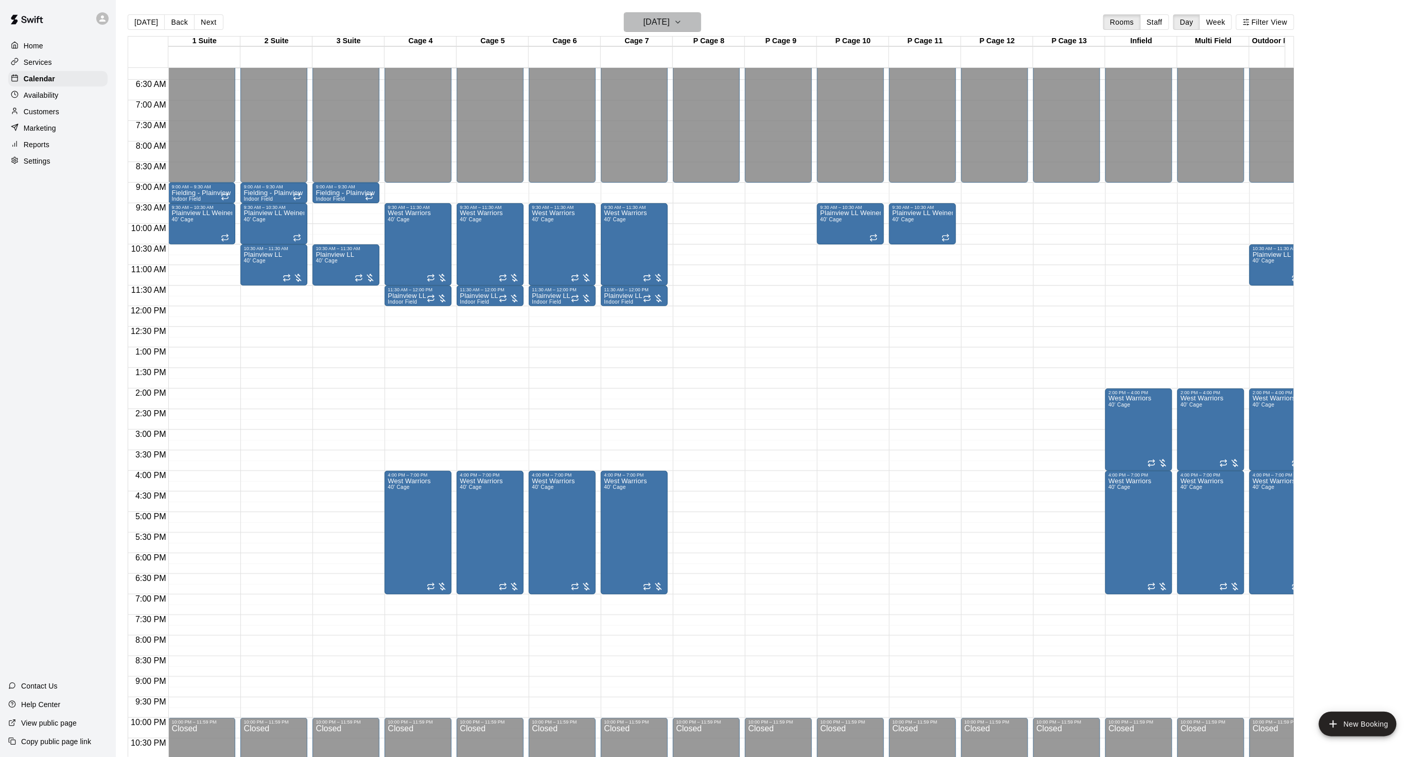
click at [638, 31] on button "Sunday Jan 04" at bounding box center [662, 22] width 77 height 20
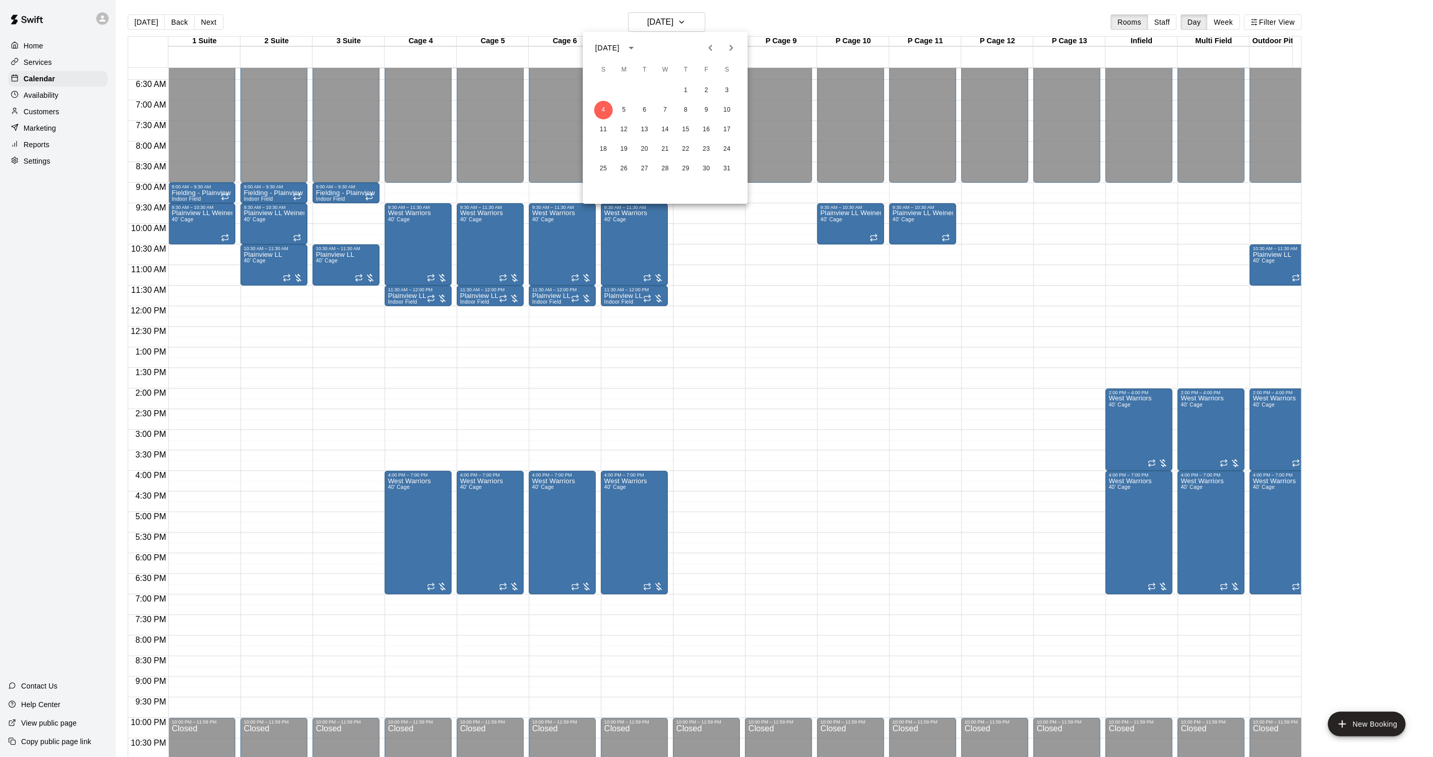
click at [725, 53] on icon "Next month" at bounding box center [731, 48] width 12 height 12
click at [609, 127] on button "15" at bounding box center [603, 129] width 19 height 19
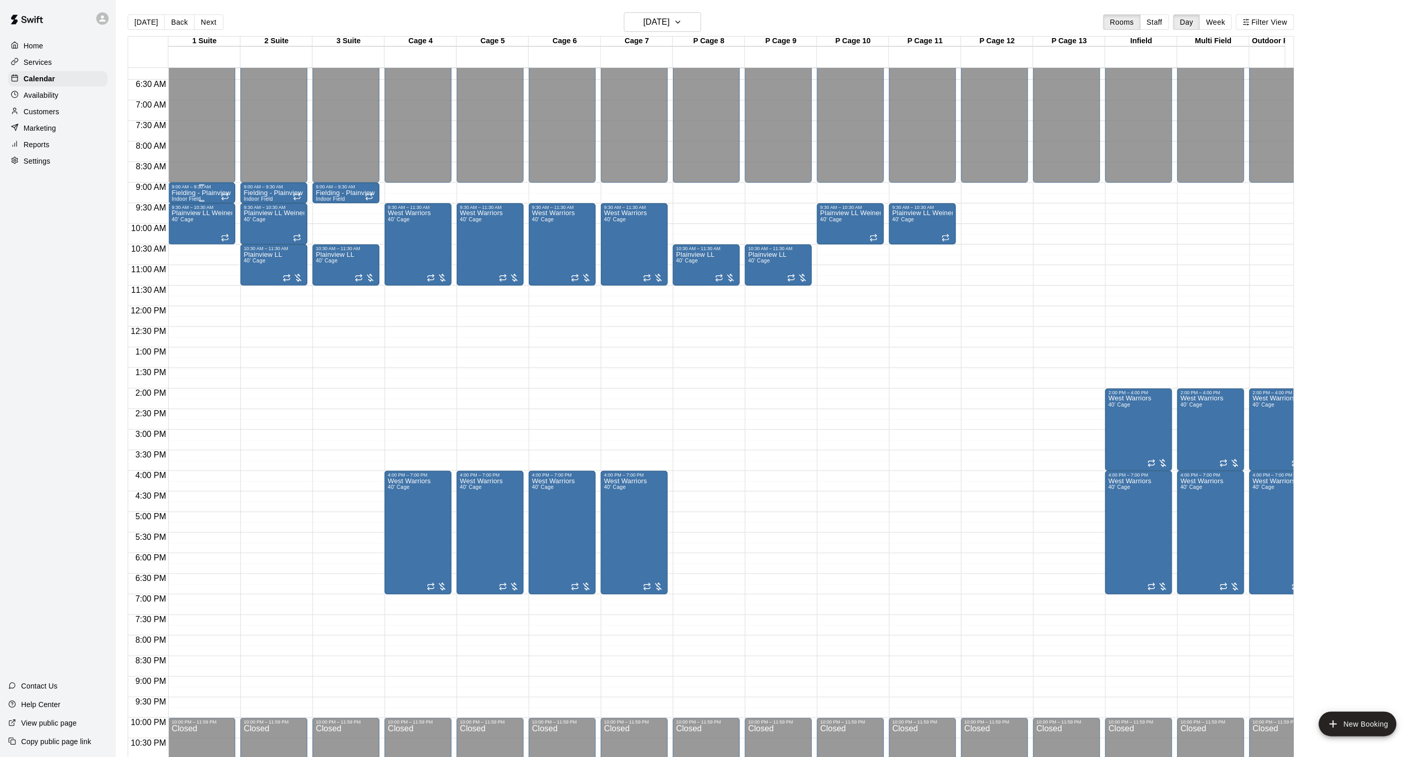
click at [180, 193] on p "Fielding - Plainview LL Weiner" at bounding box center [201, 193] width 61 height 0
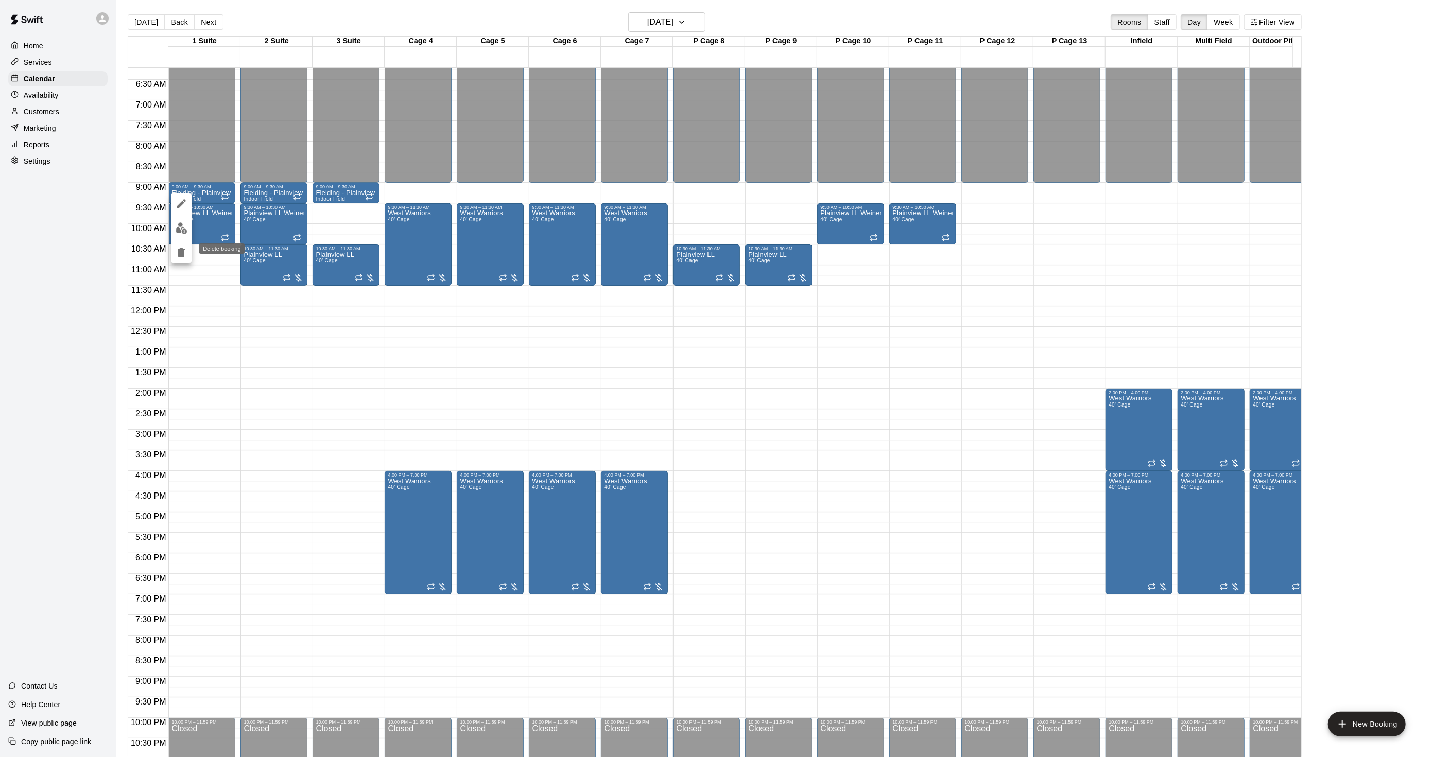
click at [179, 255] on icon "delete" at bounding box center [181, 252] width 7 height 9
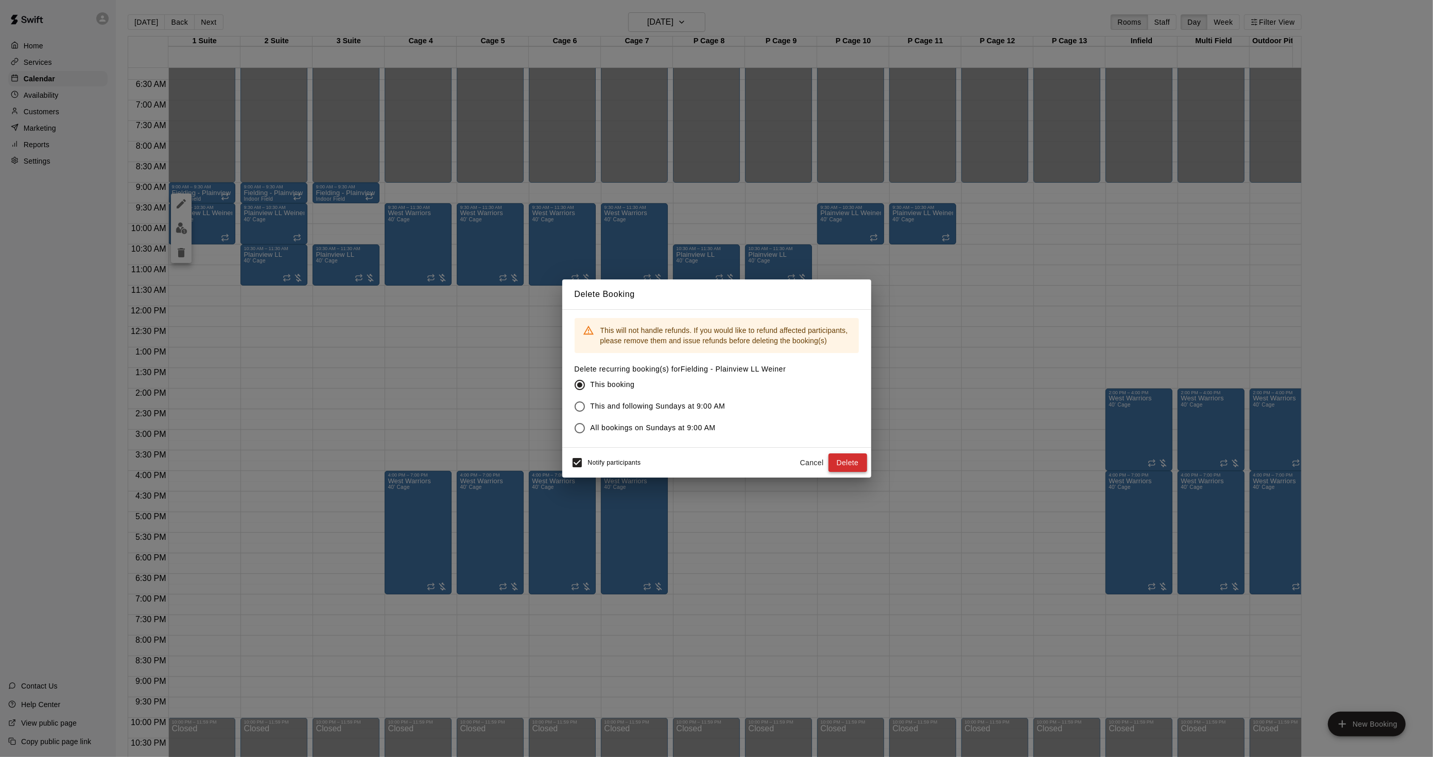
click at [841, 459] on button "Delete" at bounding box center [847, 463] width 39 height 19
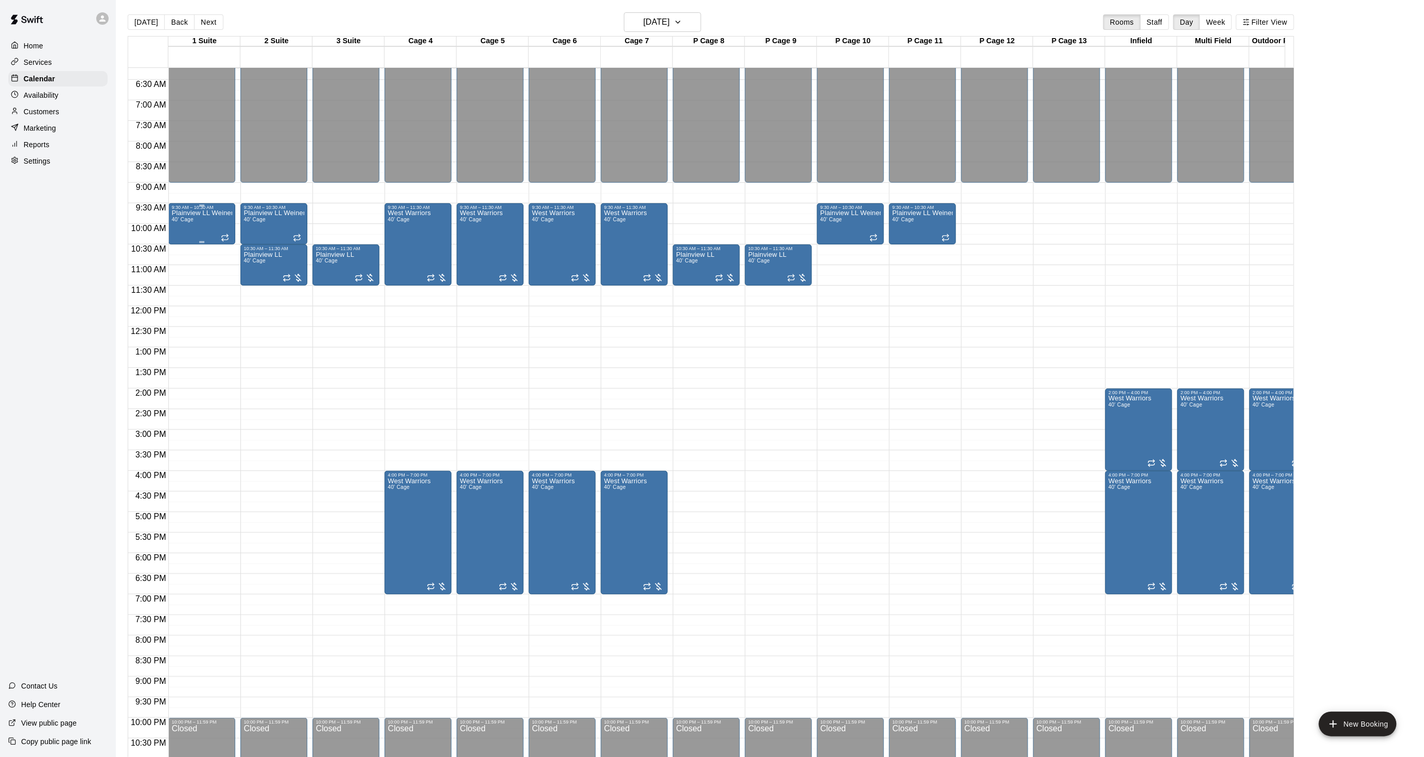
click at [172, 217] on span "40' Cage" at bounding box center [182, 220] width 22 height 6
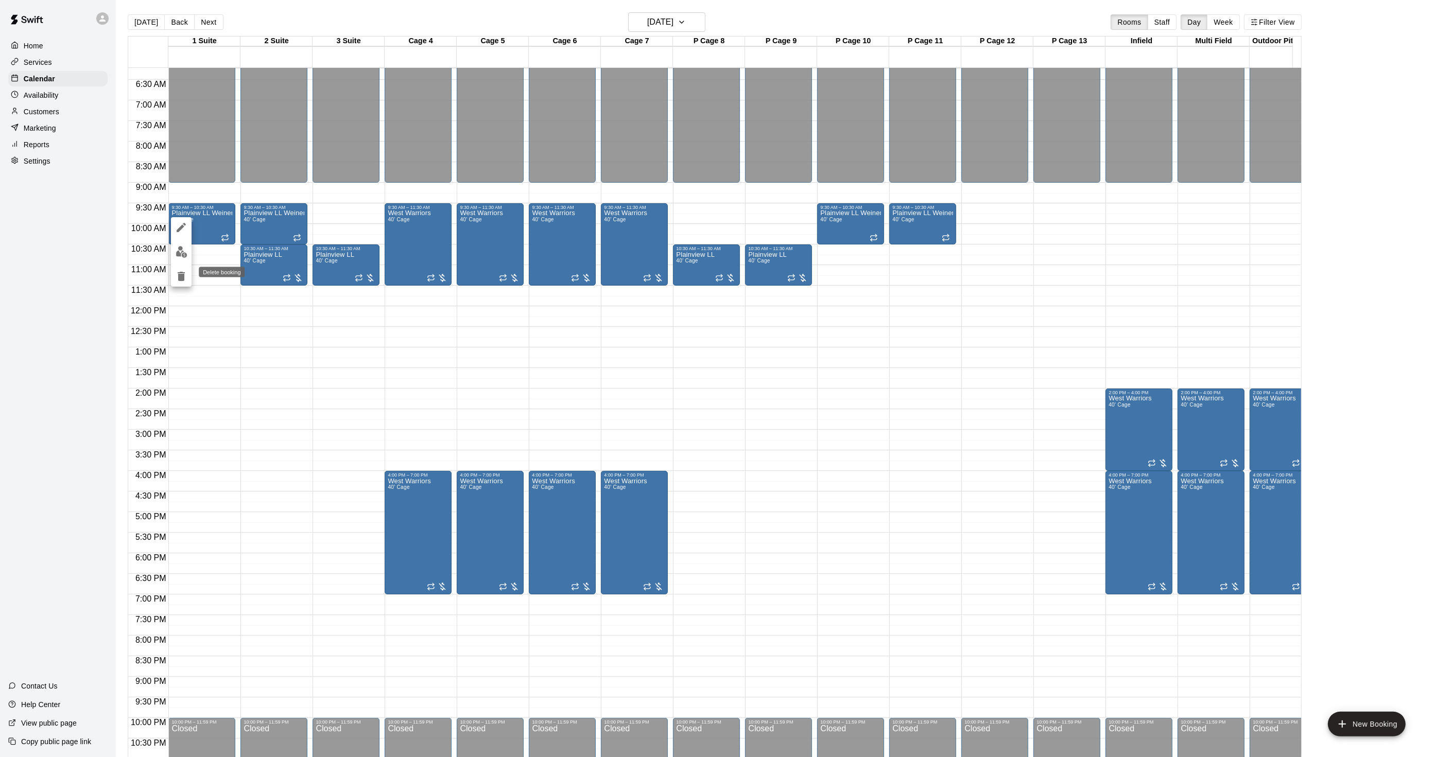
click at [179, 269] on button "delete" at bounding box center [181, 276] width 21 height 21
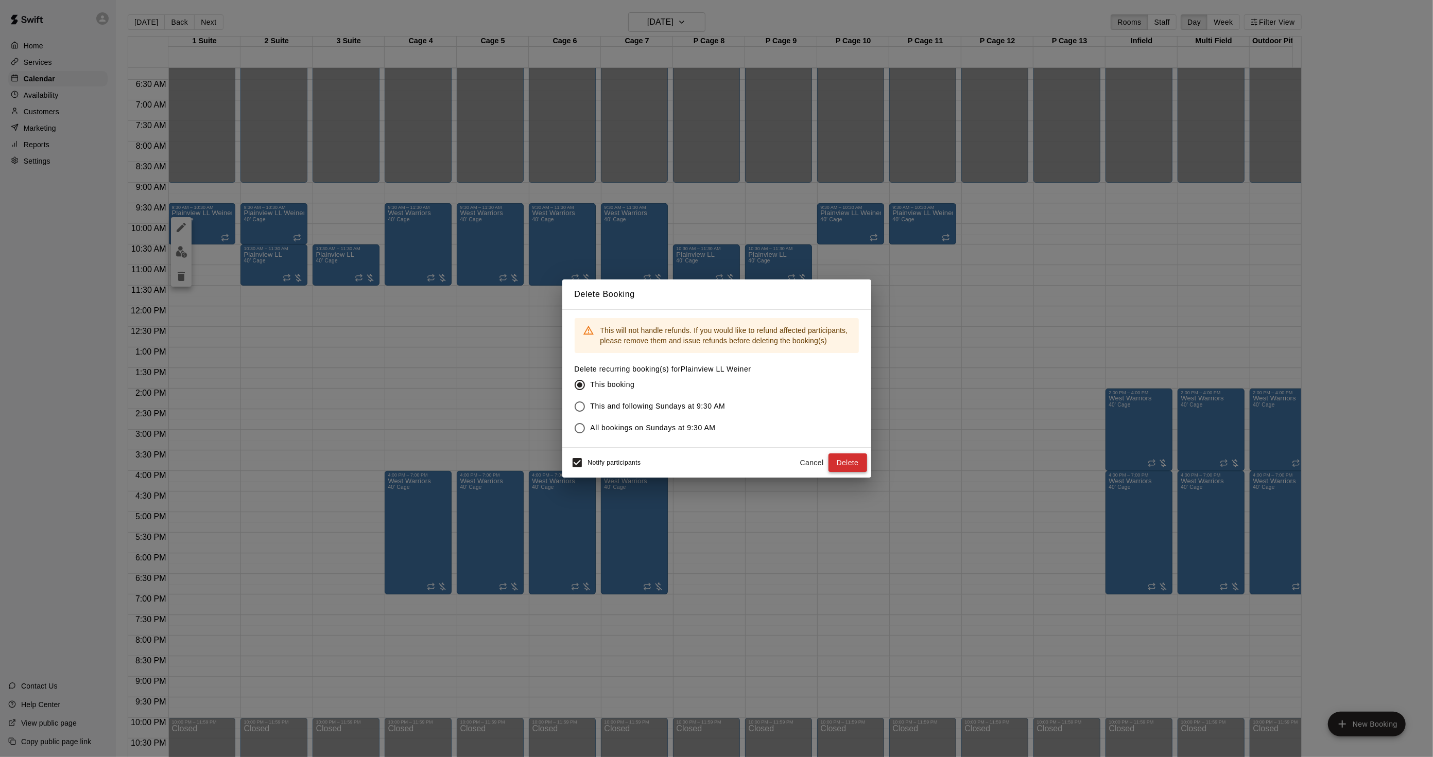
click at [843, 459] on button "Delete" at bounding box center [847, 463] width 39 height 19
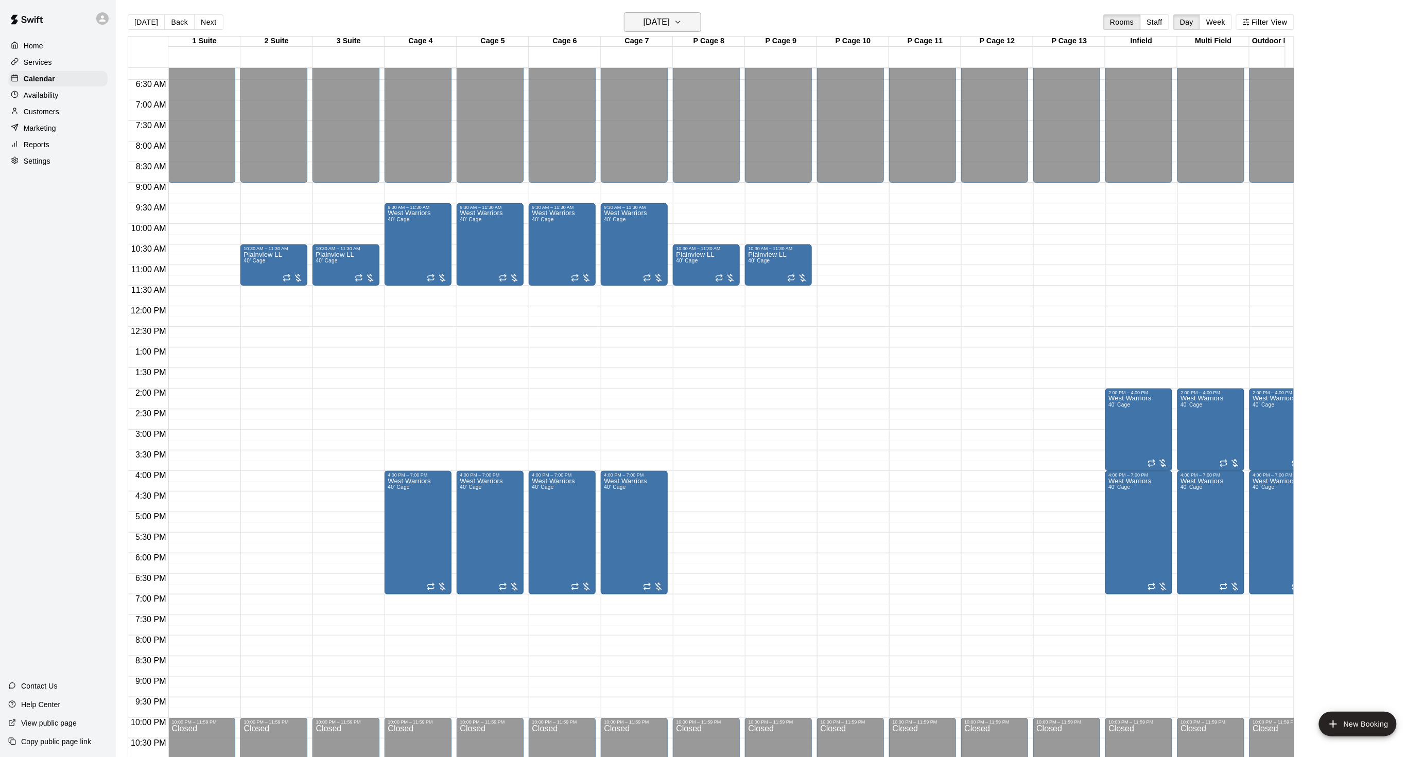
click at [668, 21] on h6 "Sunday Feb 15" at bounding box center [657, 22] width 26 height 14
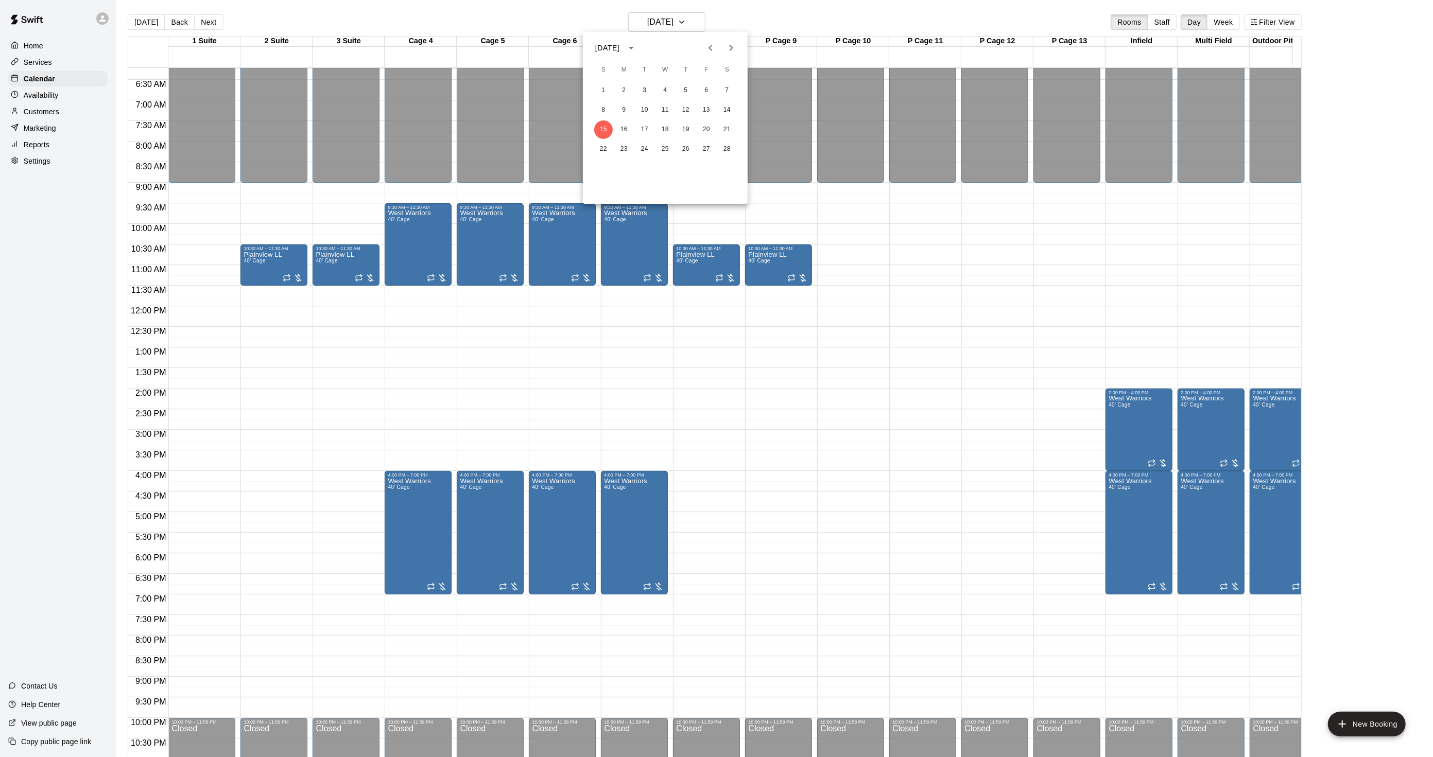
click at [707, 53] on icon "Previous month" at bounding box center [710, 48] width 12 height 12
click at [599, 109] on button "4" at bounding box center [603, 110] width 19 height 19
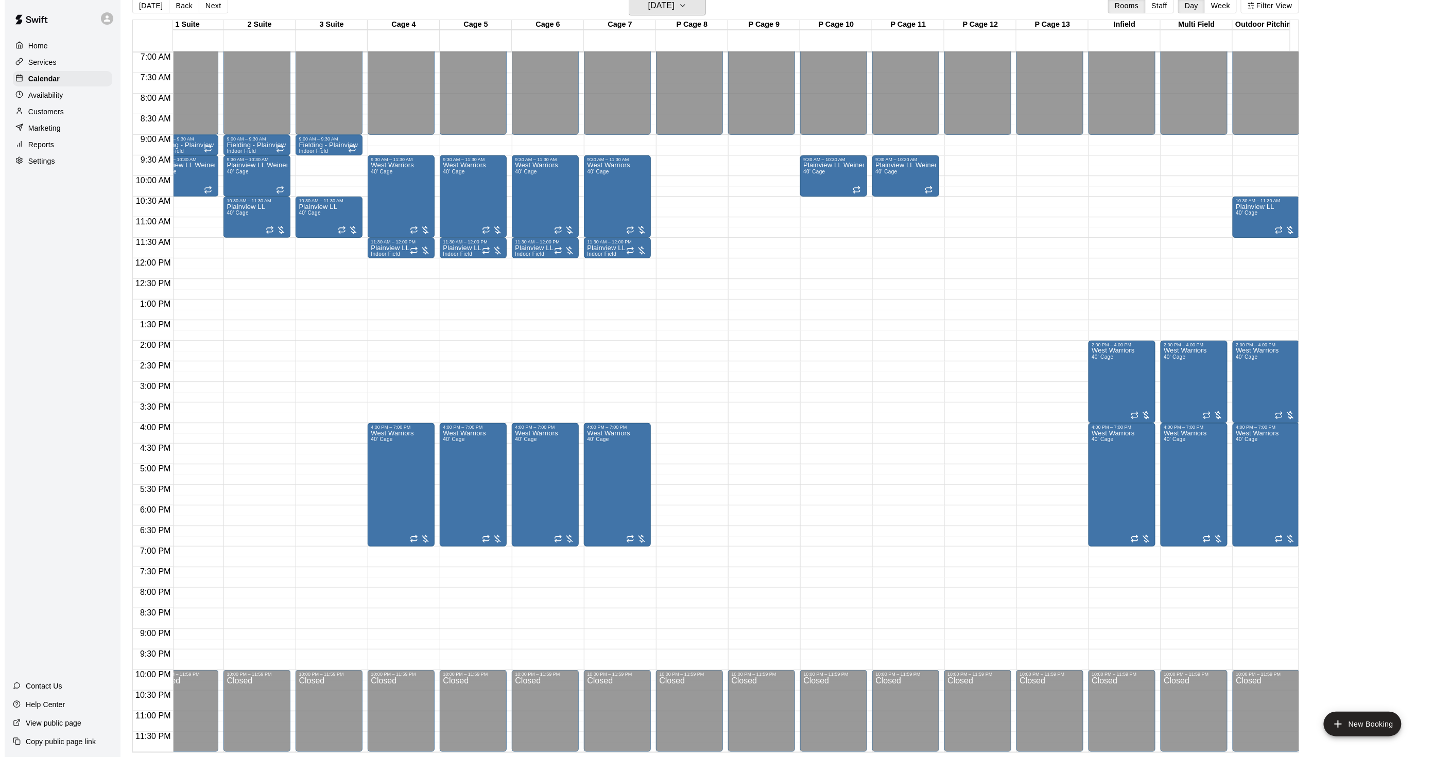
scroll to position [0, 0]
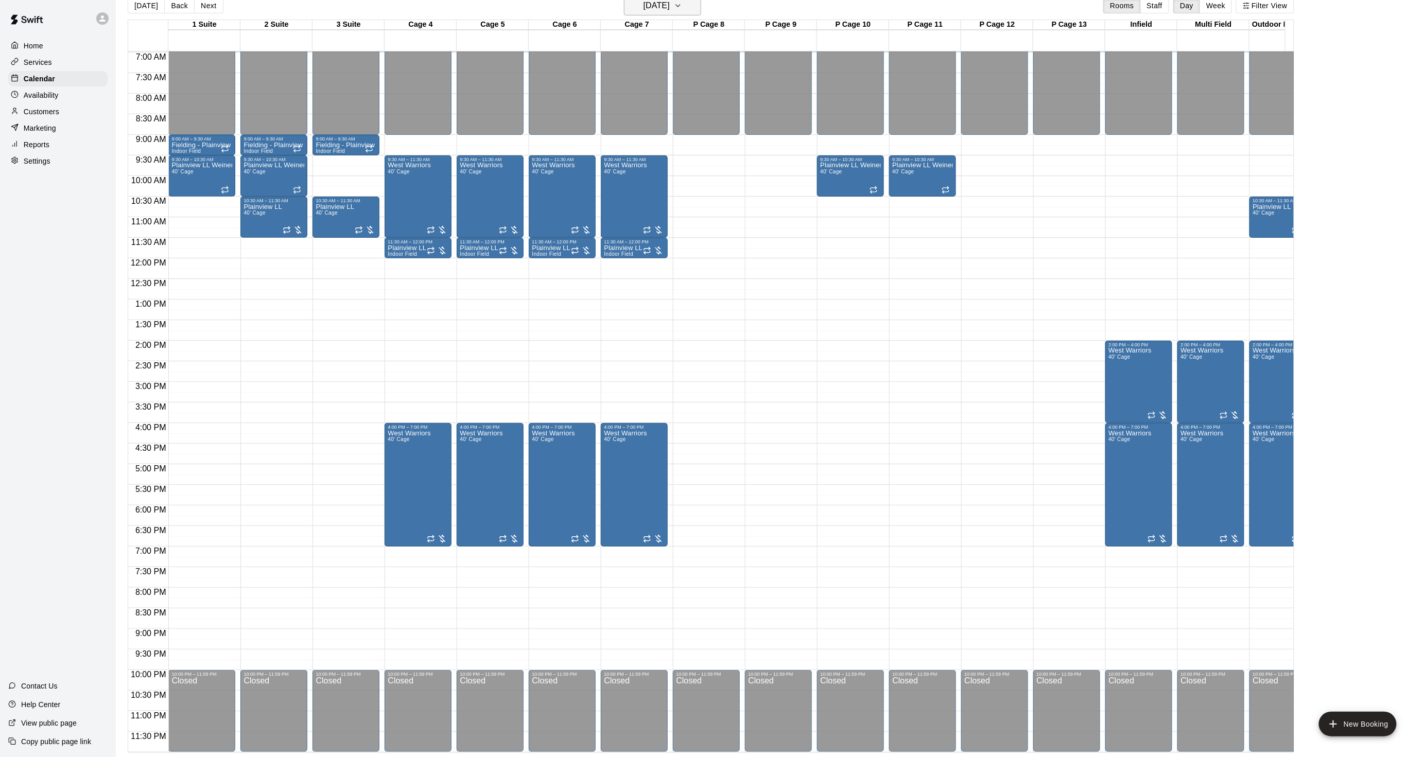
click at [653, 13] on button "Sunday Jan 04" at bounding box center [662, 6] width 77 height 20
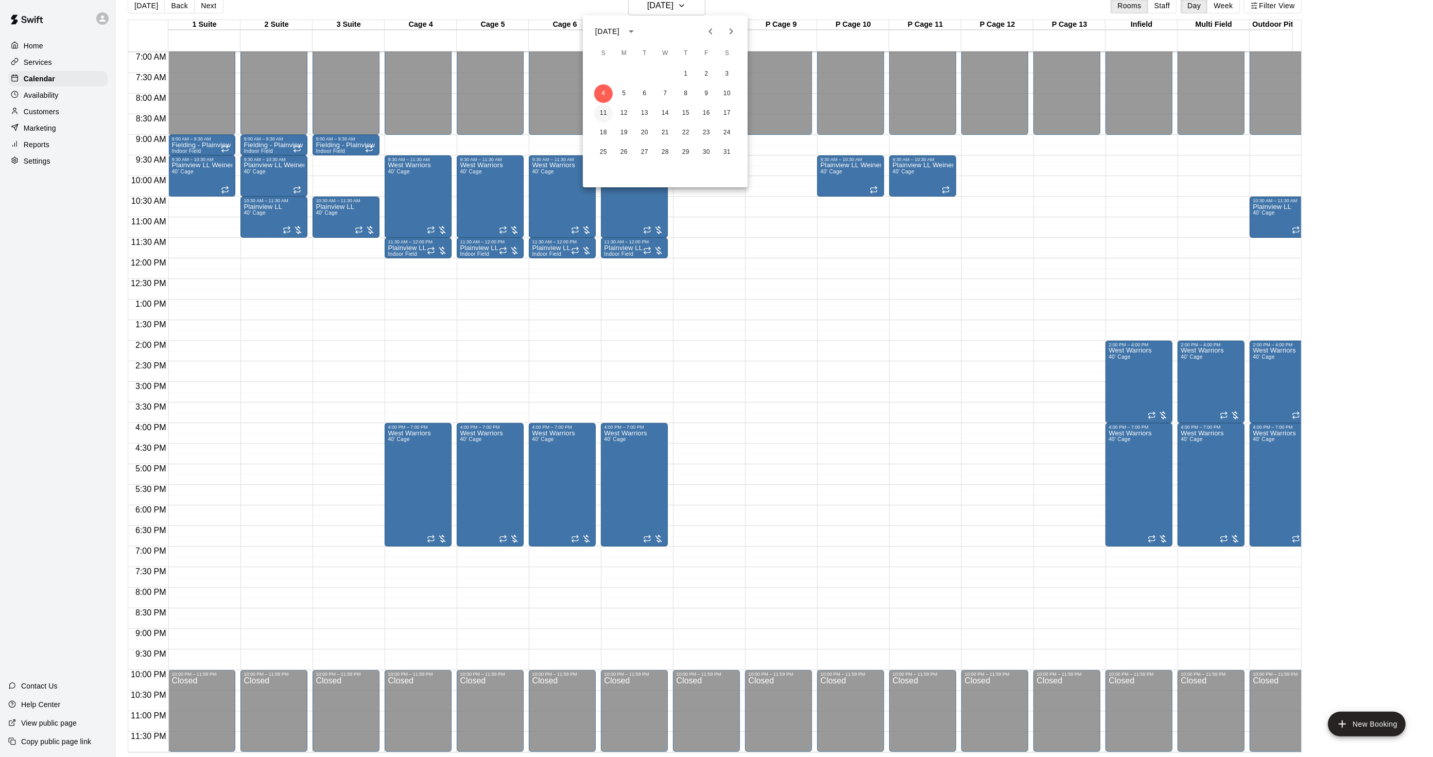
click at [603, 109] on button "11" at bounding box center [603, 113] width 19 height 19
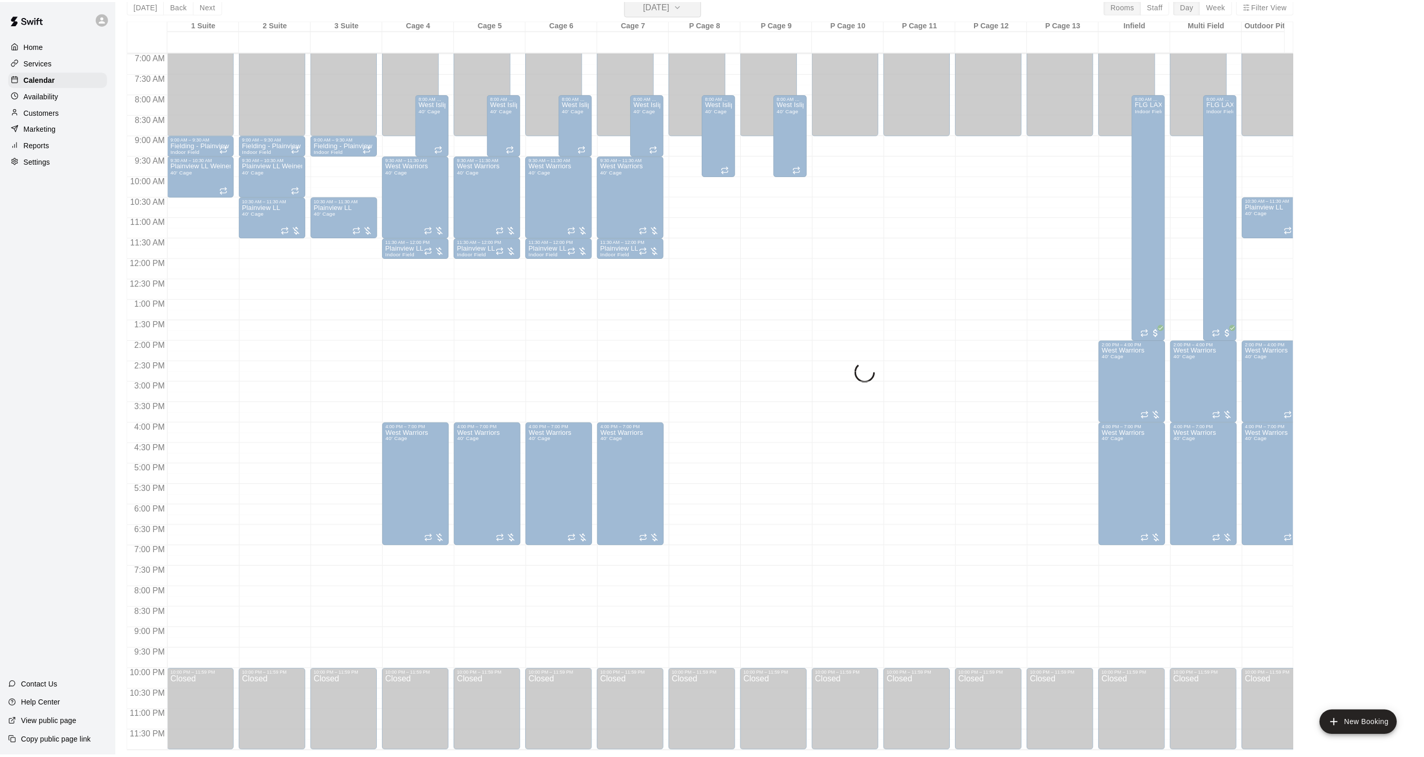
scroll to position [12, 0]
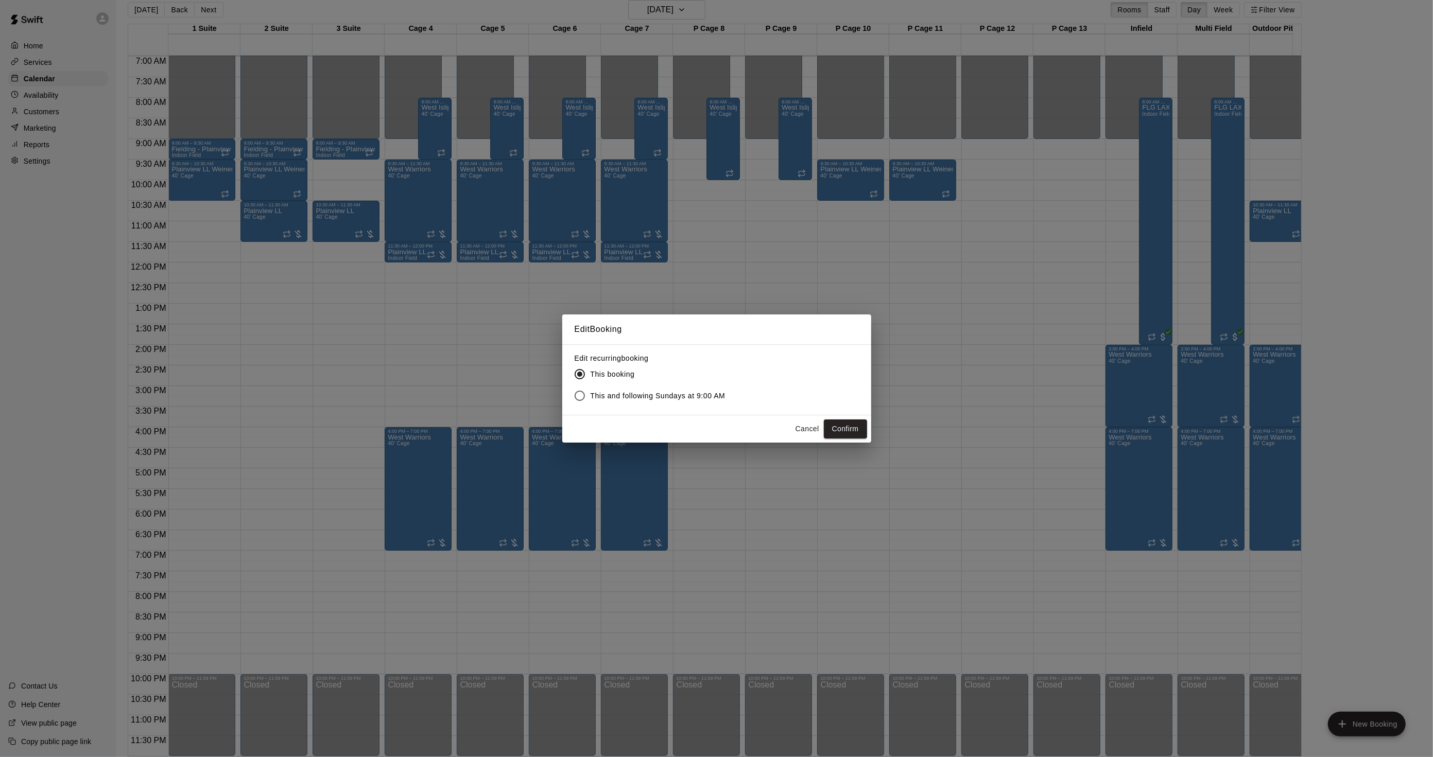
click at [797, 431] on button "Cancel" at bounding box center [807, 429] width 33 height 19
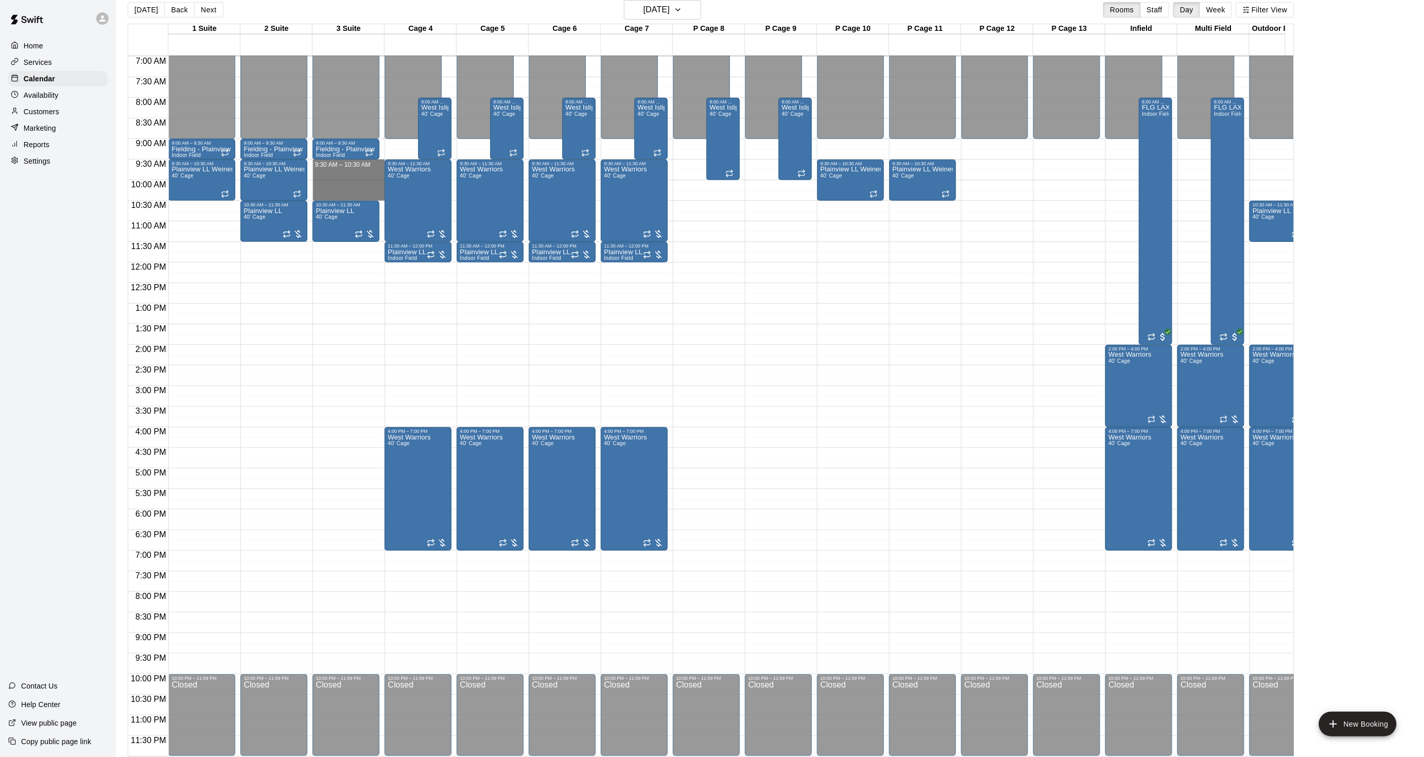
drag, startPoint x: 336, startPoint y: 154, endPoint x: 338, endPoint y: 185, distance: 31.0
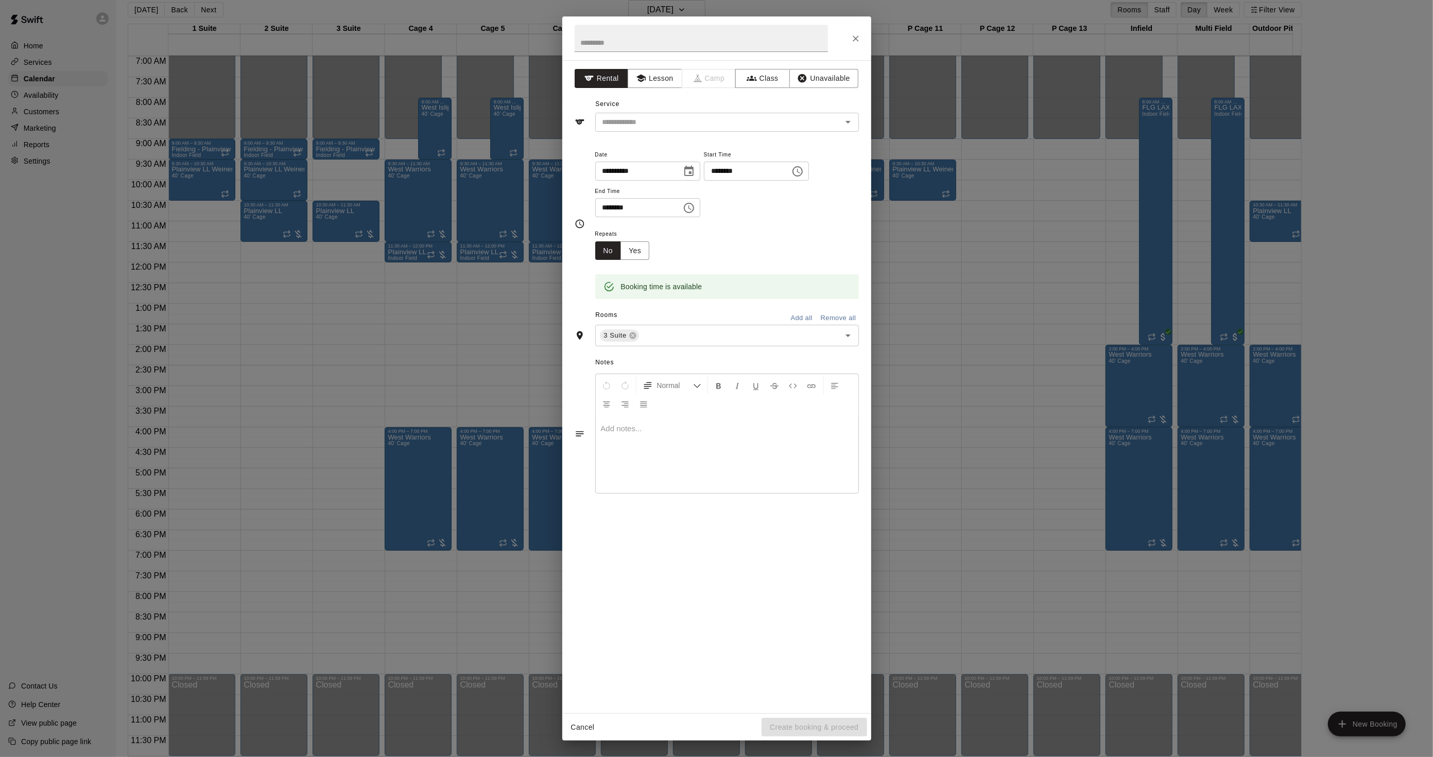
click at [1250, 355] on div "**********" at bounding box center [716, 378] width 1433 height 757
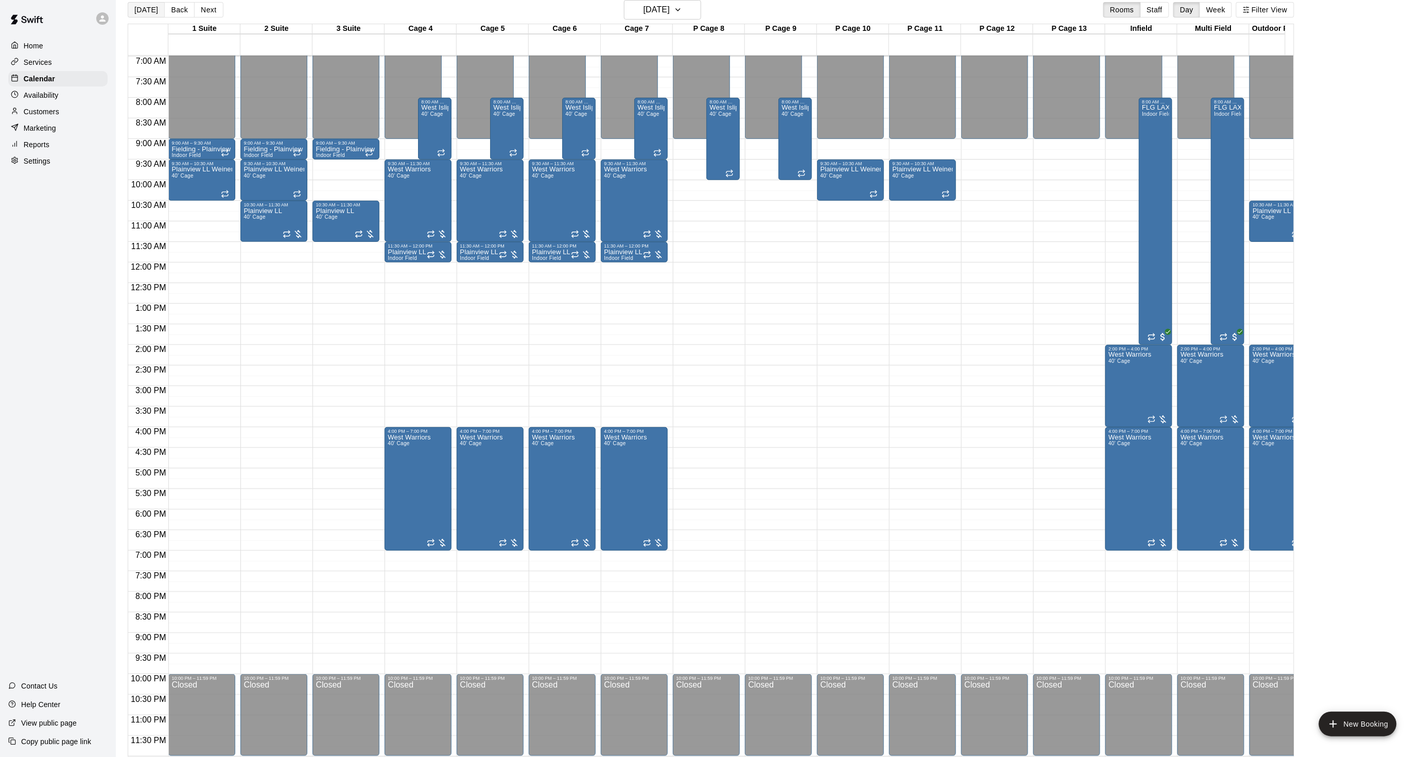
click at [130, 11] on button "[DATE]" at bounding box center [146, 9] width 37 height 15
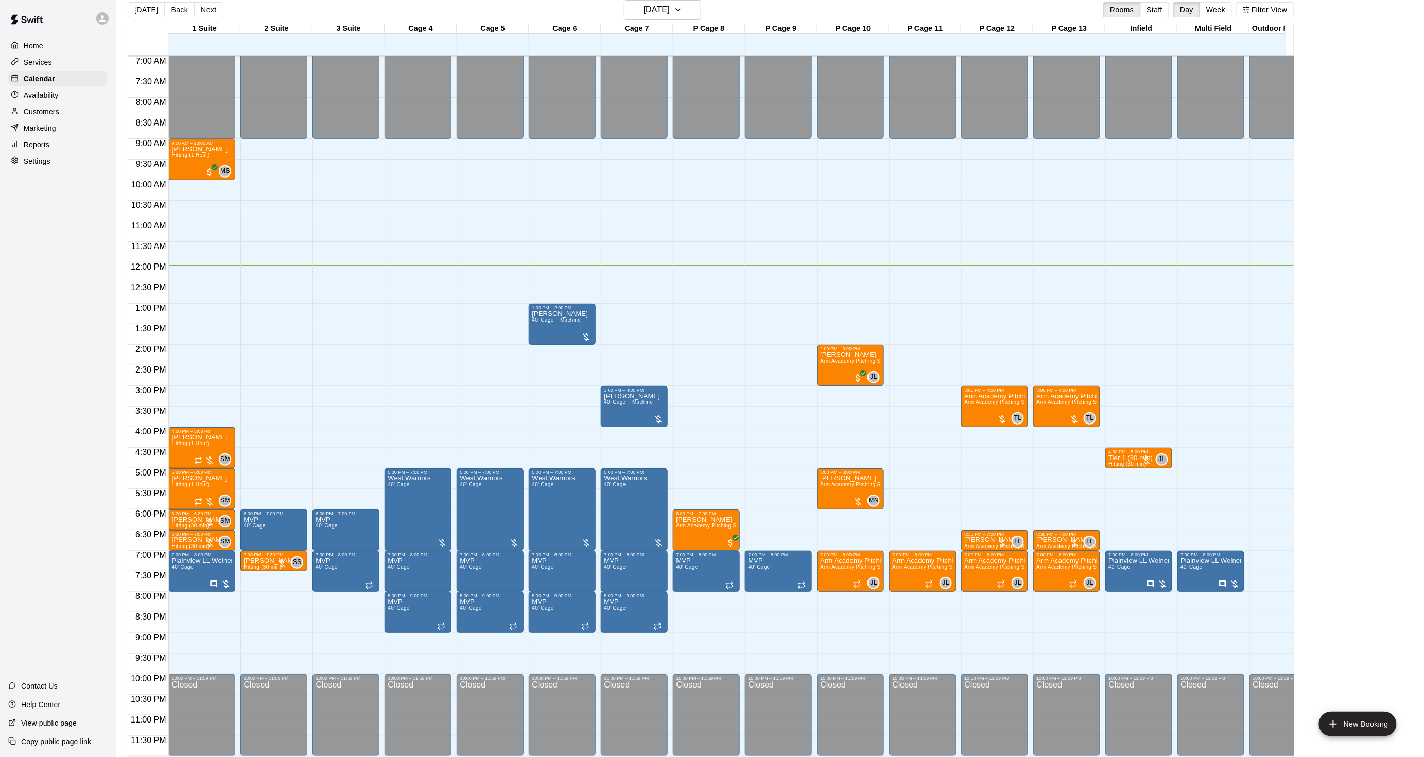
click at [1269, 19] on div "Today Back Next Thursday Aug 14 Rooms Staff Day Week Filter View" at bounding box center [711, 12] width 1167 height 24
drag, startPoint x: 1265, startPoint y: 18, endPoint x: 1264, endPoint y: 25, distance: 7.3
click at [1265, 18] on div "Today Back Next Thursday Aug 14 Rooms Staff Day Week Filter View" at bounding box center [711, 12] width 1167 height 24
drag, startPoint x: 1260, startPoint y: 13, endPoint x: 1257, endPoint y: 20, distance: 6.7
click at [1257, 20] on div "Today Back Next Thursday Aug 14 Rooms Staff Day Week Filter View" at bounding box center [711, 12] width 1167 height 24
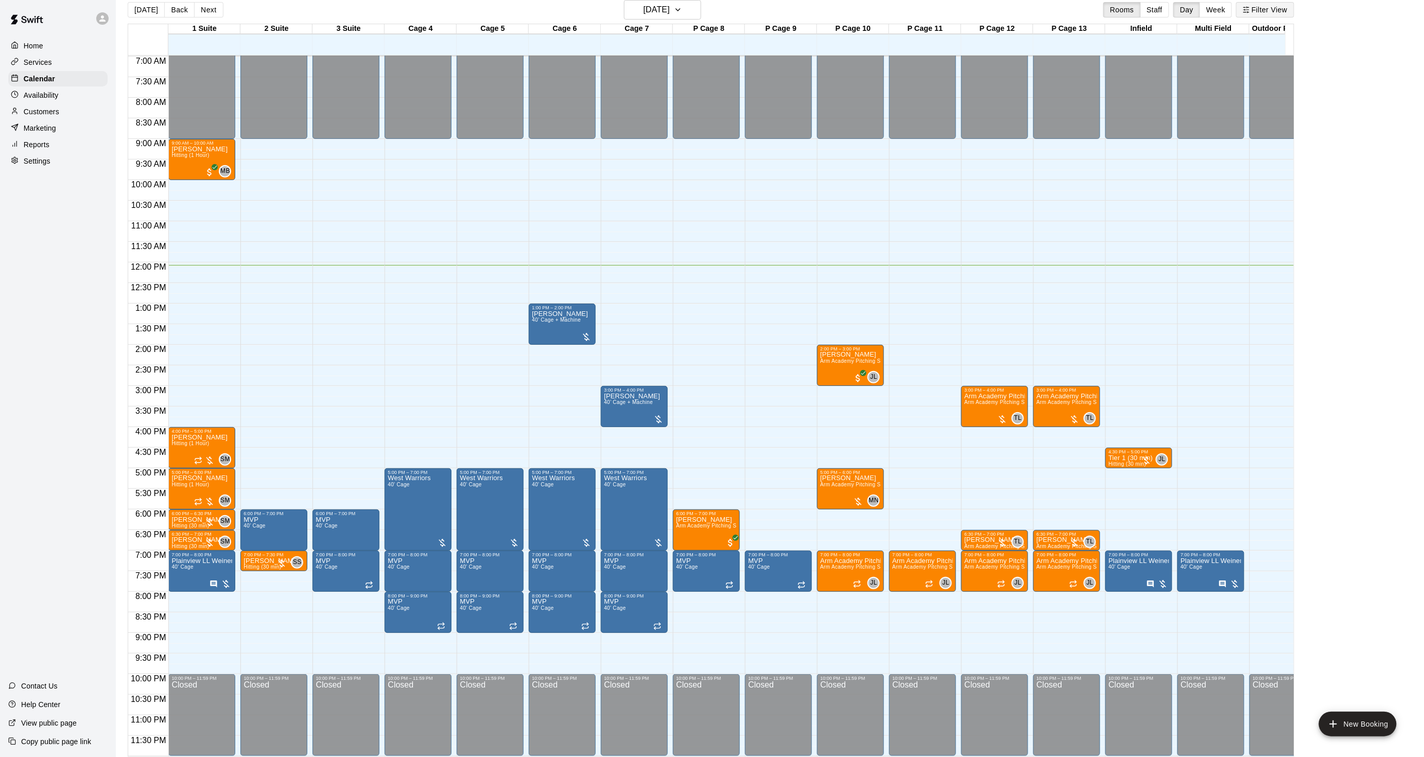
click at [1250, 12] on icon "button" at bounding box center [1246, 9] width 7 height 7
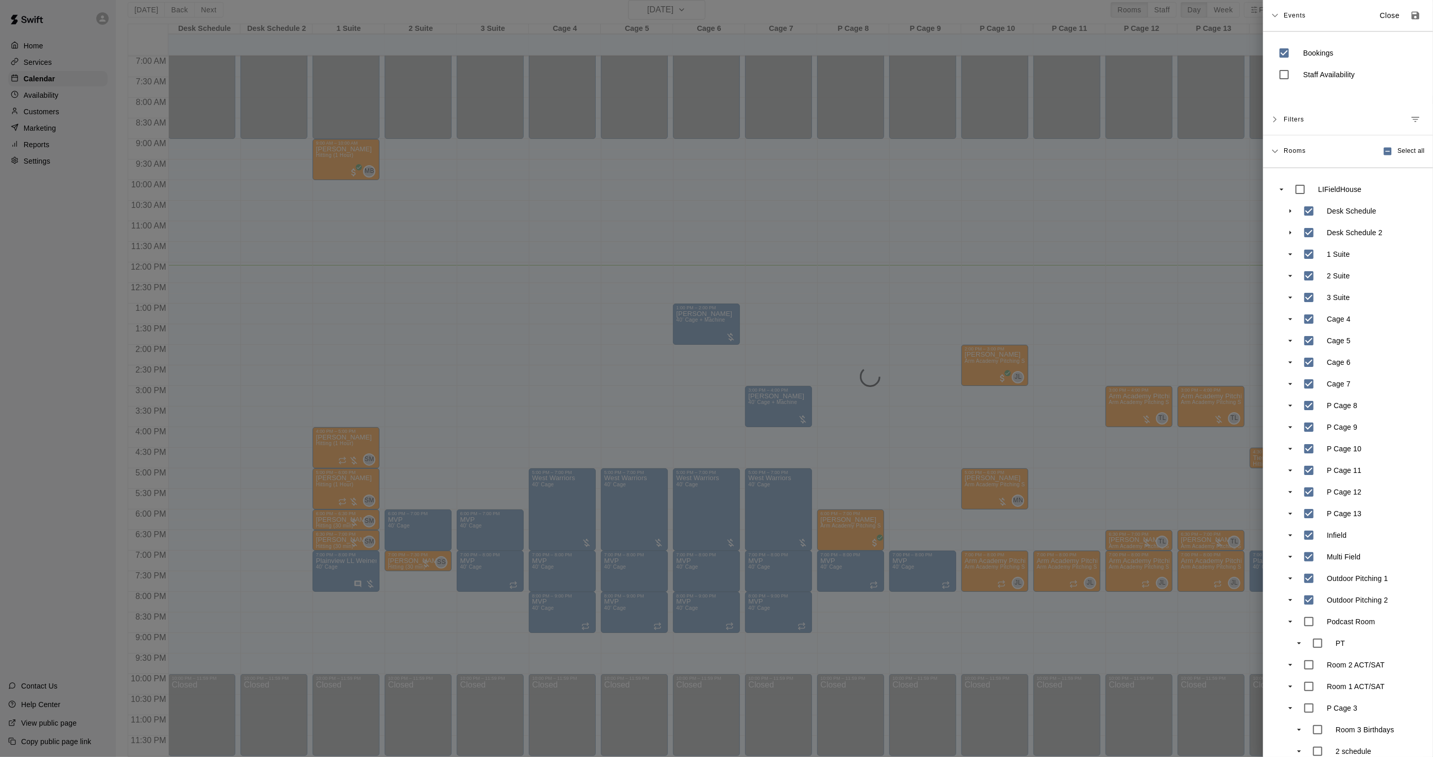
click at [579, 330] on div at bounding box center [716, 378] width 1433 height 757
